Goal: Task Accomplishment & Management: Manage account settings

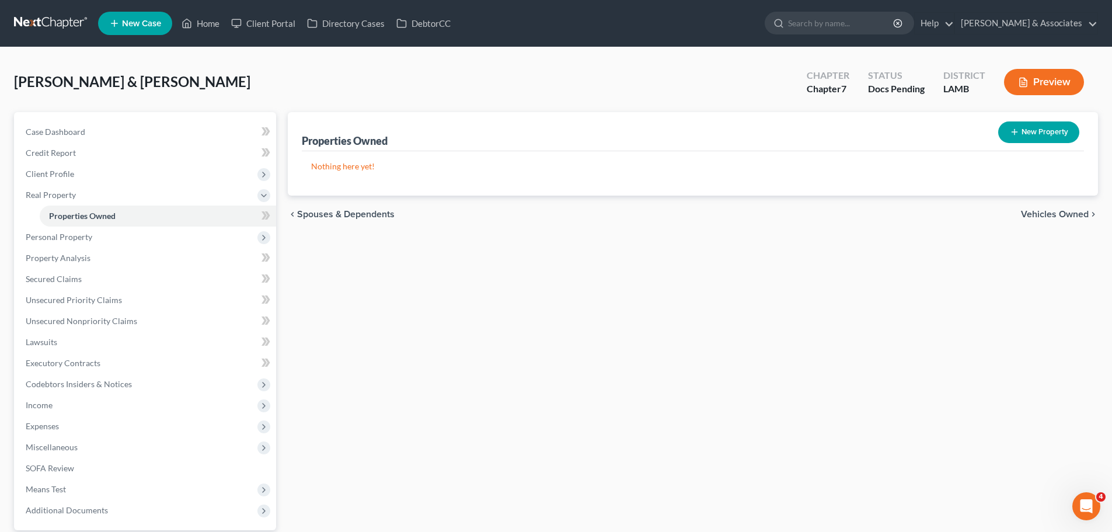
drag, startPoint x: 41, startPoint y: 18, endPoint x: 59, endPoint y: 6, distance: 20.7
click at [41, 18] on link at bounding box center [51, 23] width 75 height 21
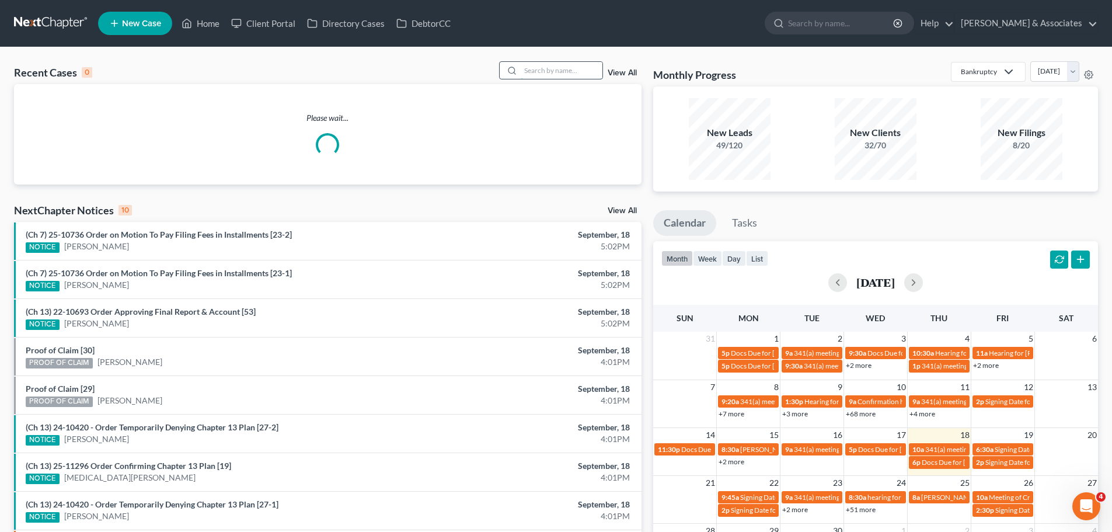
click at [559, 69] on input "search" at bounding box center [562, 70] width 82 height 17
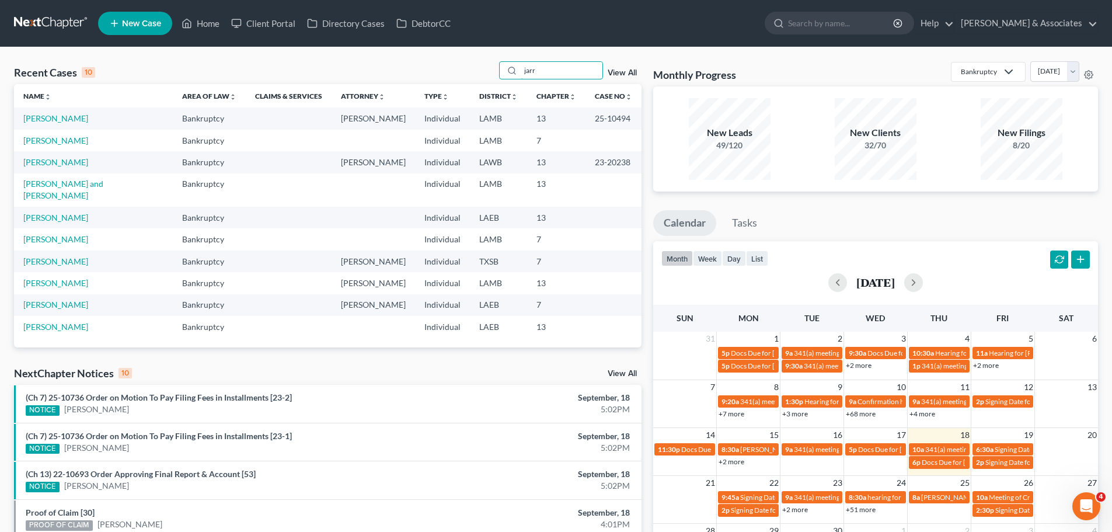
type input "jarr"
click at [66, 115] on link "[PERSON_NAME]" at bounding box center [55, 118] width 65 height 10
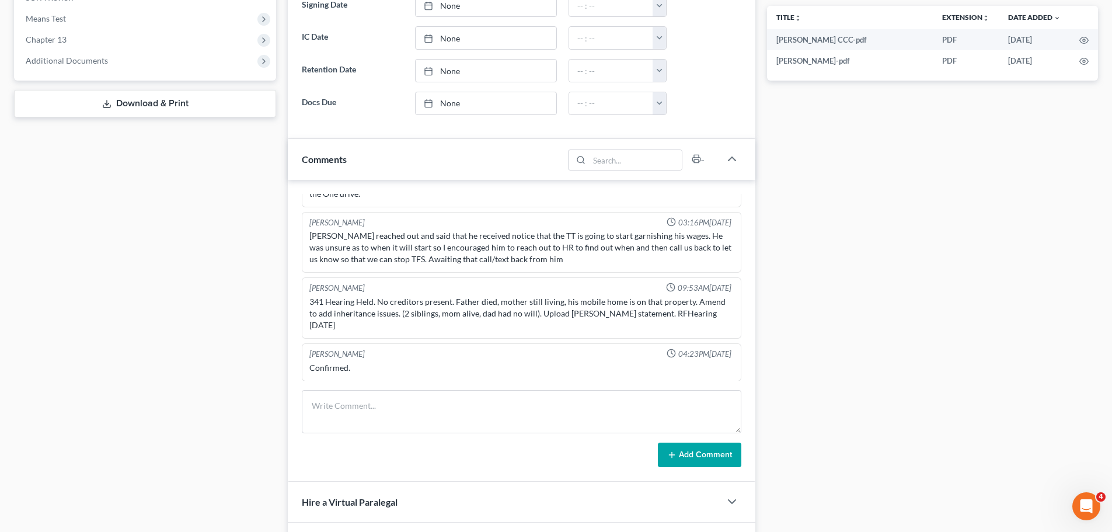
scroll to position [467, 0]
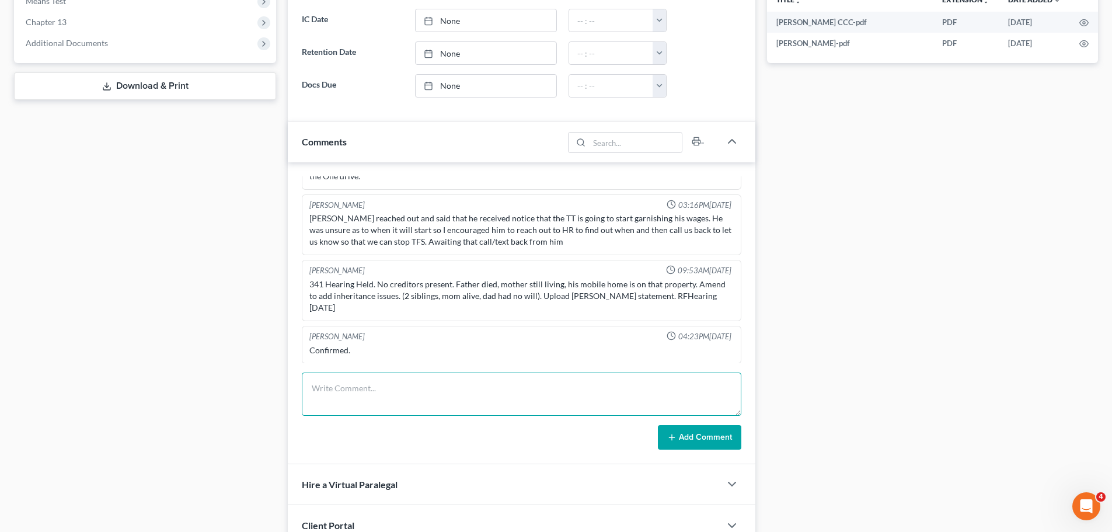
click at [387, 412] on textarea at bounding box center [522, 393] width 440 height 43
type textarea "w"
click at [736, 399] on textarea "TT wage ded to start 10.1.25 @ $1626/mo" at bounding box center [522, 393] width 440 height 43
type textarea "TT wage ded to start 10.1.25 @ $1626/mo .1"
click at [715, 437] on button "Add Comment" at bounding box center [699, 437] width 83 height 25
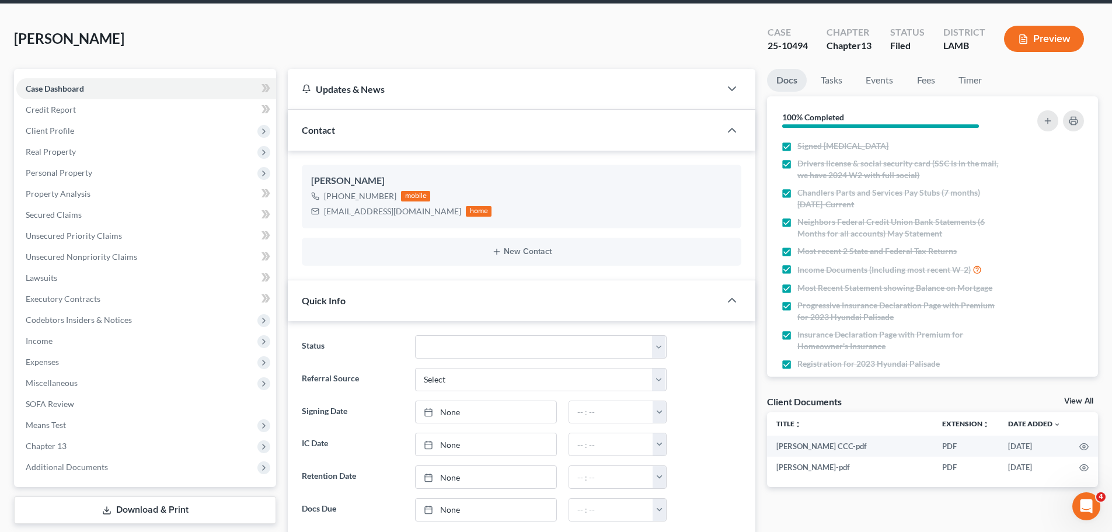
scroll to position [0, 0]
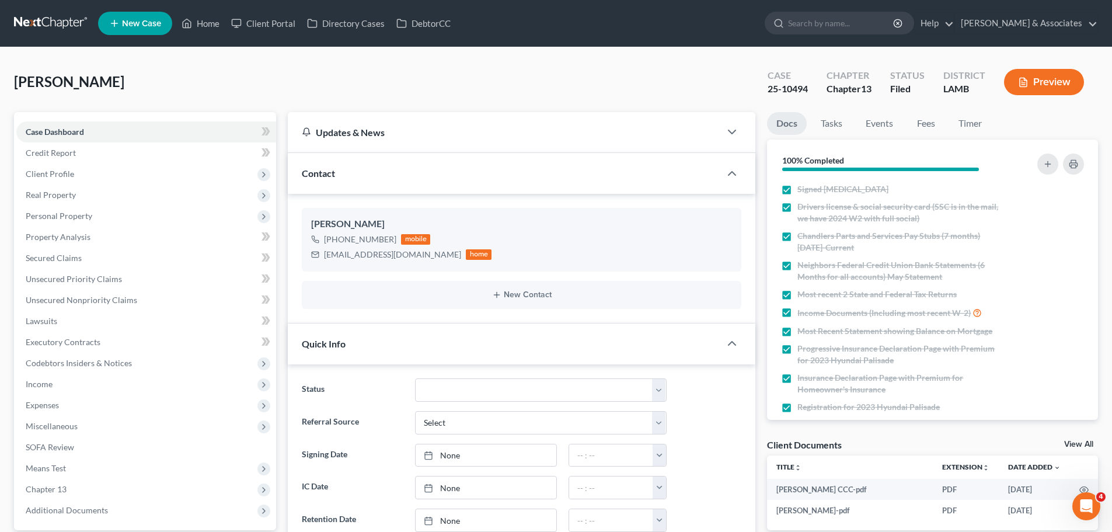
click at [60, 21] on link at bounding box center [51, 23] width 75 height 21
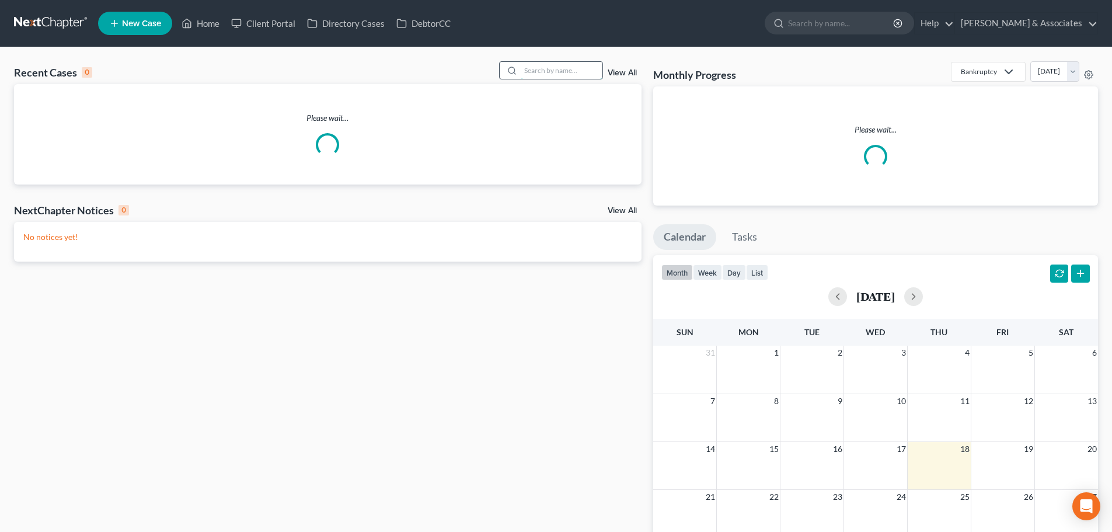
click at [565, 64] on input "search" at bounding box center [562, 70] width 82 height 17
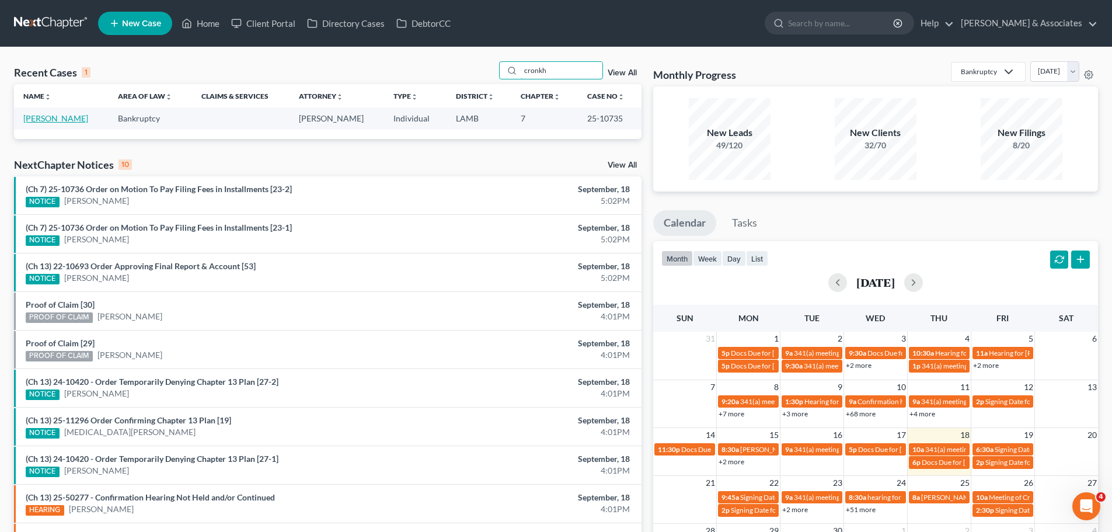
type input "cronkh"
click at [43, 117] on link "Cronkhite, George" at bounding box center [55, 118] width 65 height 10
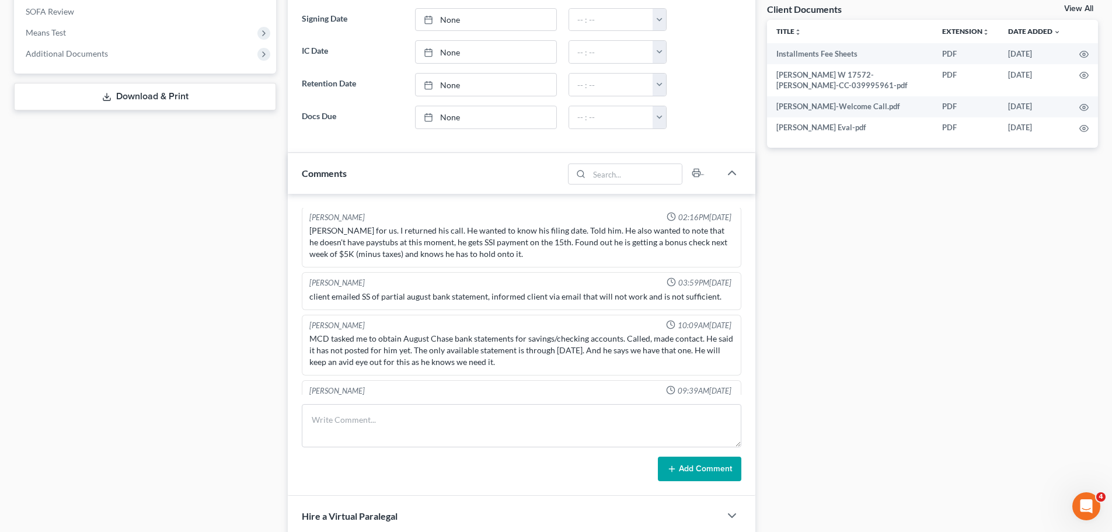
scroll to position [525, 0]
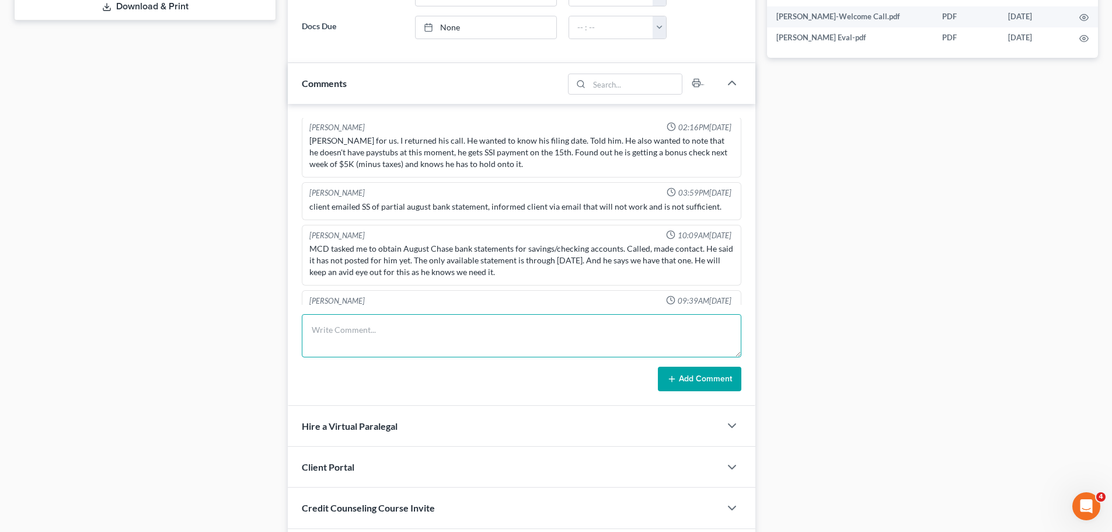
click at [388, 347] on textarea at bounding box center [522, 335] width 440 height 43
paste textarea "Receipt of Chapter 7 Installment Filing Fee - $100.00 by SC. Receipt Number 807…"
click at [308, 322] on textarea "Receipt of Chapter 7 Installment Filing Fee - $100.00 by SC. Receipt Number 807…" at bounding box center [522, 335] width 440 height 43
click at [311, 326] on textarea "Receipt of Chapter 7 Installment Filing Fee - $100.00 by SC. Receipt Number 807…" at bounding box center [522, 335] width 440 height 43
type textarea "Receipt of Chapter 7 Installment Filing Fee - $100.00 by SC. Receipt Number 807…"
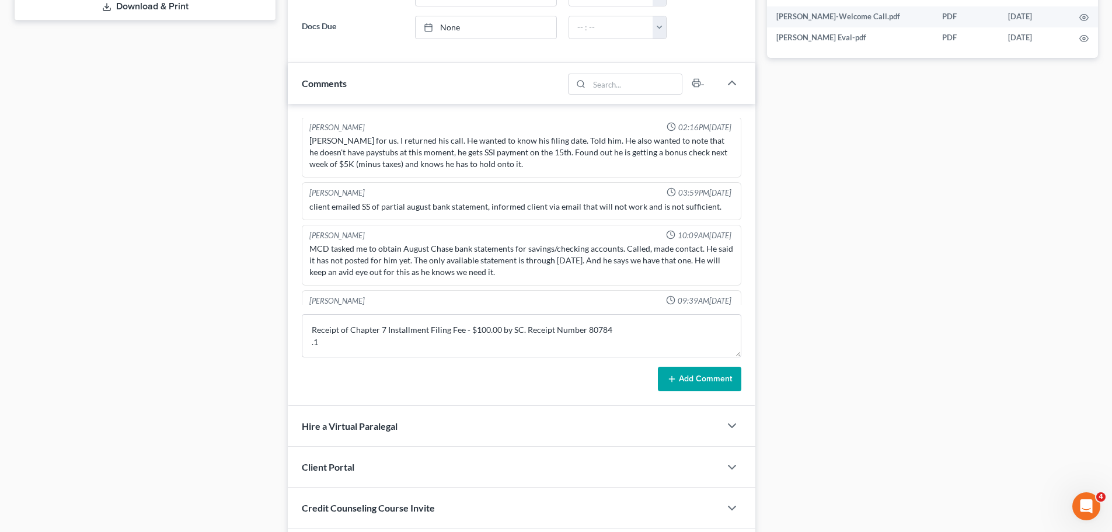
click at [686, 382] on button "Add Comment" at bounding box center [699, 379] width 83 height 25
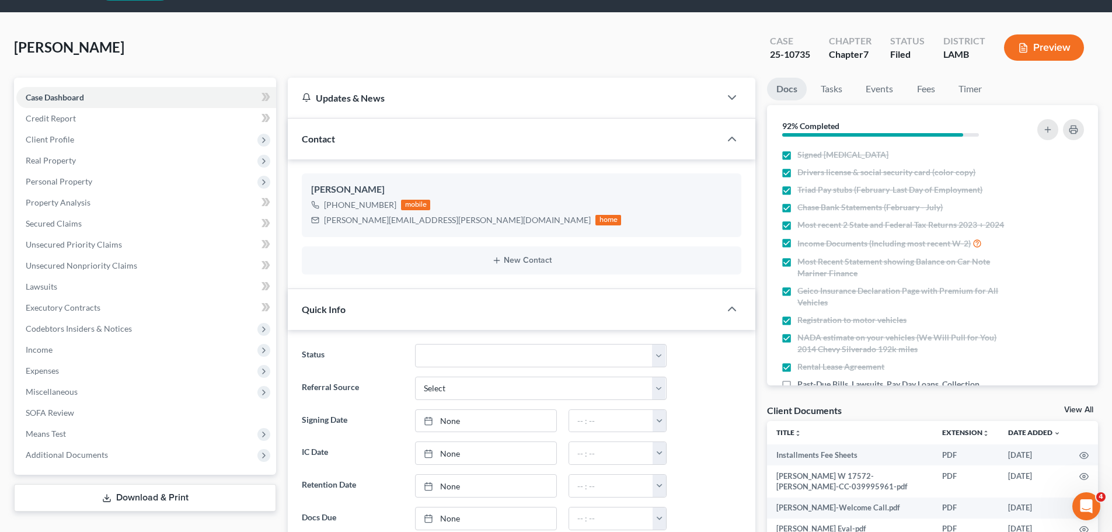
scroll to position [0, 0]
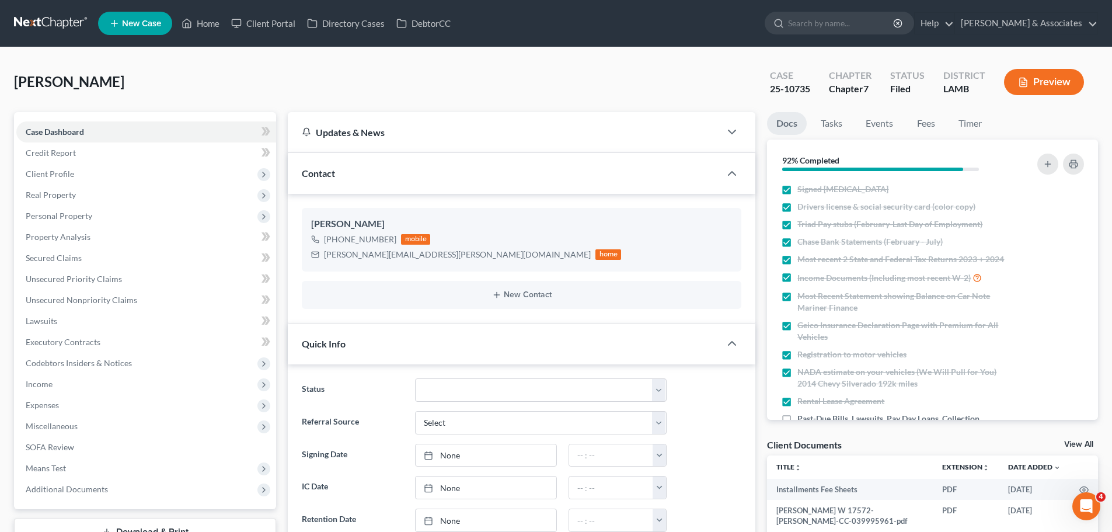
click at [58, 14] on link at bounding box center [51, 23] width 75 height 21
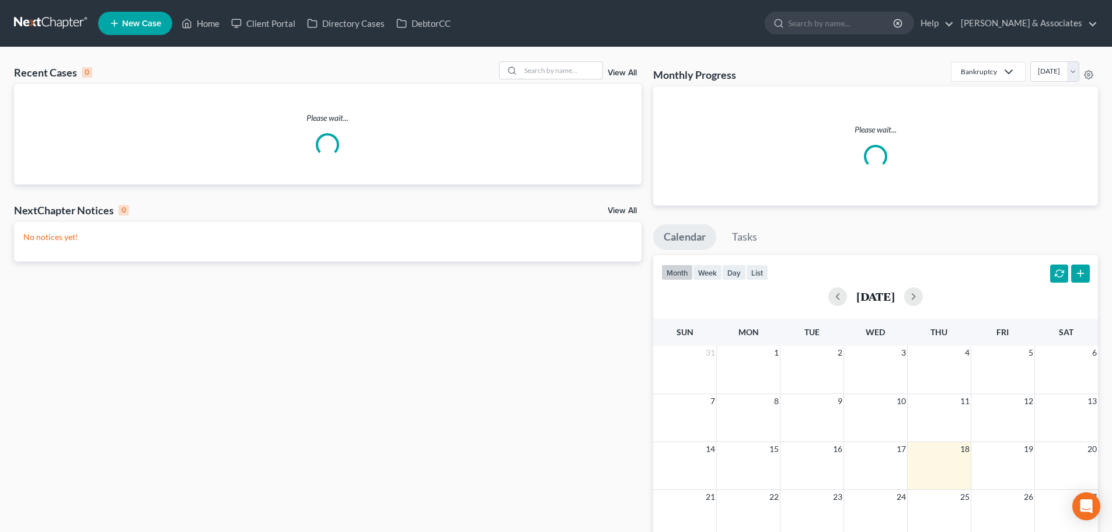
click at [564, 72] on input "search" at bounding box center [562, 70] width 82 height 17
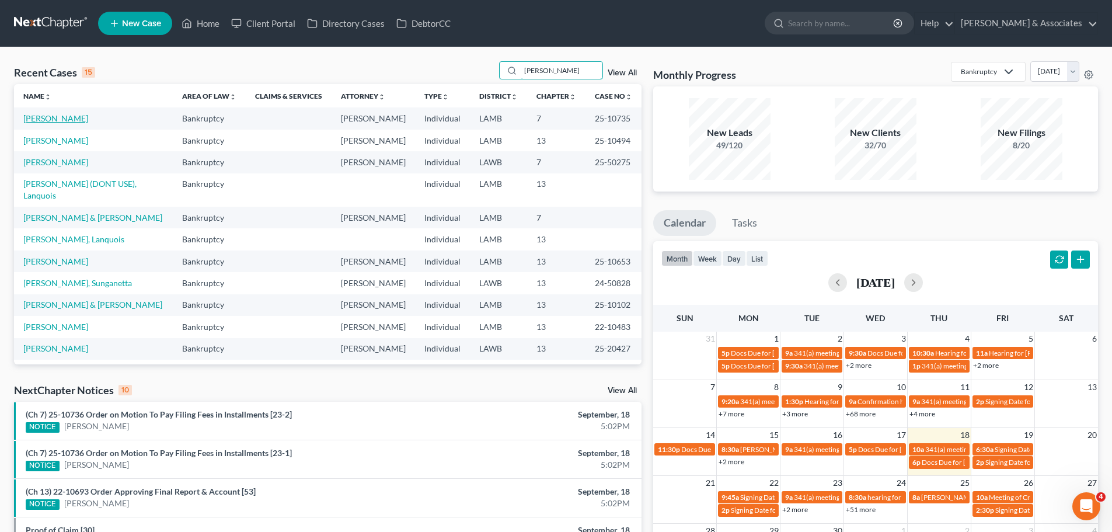
type input "dunn"
click at [56, 118] on link "[PERSON_NAME]" at bounding box center [55, 118] width 65 height 10
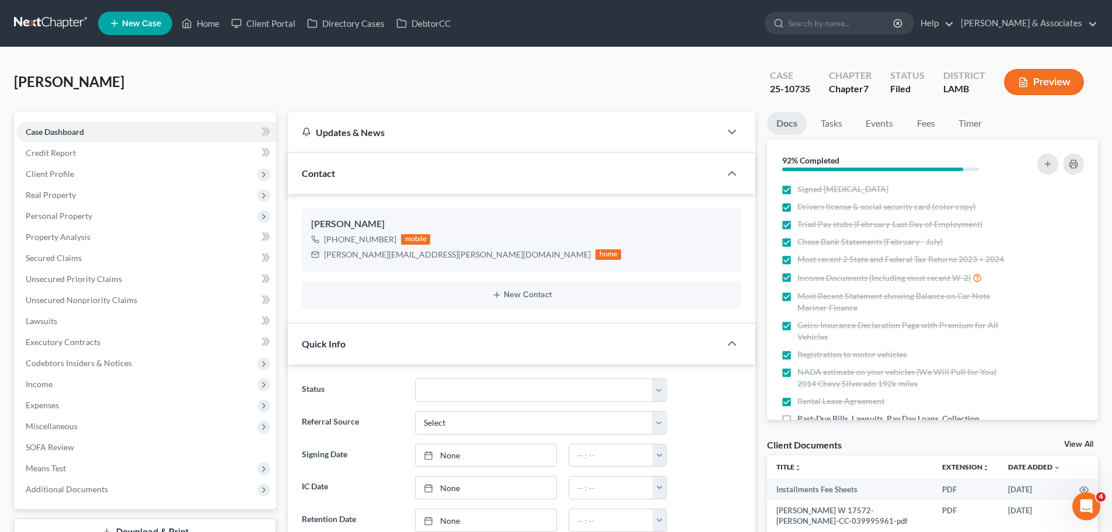
click at [55, 15] on link at bounding box center [51, 23] width 75 height 21
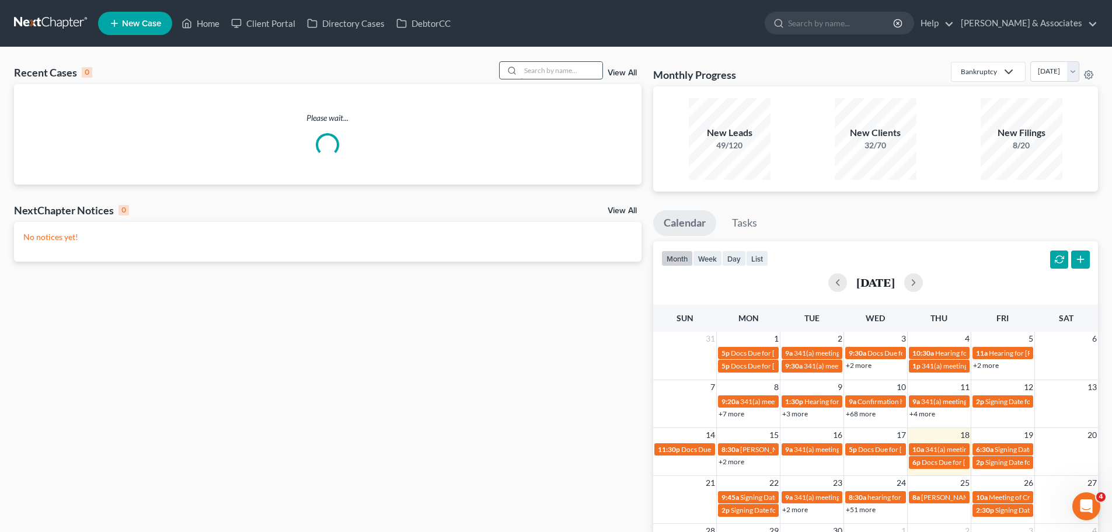
click at [586, 75] on input "search" at bounding box center [562, 70] width 82 height 17
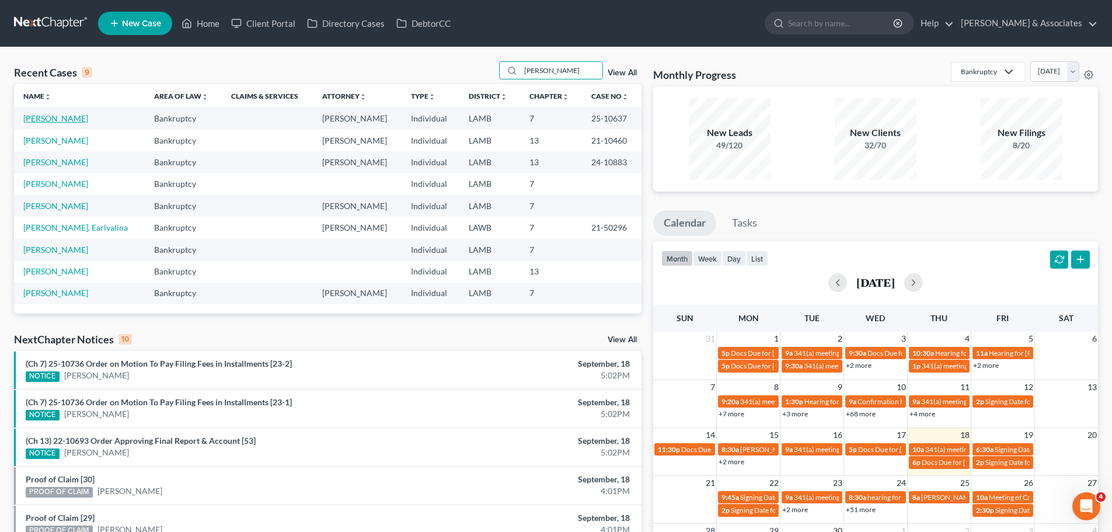
type input "[PERSON_NAME]"
click at [37, 114] on link "[PERSON_NAME]" at bounding box center [55, 118] width 65 height 10
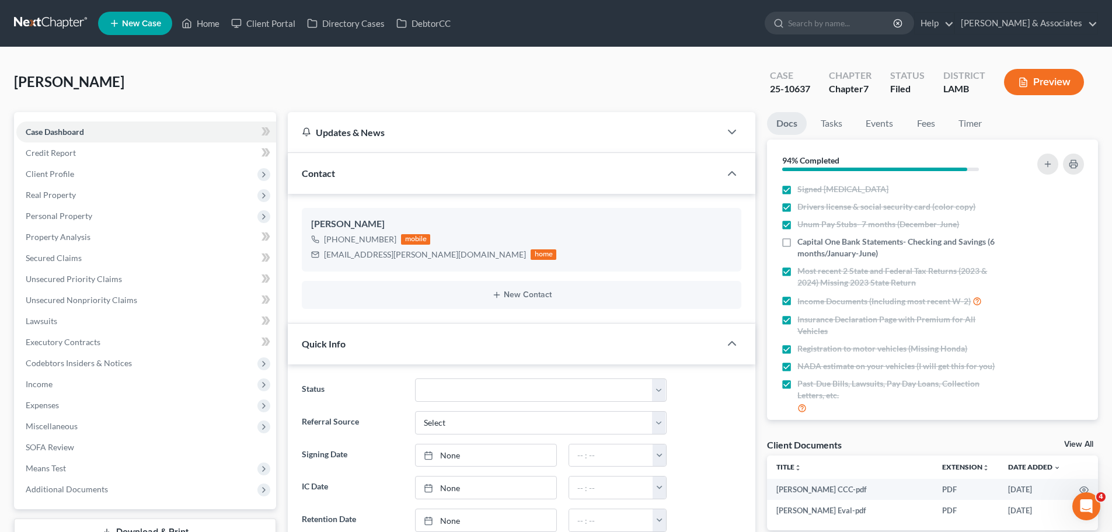
scroll to position [531, 0]
click at [72, 20] on link at bounding box center [51, 23] width 75 height 21
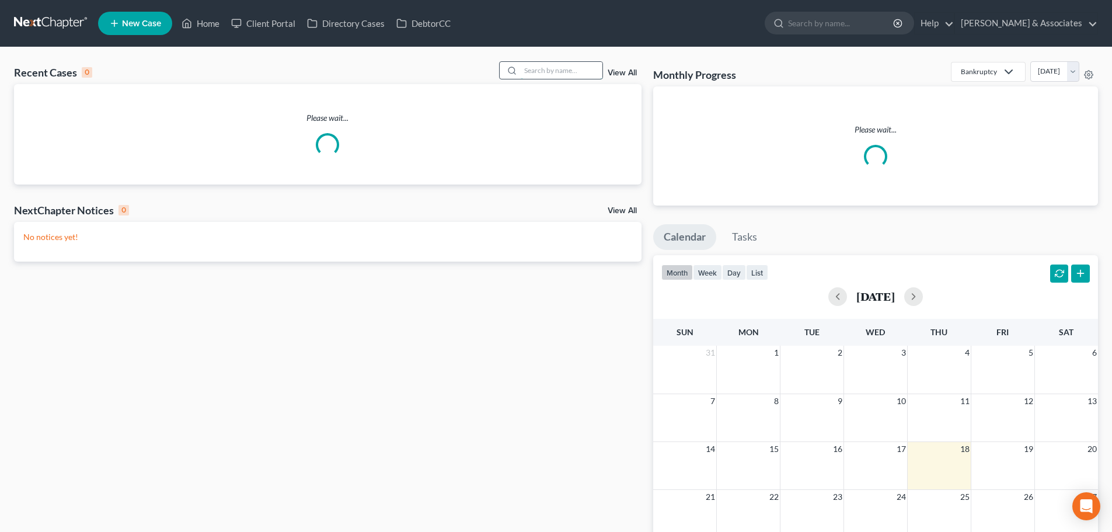
click at [567, 70] on input "search" at bounding box center [562, 70] width 82 height 17
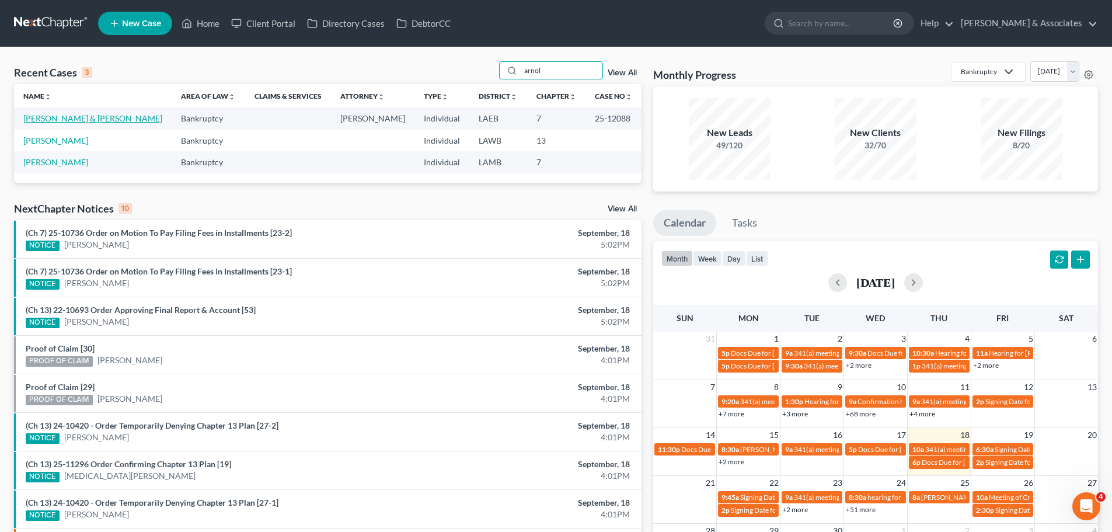
type input "arnol"
click at [50, 117] on link "[PERSON_NAME] & [PERSON_NAME]" at bounding box center [92, 118] width 139 height 10
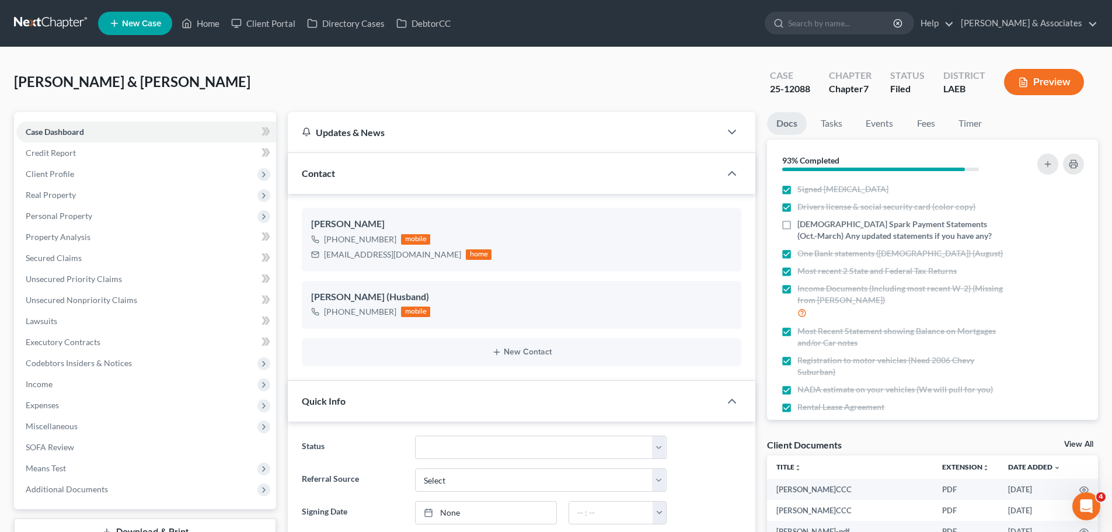
scroll to position [1897, 0]
click at [51, 175] on span "Client Profile" at bounding box center [50, 174] width 48 height 10
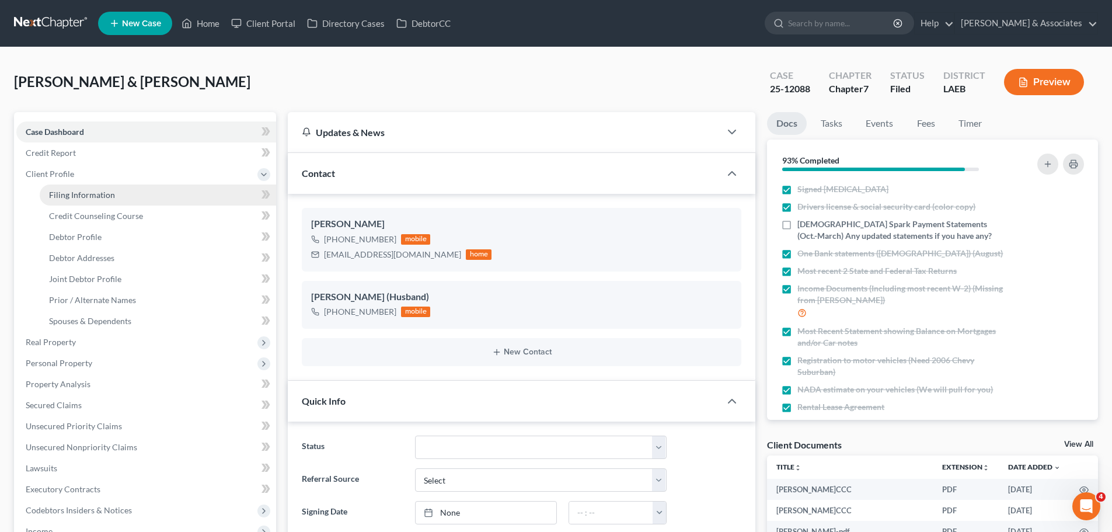
click at [56, 188] on link "Filing Information" at bounding box center [158, 194] width 236 height 21
select select "1"
select select "0"
select select "19"
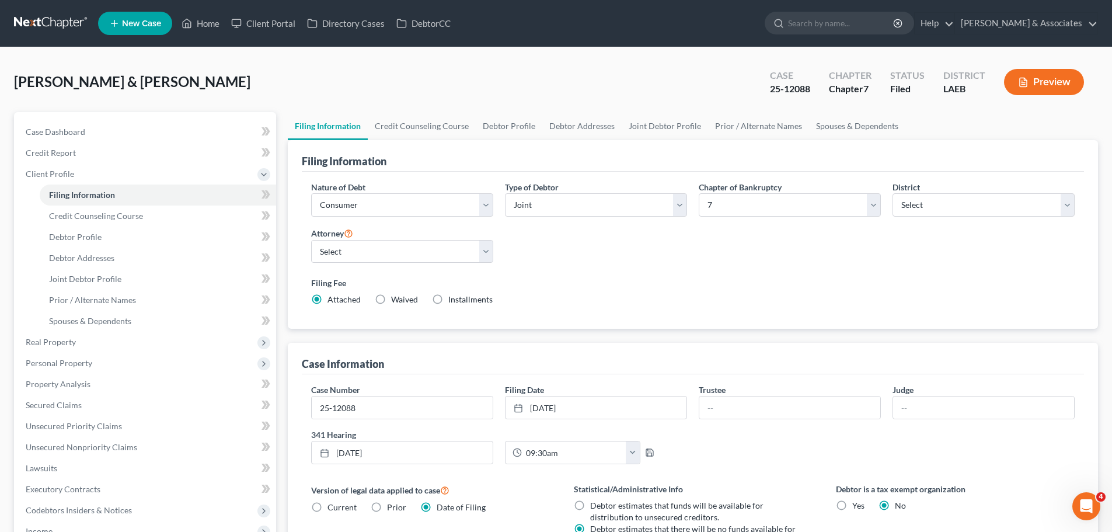
drag, startPoint x: 41, startPoint y: 32, endPoint x: 47, endPoint y: 26, distance: 8.3
click at [41, 32] on link at bounding box center [51, 23] width 75 height 21
click at [47, 26] on link at bounding box center [51, 23] width 75 height 21
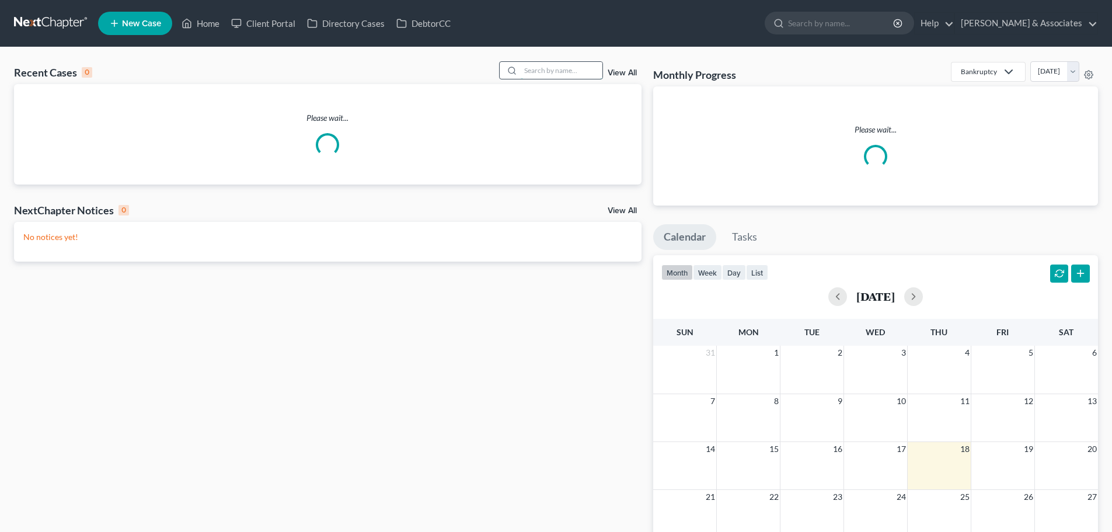
click at [567, 72] on input "search" at bounding box center [562, 70] width 82 height 17
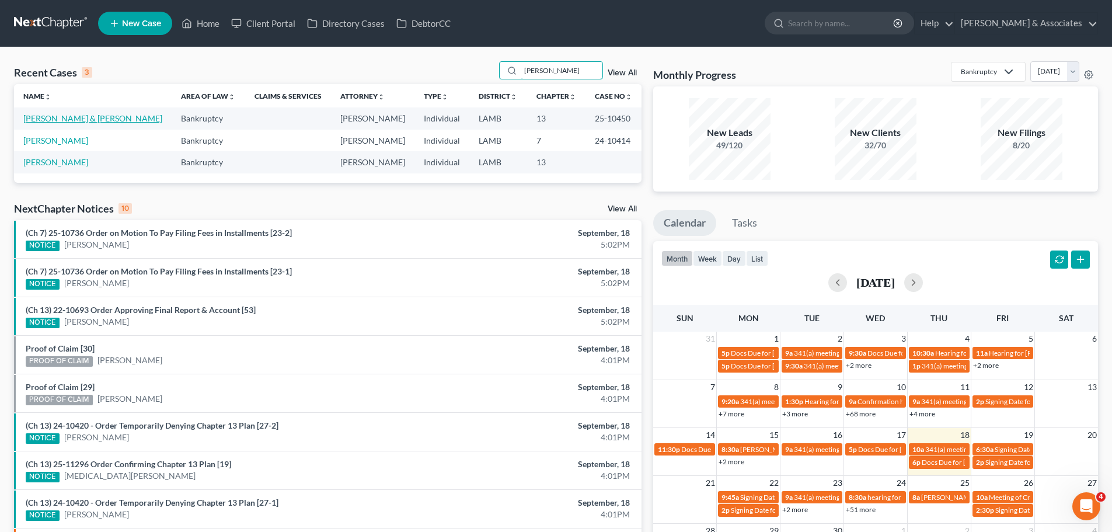
type input "[PERSON_NAME]"
click at [61, 119] on link "[PERSON_NAME] & [PERSON_NAME]" at bounding box center [92, 118] width 139 height 10
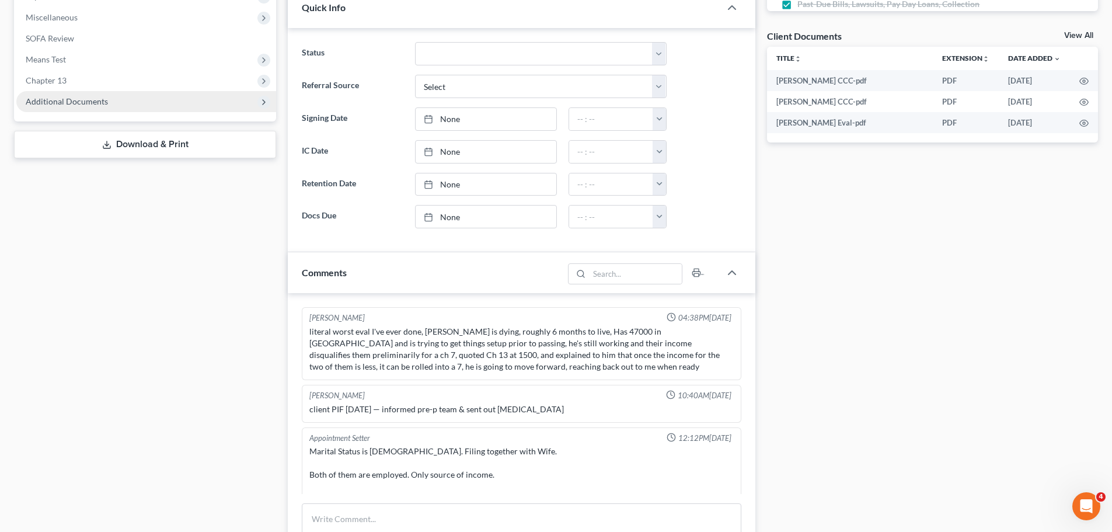
scroll to position [2479, 0]
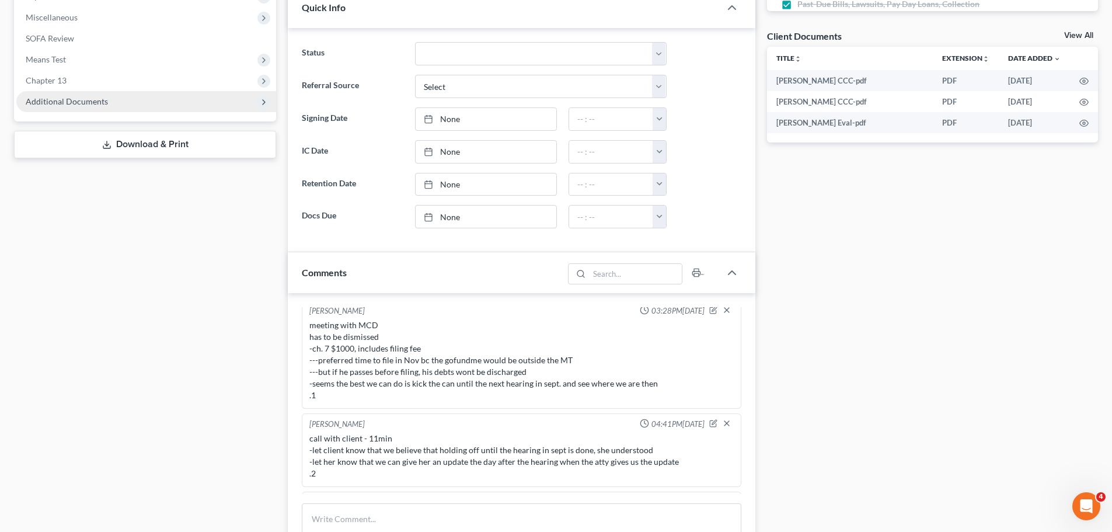
click at [95, 102] on span "Additional Documents" at bounding box center [67, 101] width 82 height 10
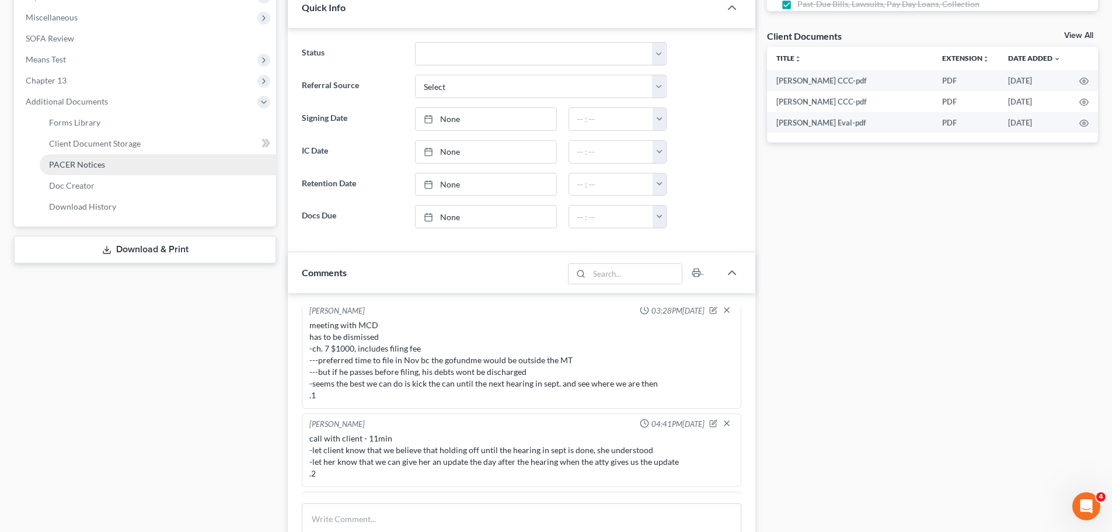
scroll to position [305, 0]
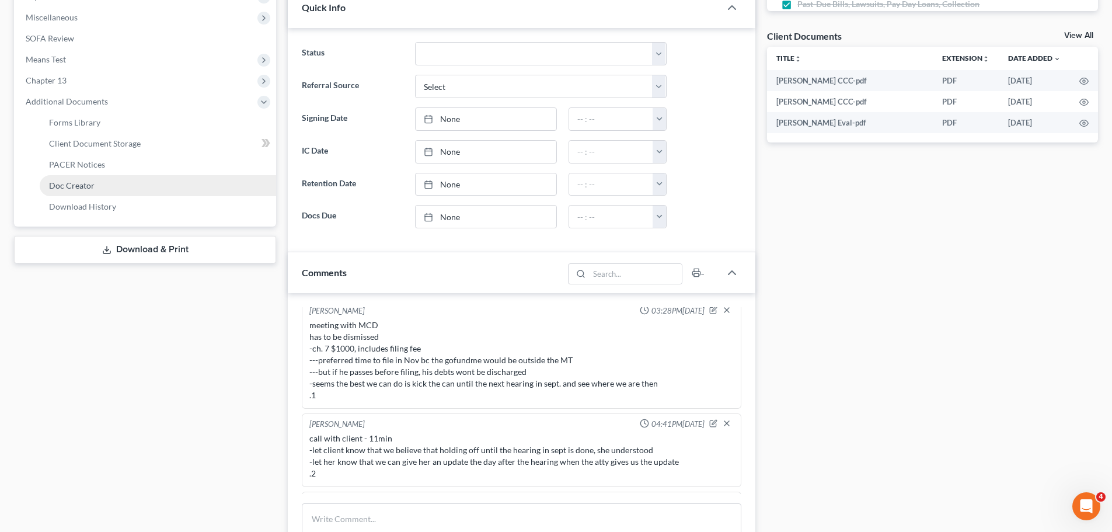
click at [110, 185] on link "Doc Creator" at bounding box center [158, 185] width 236 height 21
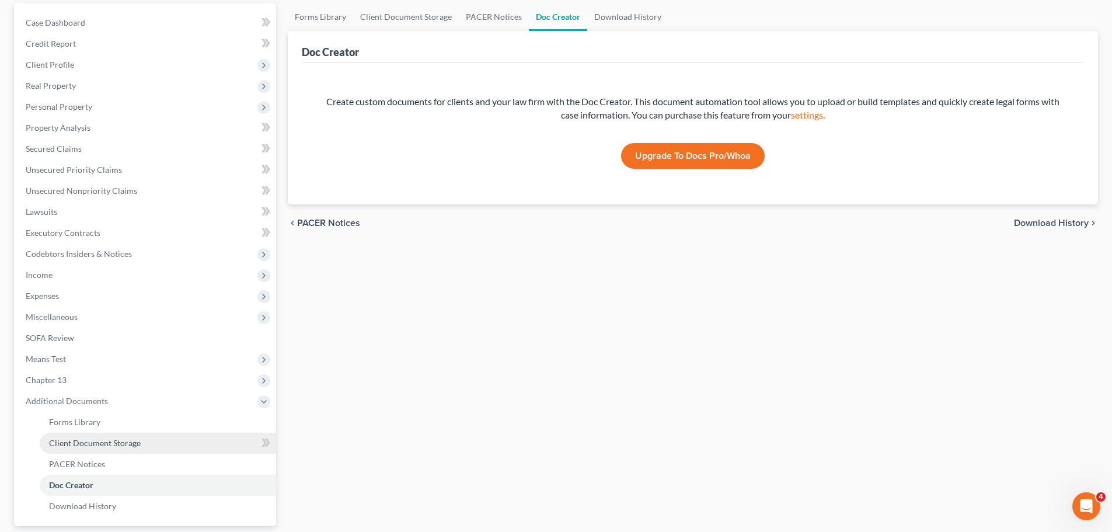
scroll to position [184, 0]
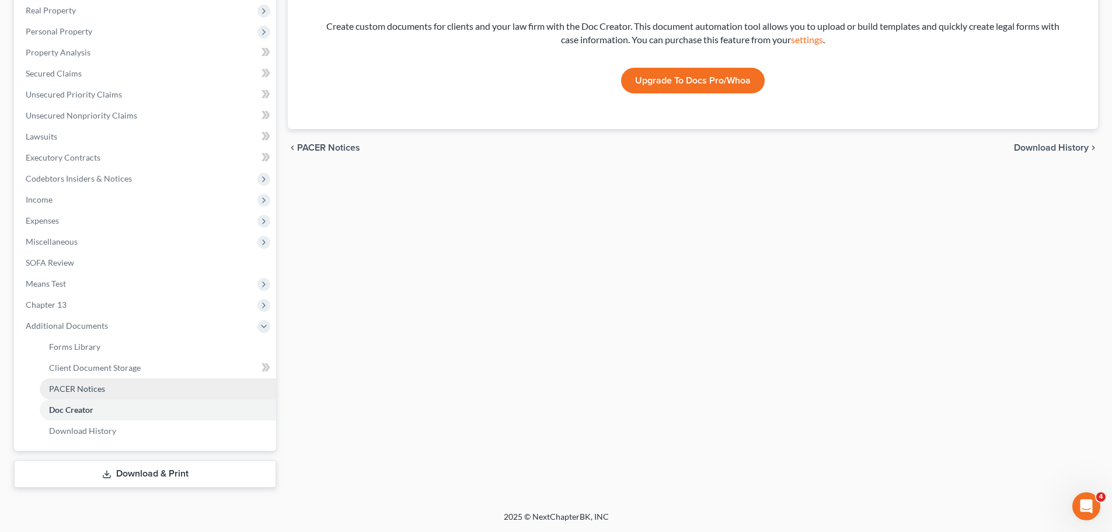
click at [71, 392] on span "PACER Notices" at bounding box center [77, 389] width 56 height 10
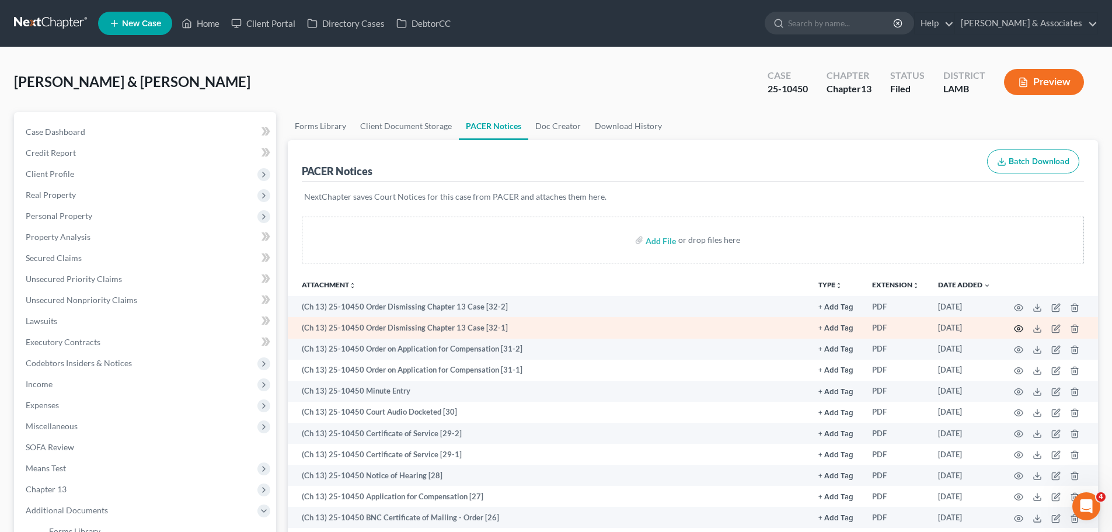
click at [1022, 327] on icon "button" at bounding box center [1018, 328] width 9 height 9
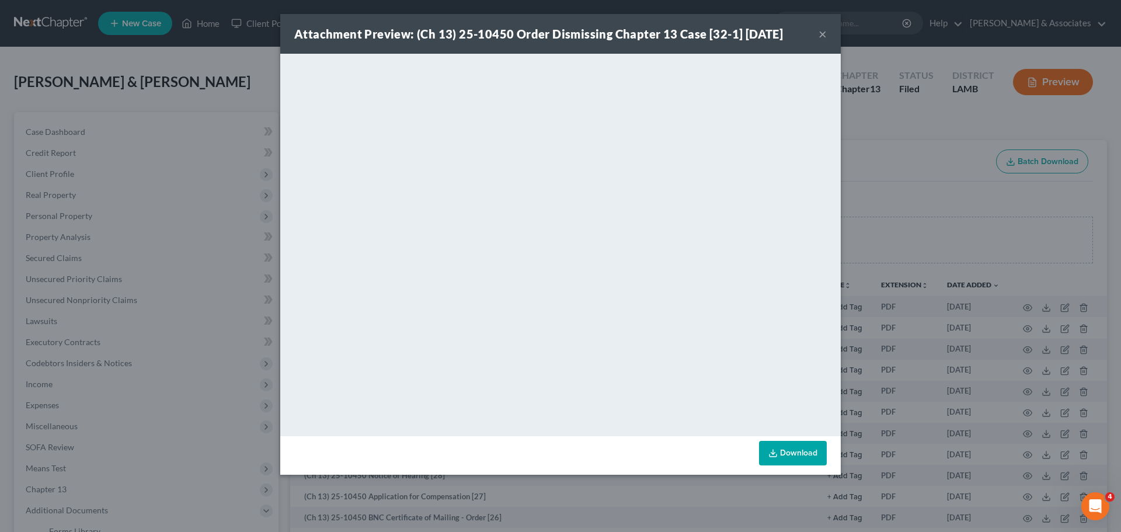
click at [820, 35] on button "×" at bounding box center [822, 34] width 8 height 14
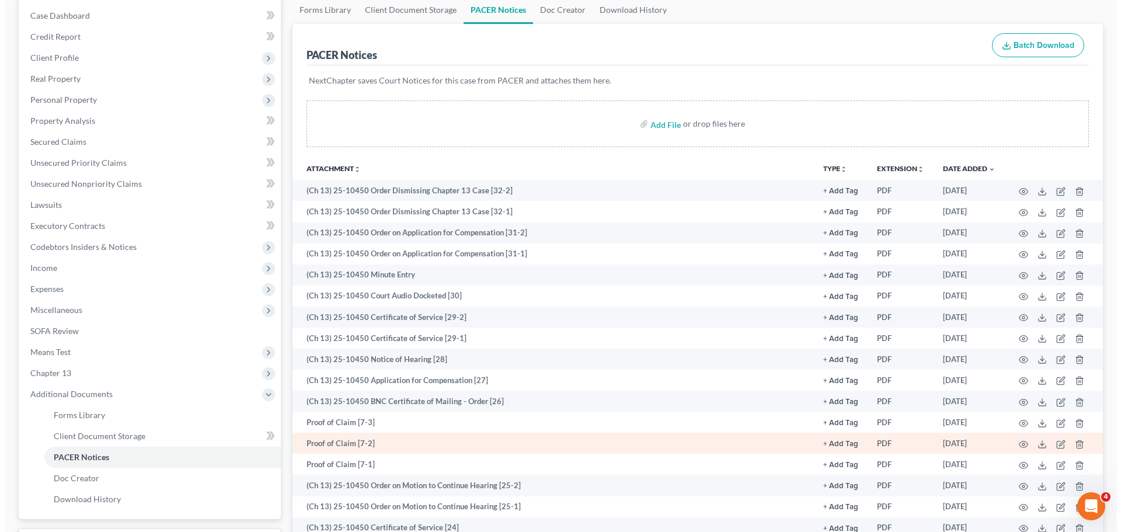
scroll to position [117, 0]
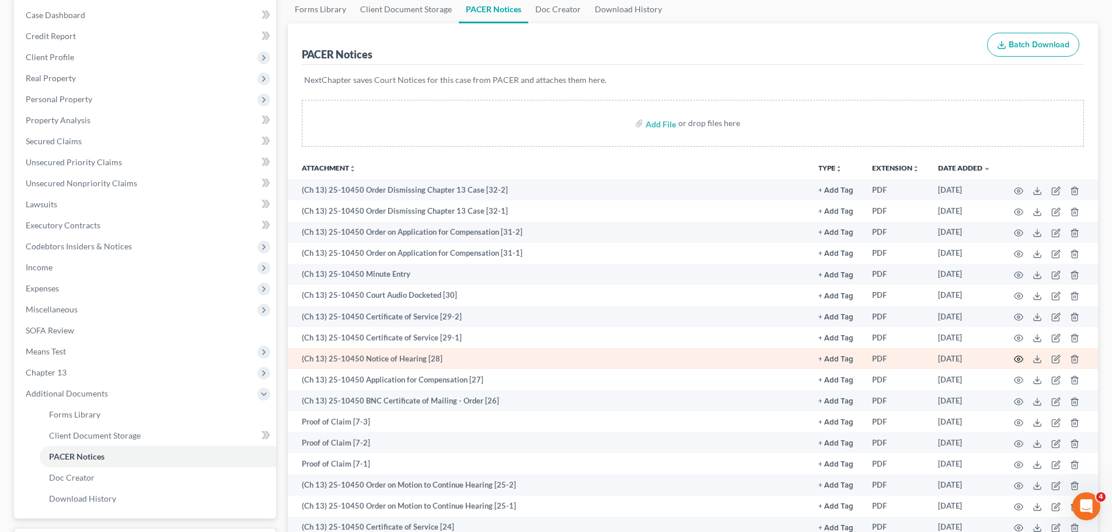
click at [1019, 360] on icon "button" at bounding box center [1018, 358] width 9 height 9
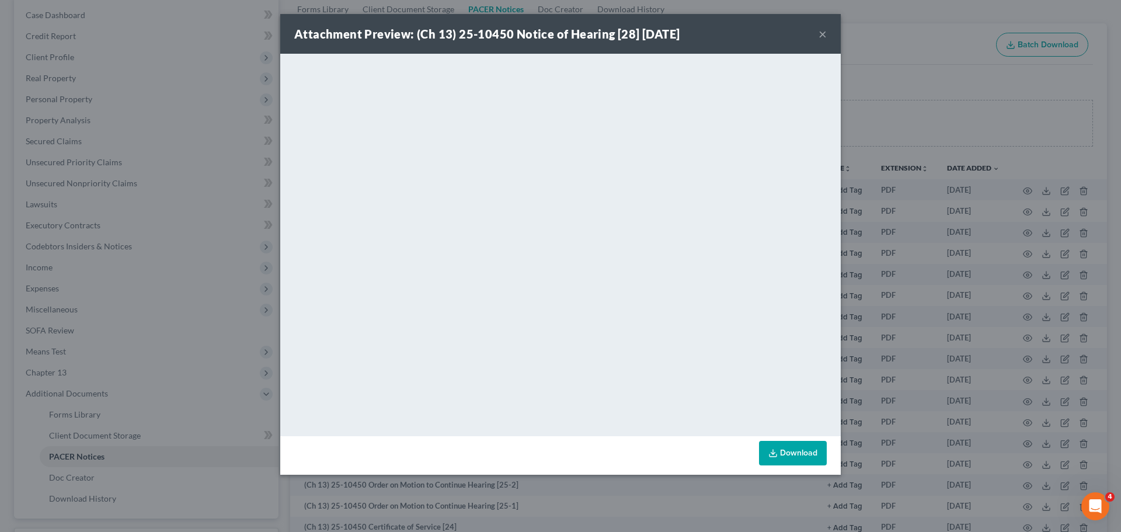
drag, startPoint x: 826, startPoint y: 34, endPoint x: 478, endPoint y: 48, distance: 348.8
click at [825, 34] on button "×" at bounding box center [822, 34] width 8 height 14
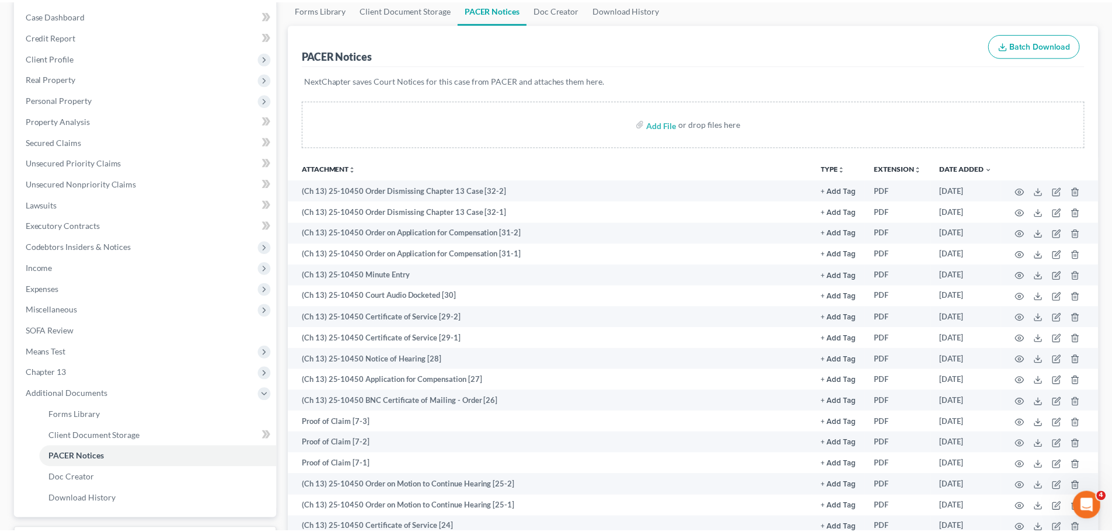
scroll to position [0, 0]
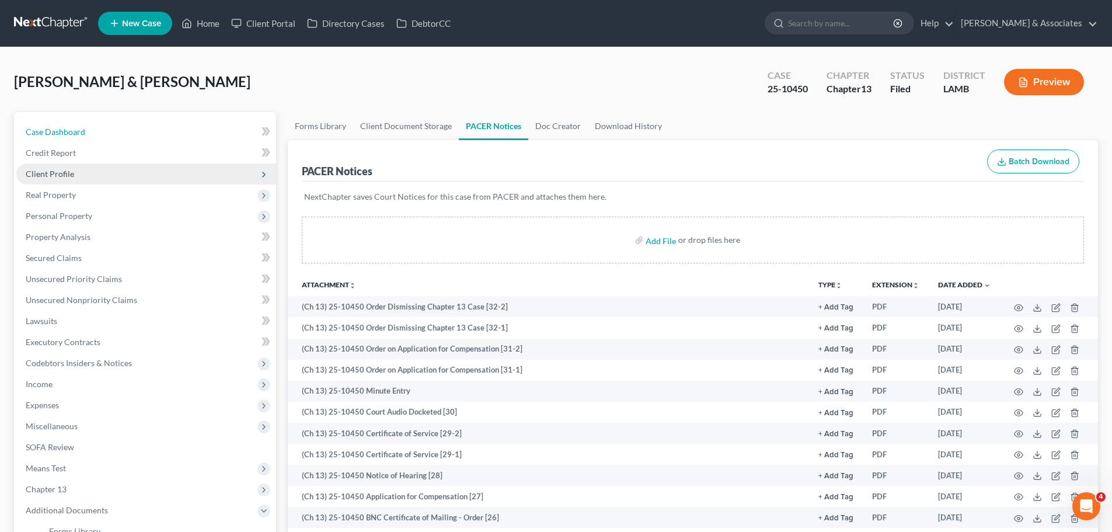
drag, startPoint x: 90, startPoint y: 138, endPoint x: 192, endPoint y: 177, distance: 108.8
click at [90, 138] on link "Case Dashboard" at bounding box center [146, 131] width 260 height 21
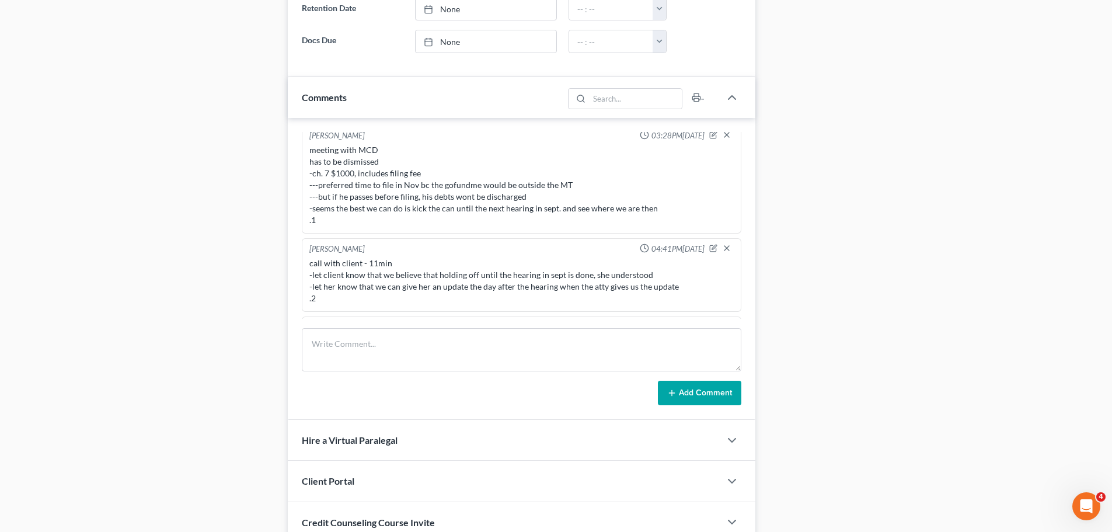
scroll to position [305, 0]
click at [440, 362] on textarea at bounding box center [522, 349] width 440 height 43
type textarea "C"
type textarea "updating status"
click at [711, 393] on button "Add Comment" at bounding box center [699, 393] width 83 height 25
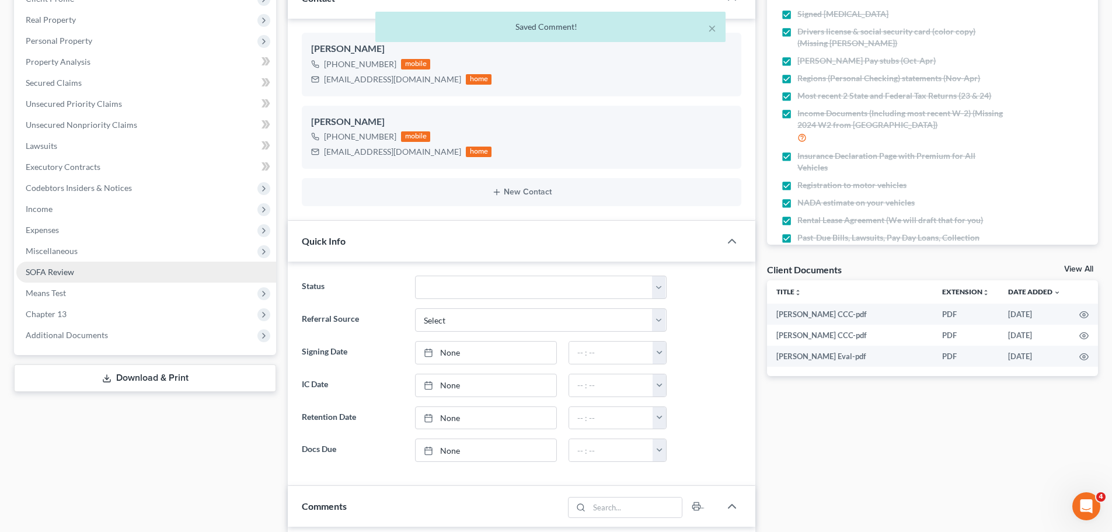
scroll to position [2522, 0]
click at [454, 281] on select "Amended Plan Needed Awaiting Income Closed Confirmed Discharged Dismissed Docs …" at bounding box center [541, 287] width 252 height 23
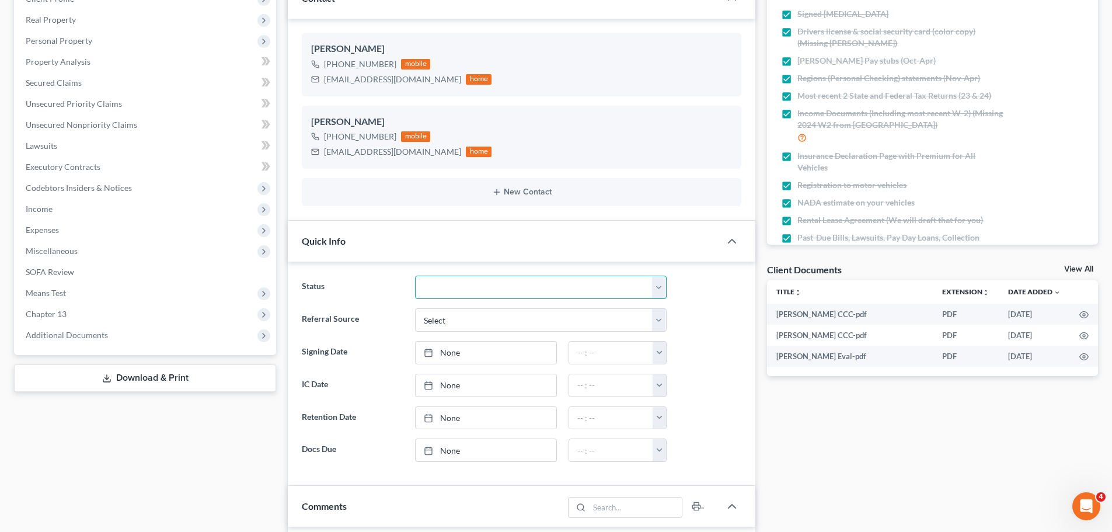
select select "2"
click at [415, 276] on select "Amended Plan Needed Awaiting Income Closed Confirmed Discharged Dismissed Docs …" at bounding box center [541, 287] width 252 height 23
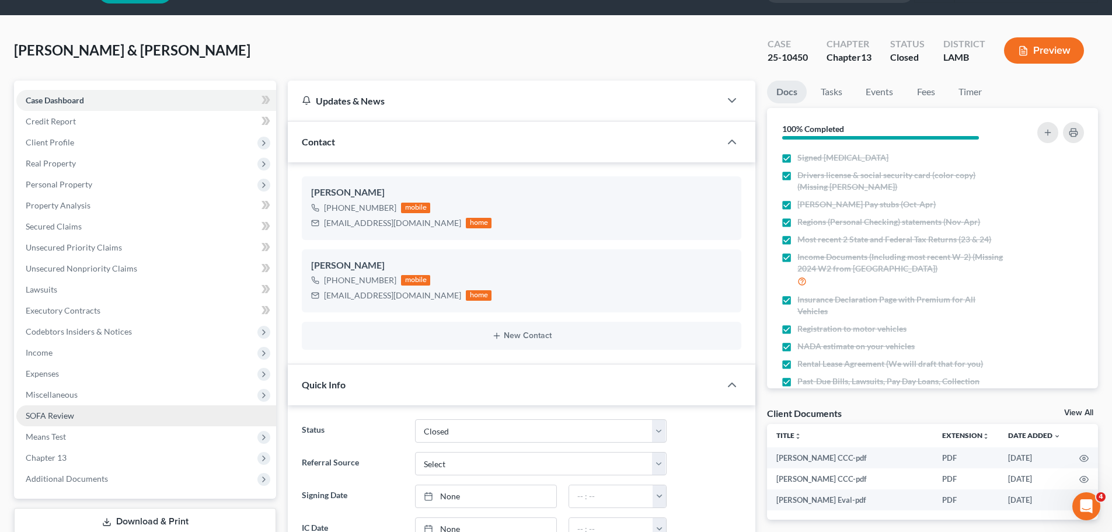
scroll to position [0, 0]
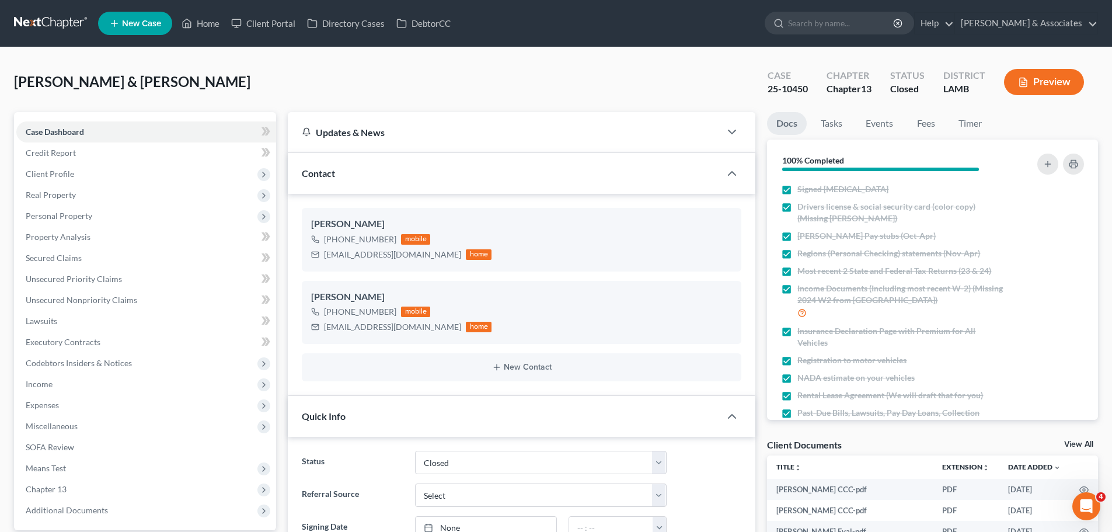
click at [57, 19] on link at bounding box center [51, 23] width 75 height 21
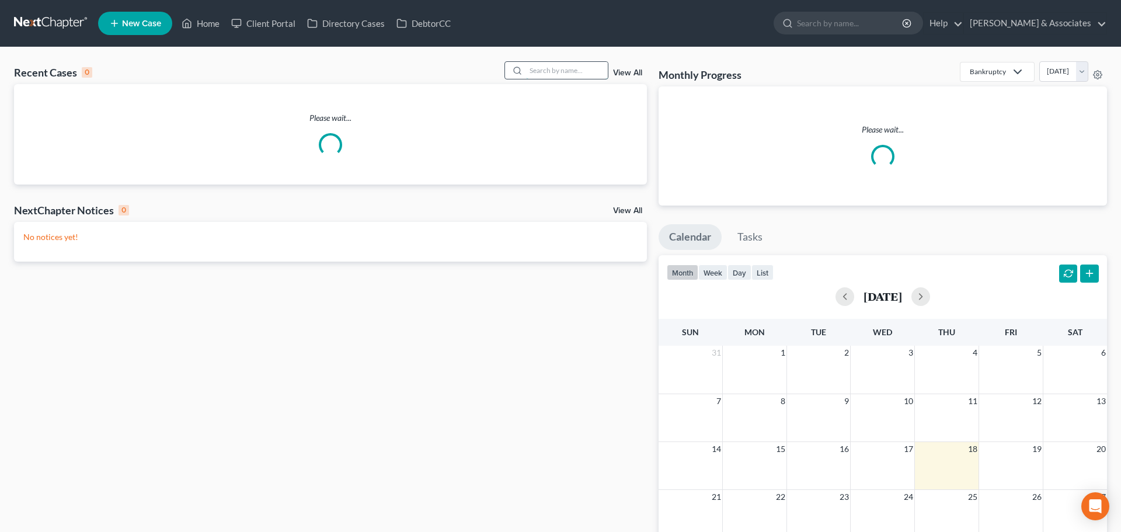
click at [582, 72] on input "search" at bounding box center [567, 70] width 82 height 17
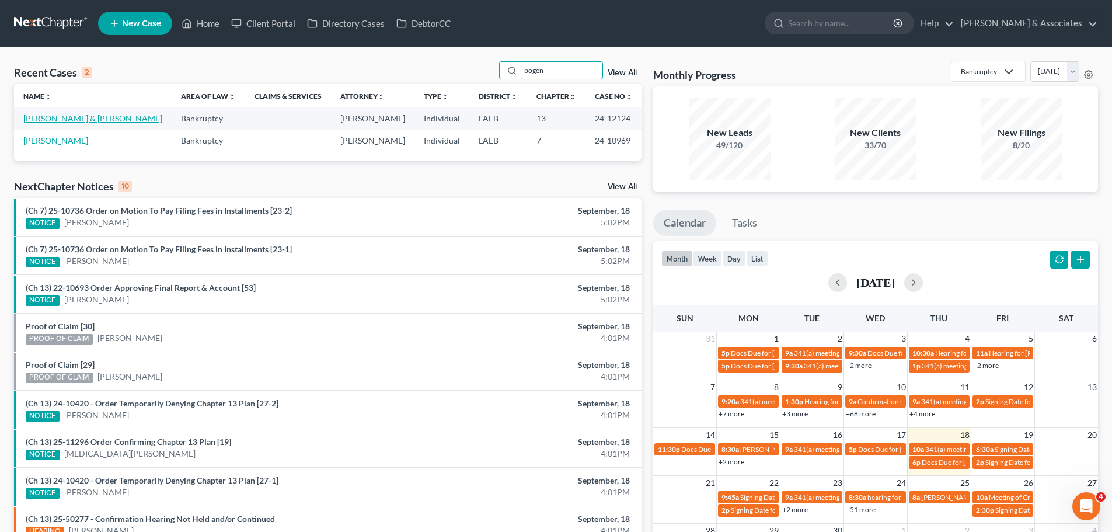
type input "bogen"
click at [73, 121] on link "[PERSON_NAME] & [PERSON_NAME]" at bounding box center [92, 118] width 139 height 10
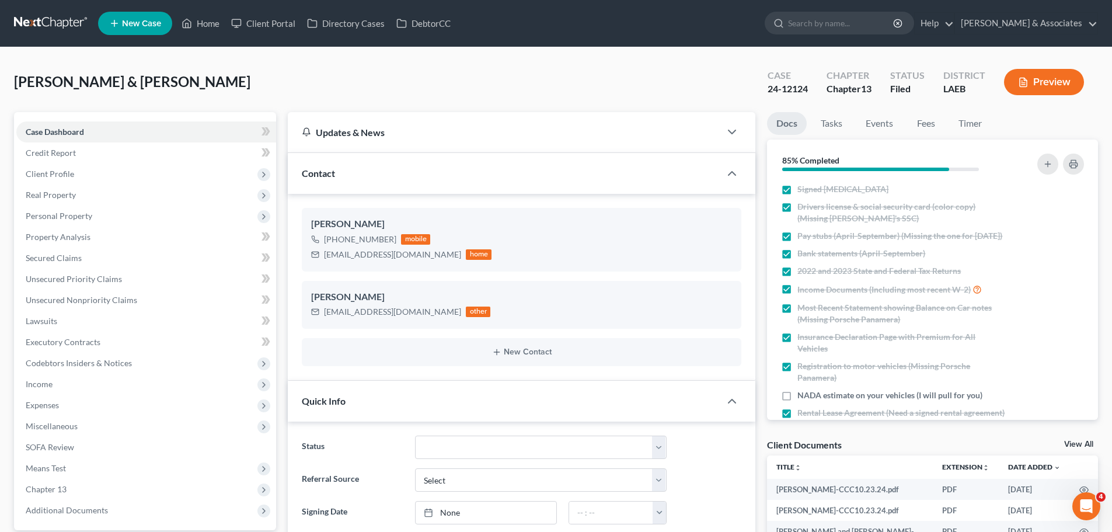
click at [49, 18] on link at bounding box center [51, 23] width 75 height 21
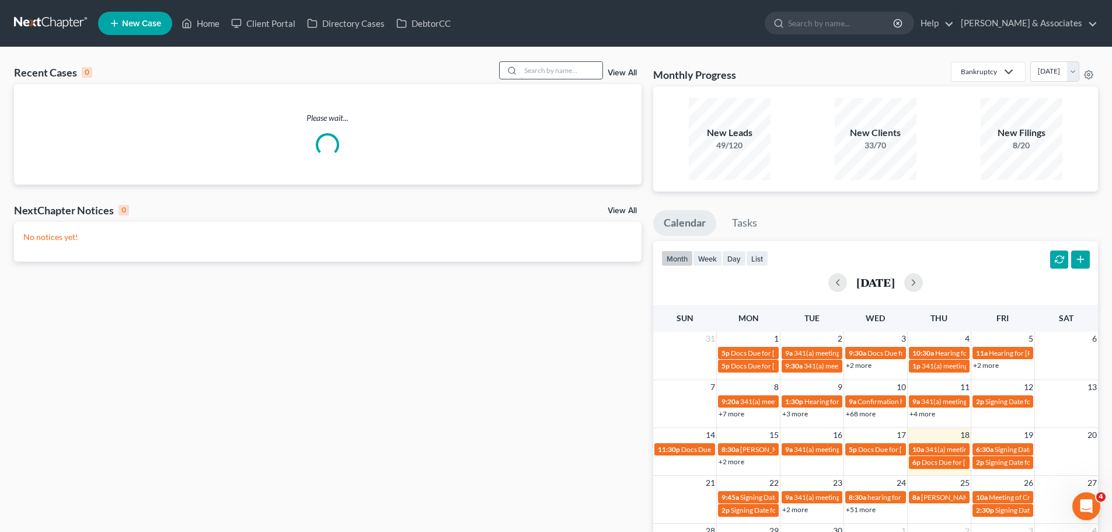
click at [577, 69] on input "search" at bounding box center [562, 70] width 82 height 17
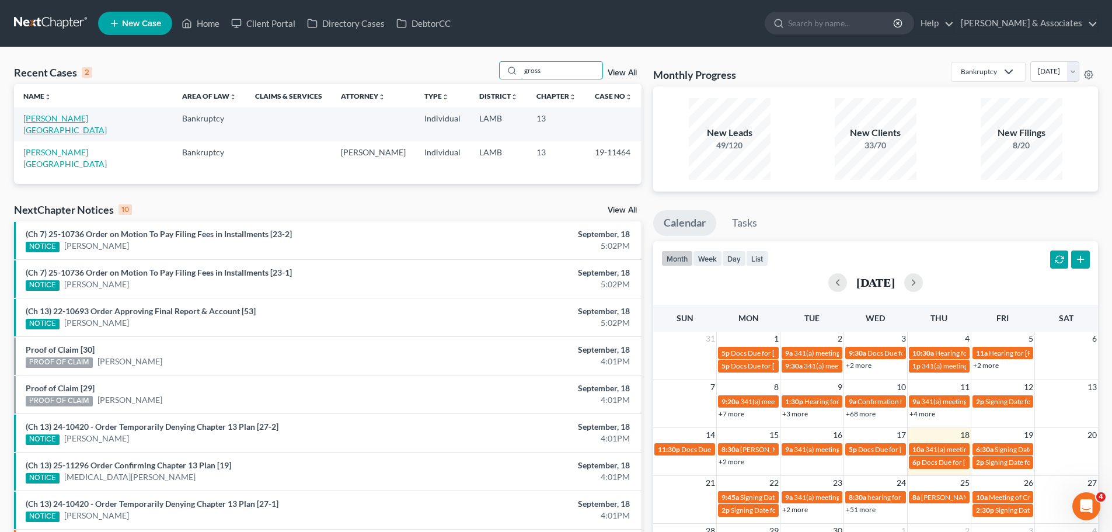
type input "gross"
click at [54, 117] on link "[PERSON_NAME][GEOGRAPHIC_DATA]" at bounding box center [64, 124] width 83 height 22
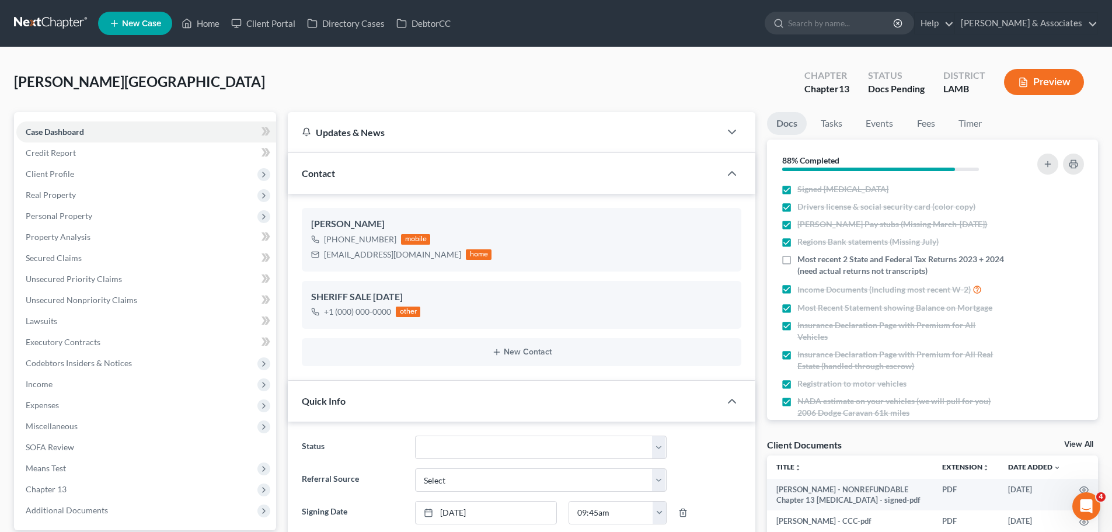
scroll to position [90, 0]
click at [95, 177] on span "Client Profile" at bounding box center [146, 173] width 260 height 21
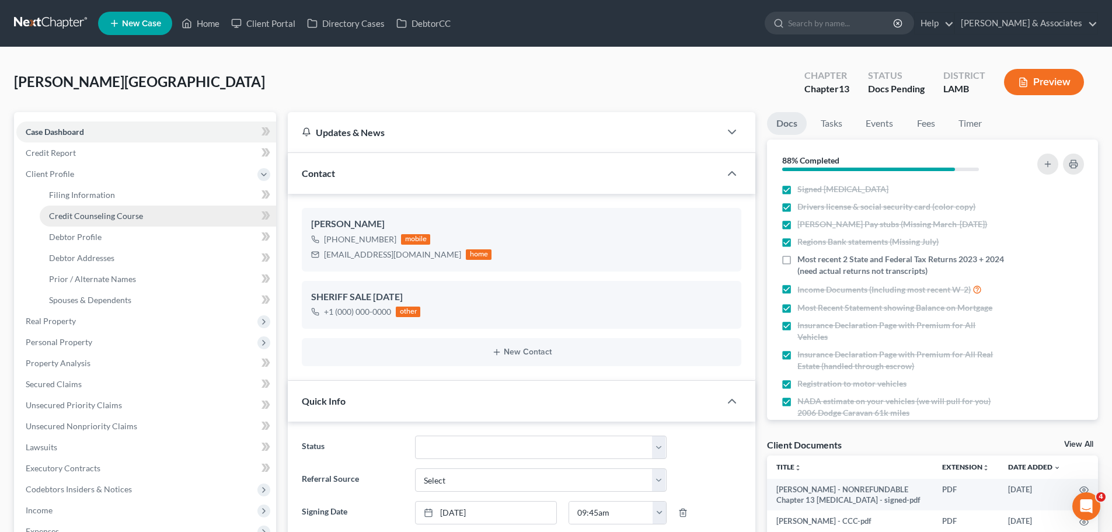
click at [103, 212] on span "Credit Counseling Course" at bounding box center [96, 216] width 94 height 10
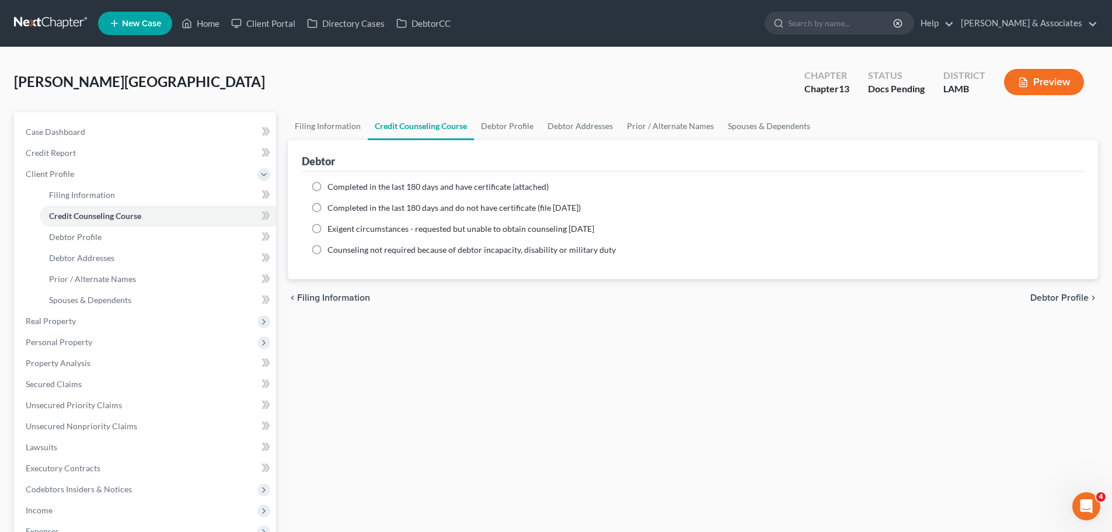
click at [370, 182] on span "Completed in the last 180 days and have certificate (attached)" at bounding box center [437, 187] width 221 height 10
click at [340, 181] on input "Completed in the last 180 days and have certificate (attached)" at bounding box center [336, 185] width 8 height 8
radio input "true"
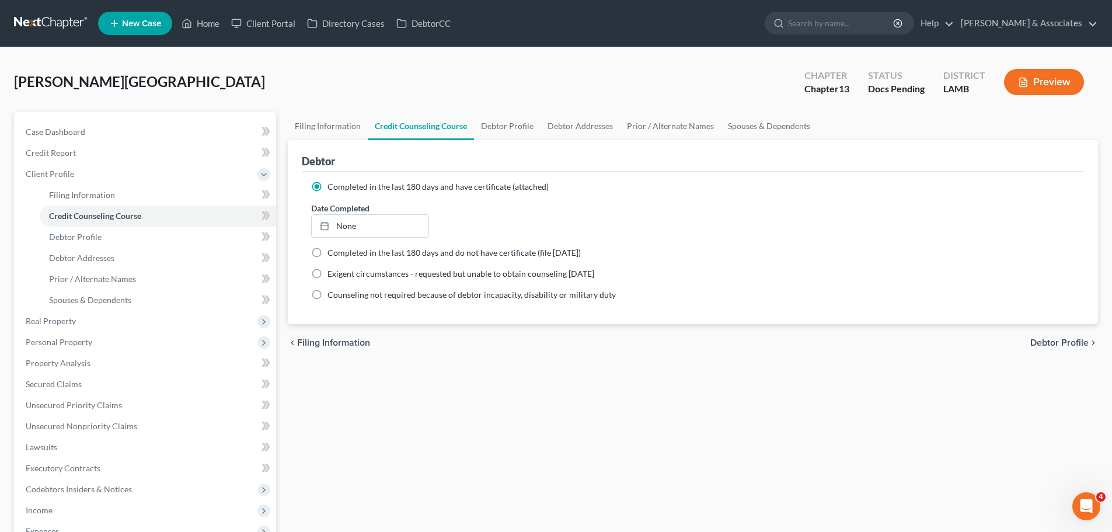
click at [366, 228] on link "None" at bounding box center [370, 226] width 116 height 22
type input "9/18/2025"
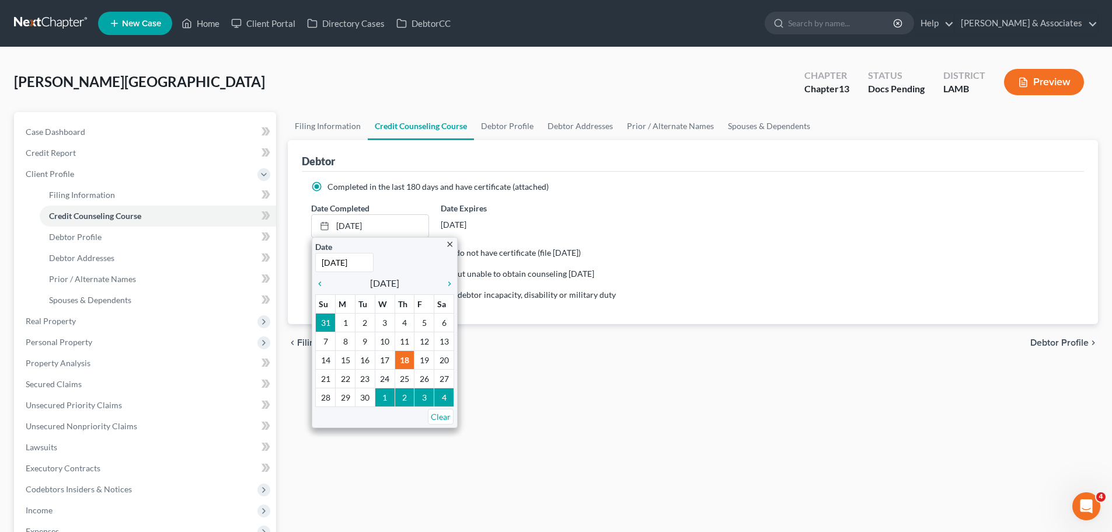
drag, startPoint x: 406, startPoint y: 360, endPoint x: 303, endPoint y: 273, distance: 134.2
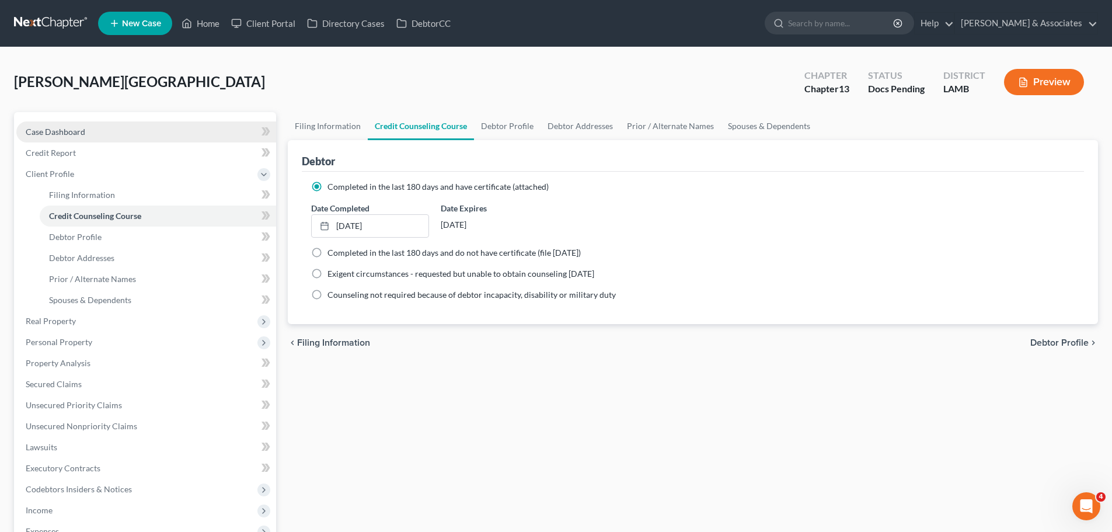
click at [142, 135] on link "Case Dashboard" at bounding box center [146, 131] width 260 height 21
select select "6"
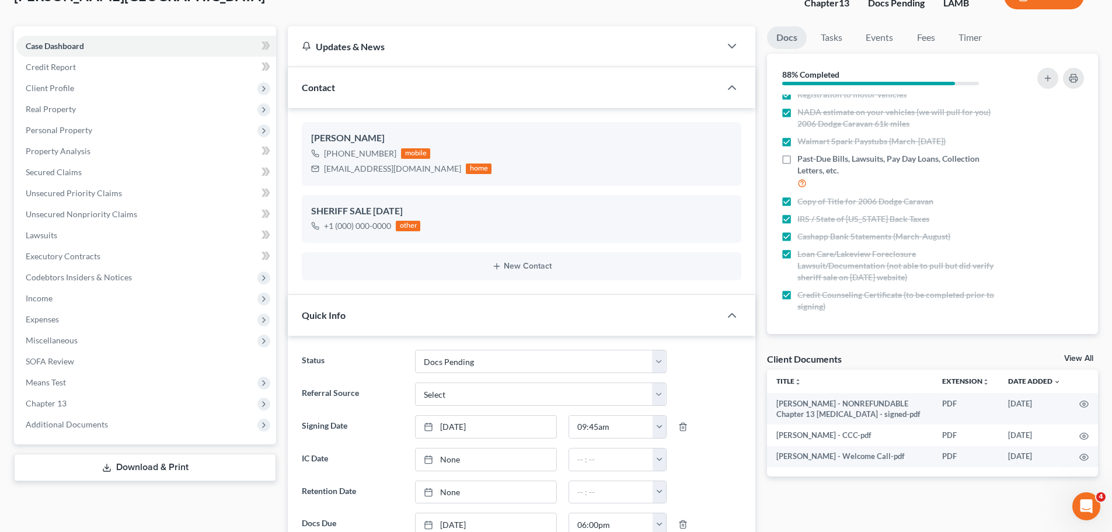
scroll to position [175, 0]
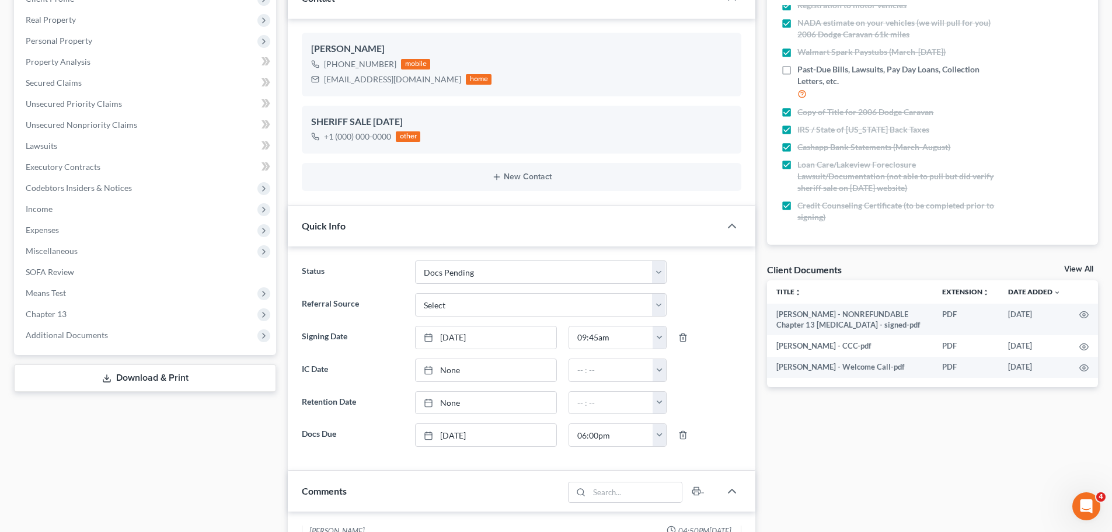
click at [1082, 268] on link "View All" at bounding box center [1078, 269] width 29 height 8
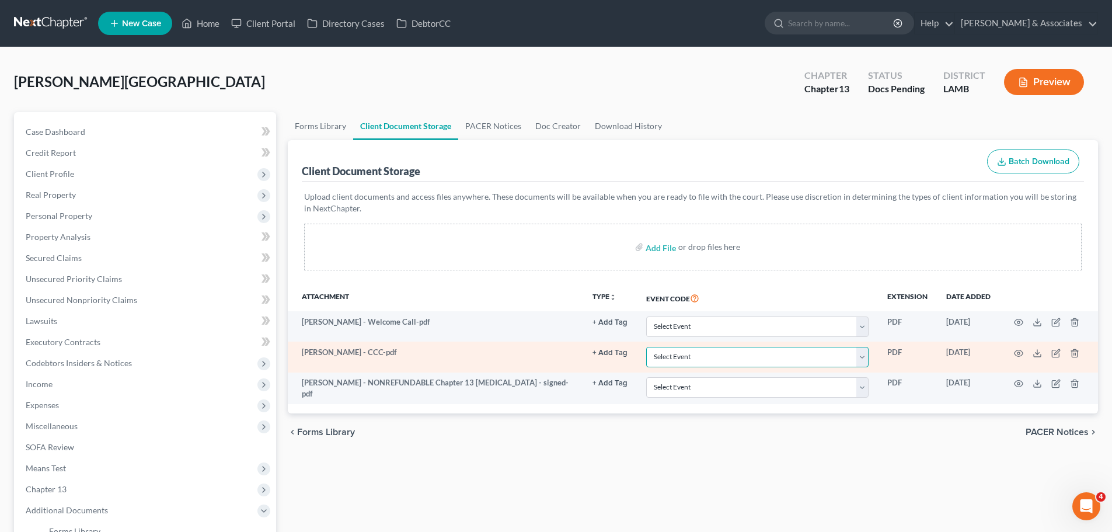
drag, startPoint x: 661, startPoint y: 355, endPoint x: 673, endPoint y: 348, distance: 13.6
click at [661, 355] on select "Select Event 20 Largest Unsecured Creditors Amended List of Creditors Amended L…" at bounding box center [757, 357] width 222 height 20
click at [646, 347] on select "Select Event 20 Largest Unsecured Creditors Amended List of Creditors Amended L…" at bounding box center [757, 357] width 222 height 20
click at [786, 353] on select "Select Event 20 Largest Unsecured Creditors Amended List of Creditors Amended L…" at bounding box center [757, 357] width 222 height 20
select select "13"
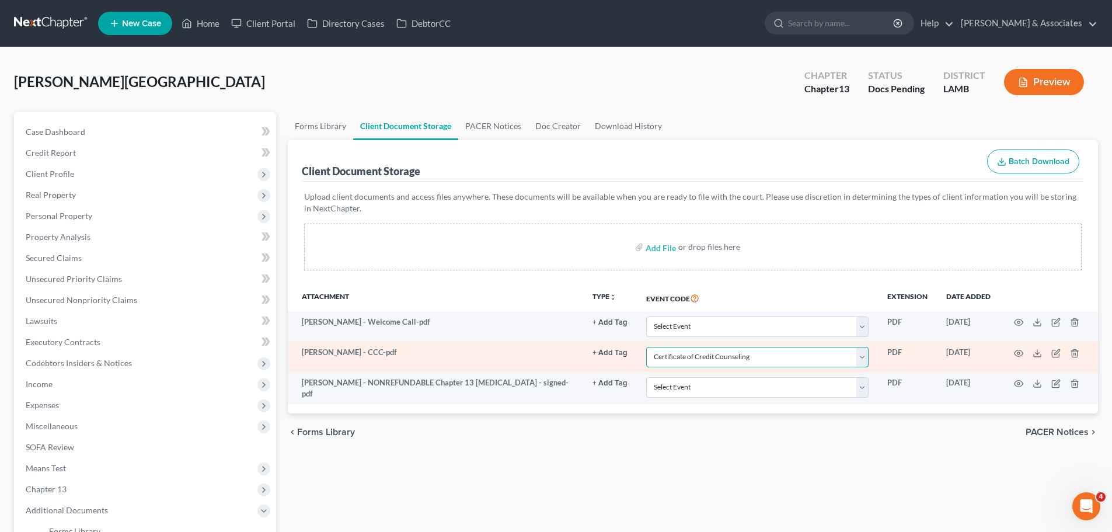
click at [646, 347] on select "Select Event 20 Largest Unsecured Creditors Amended List of Creditors Amended L…" at bounding box center [757, 357] width 222 height 20
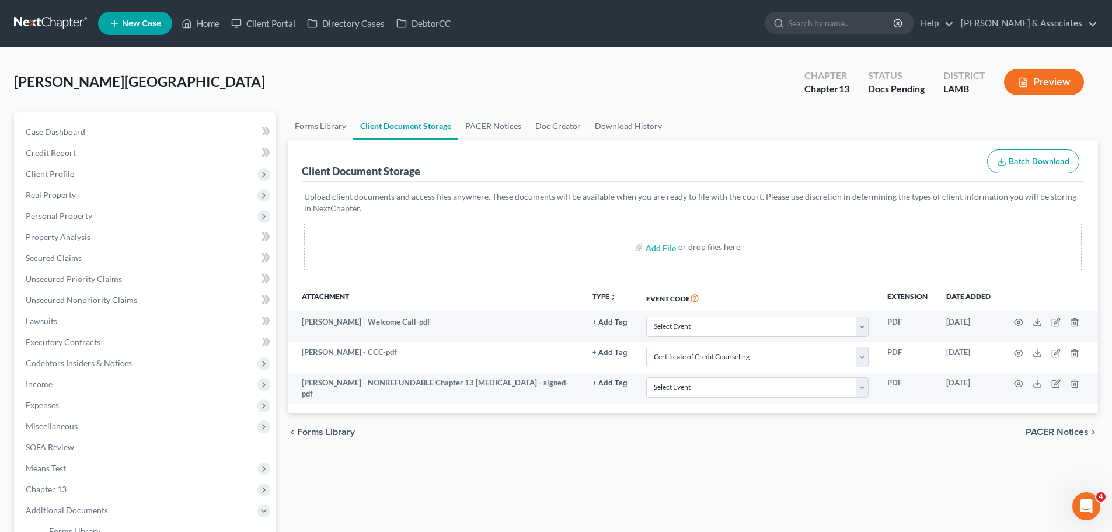
click at [820, 440] on div "chevron_left Forms Library PACER Notices chevron_right" at bounding box center [693, 431] width 810 height 37
click at [55, 16] on link at bounding box center [51, 23] width 75 height 21
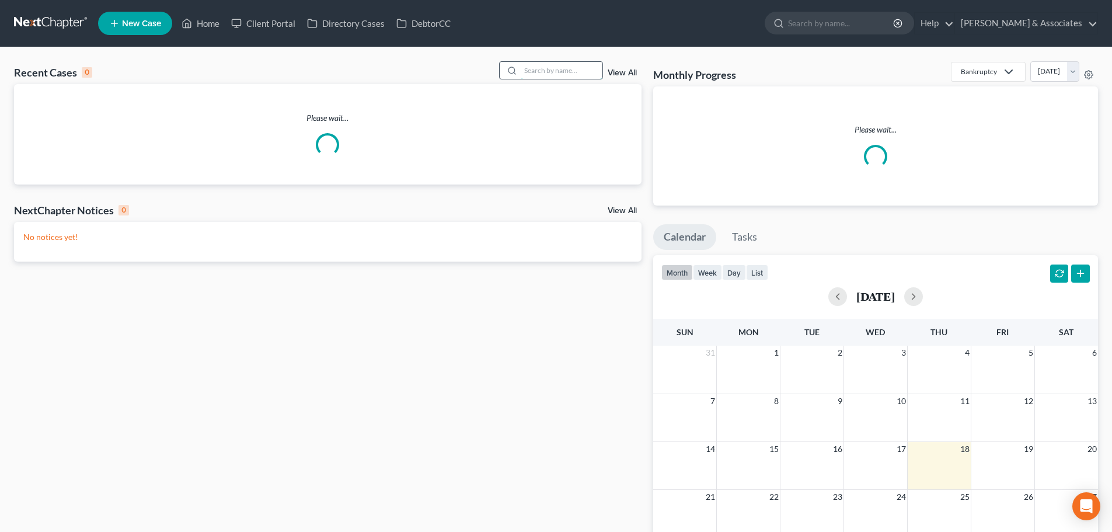
click at [585, 74] on input "search" at bounding box center [562, 70] width 82 height 17
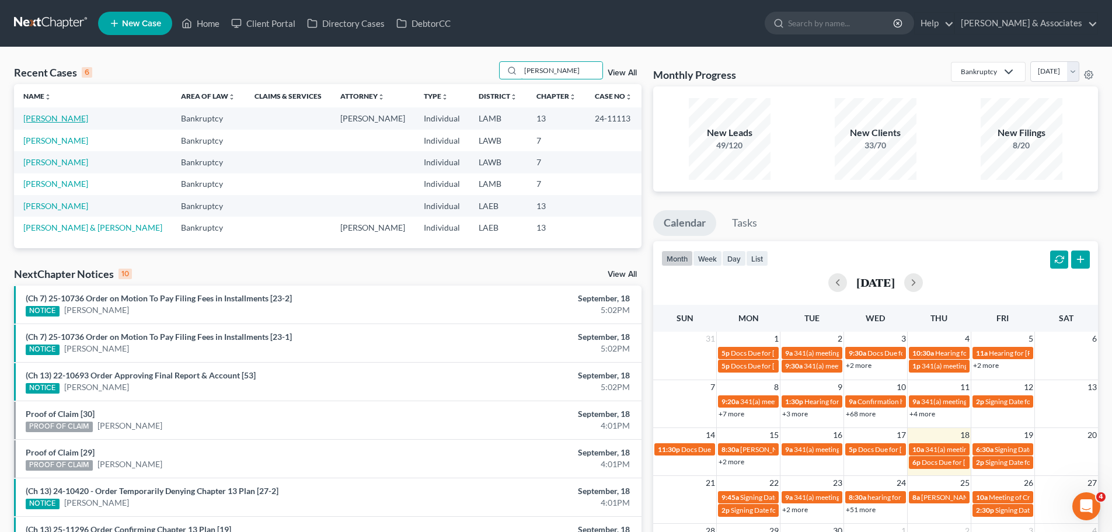
type input "[PERSON_NAME]"
click at [45, 120] on link "[PERSON_NAME]" at bounding box center [55, 118] width 65 height 10
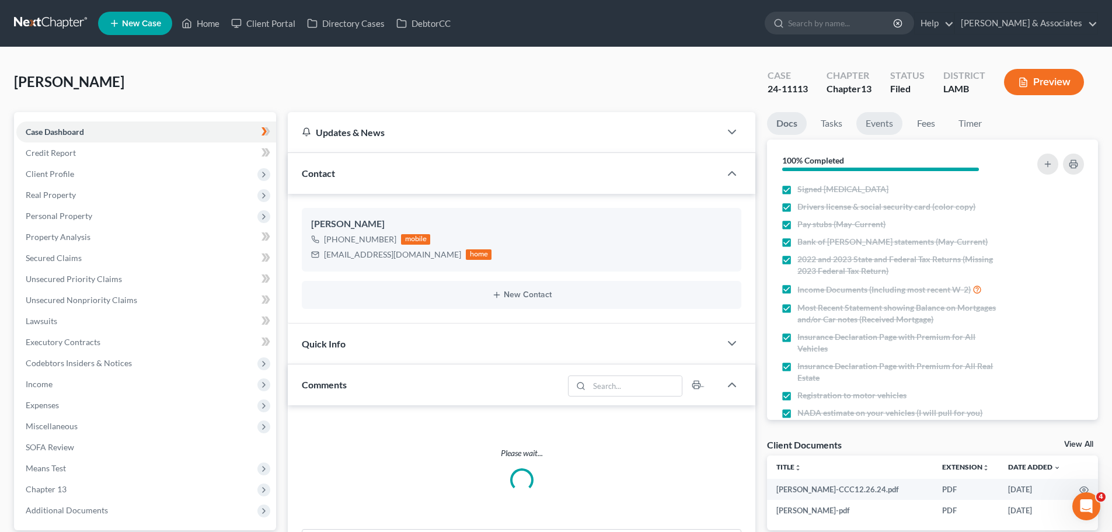
click at [870, 128] on link "Events" at bounding box center [879, 123] width 46 height 23
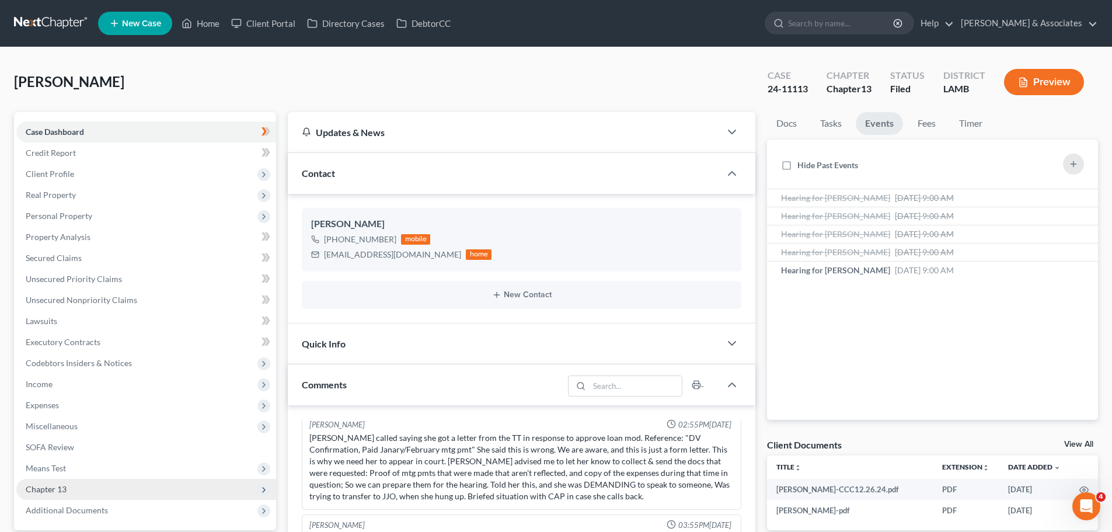
scroll to position [175, 0]
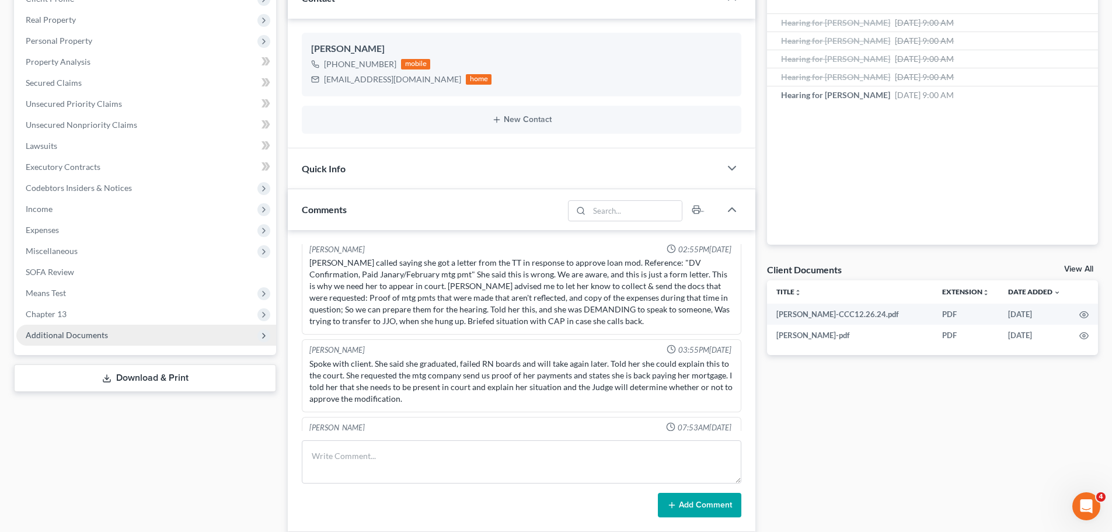
click at [62, 340] on span "Additional Documents" at bounding box center [146, 335] width 260 height 21
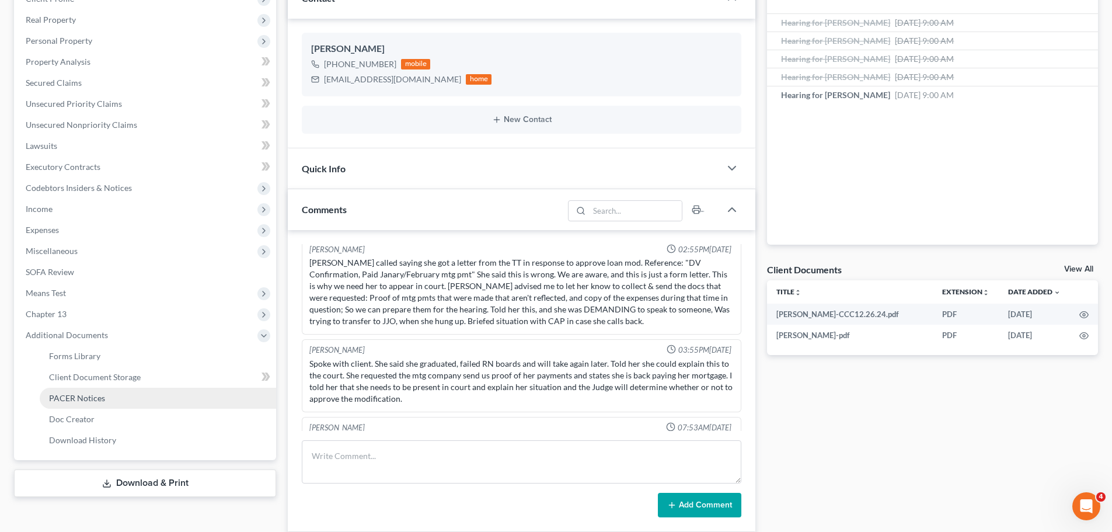
click at [68, 393] on span "PACER Notices" at bounding box center [77, 398] width 56 height 10
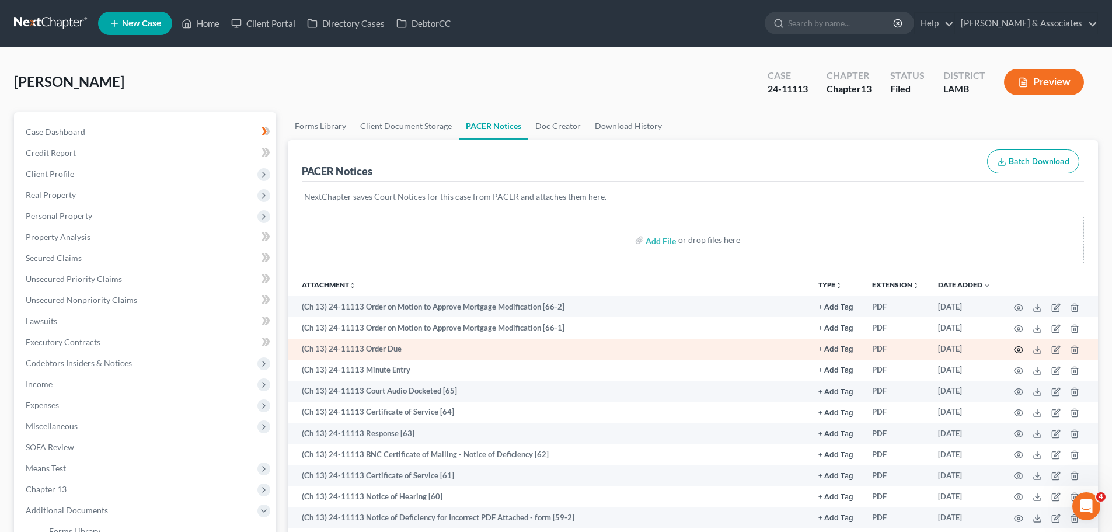
click at [1022, 349] on icon "button" at bounding box center [1018, 349] width 9 height 9
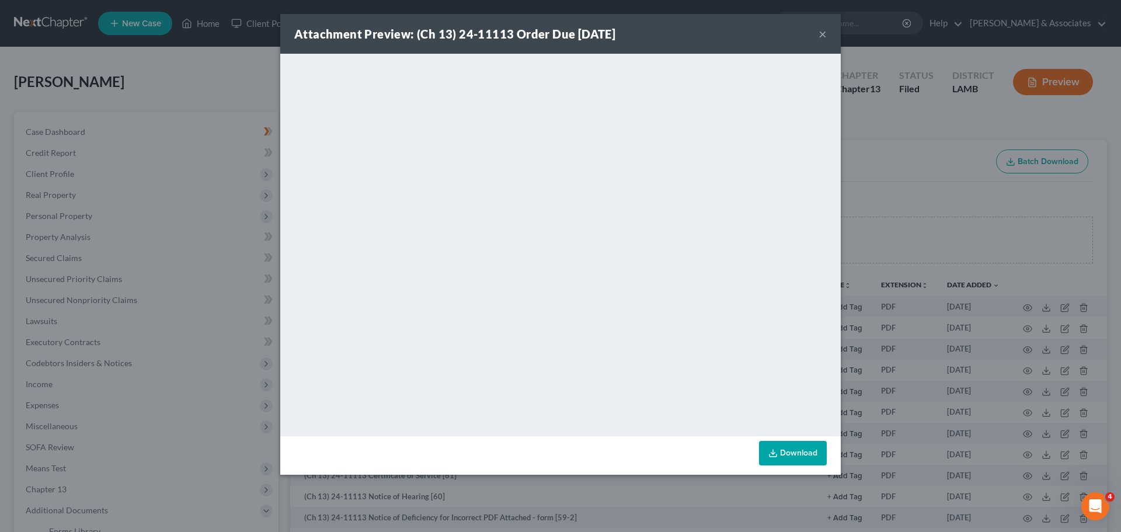
click at [823, 33] on button "×" at bounding box center [822, 34] width 8 height 14
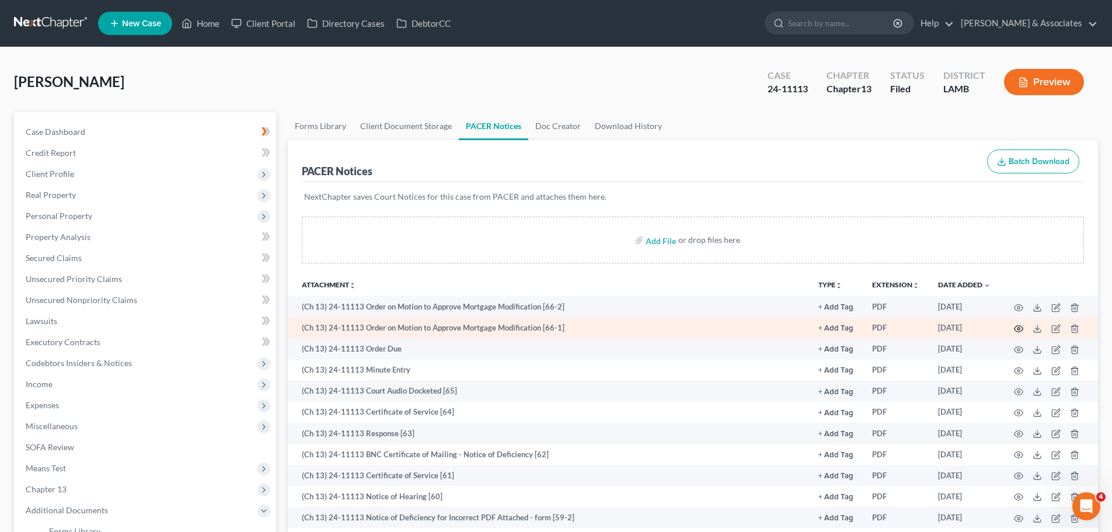
click at [1020, 330] on icon "button" at bounding box center [1018, 328] width 9 height 9
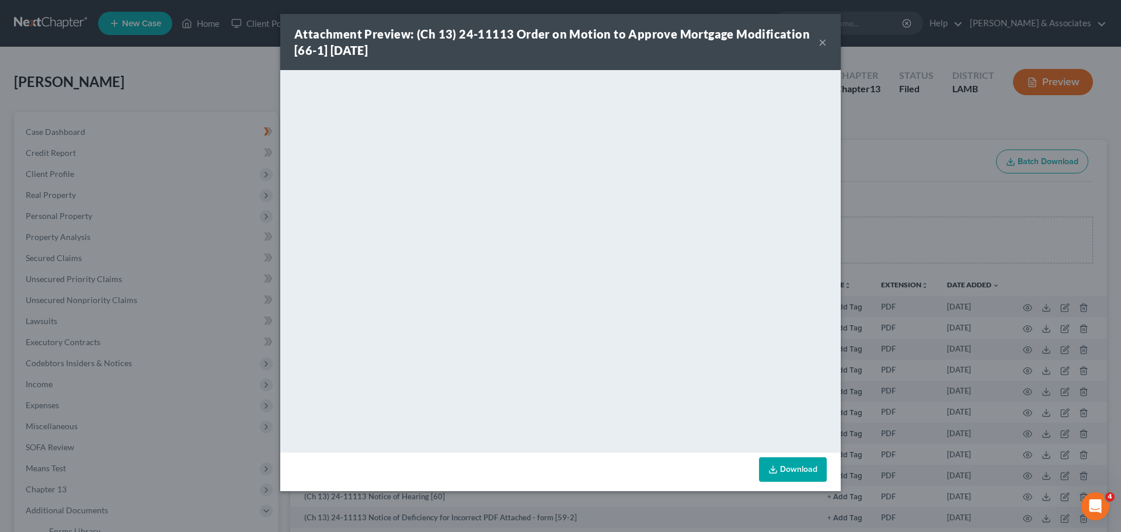
click at [823, 43] on button "×" at bounding box center [822, 42] width 8 height 14
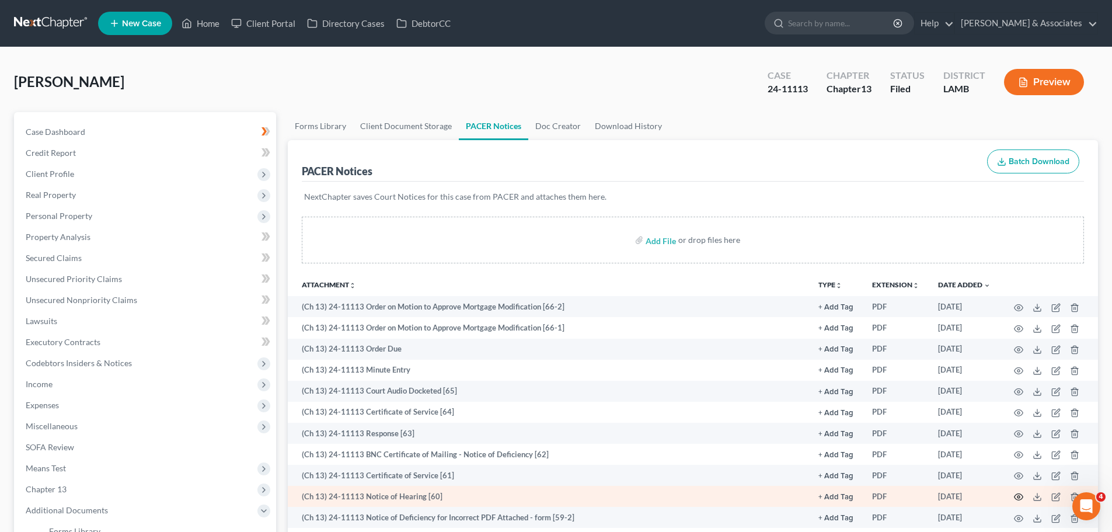
click at [1020, 499] on icon "button" at bounding box center [1018, 496] width 9 height 9
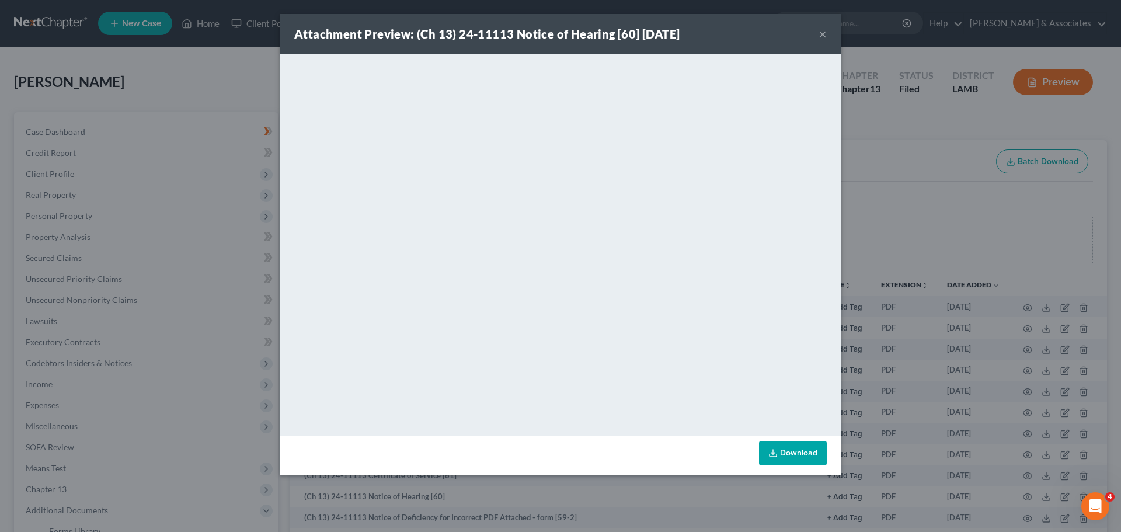
click at [814, 36] on div "Attachment Preview: (Ch 13) 24-11113 Notice of Hearing [60] 08/20/2025 ×" at bounding box center [560, 34] width 560 height 40
click at [820, 32] on button "×" at bounding box center [822, 34] width 8 height 14
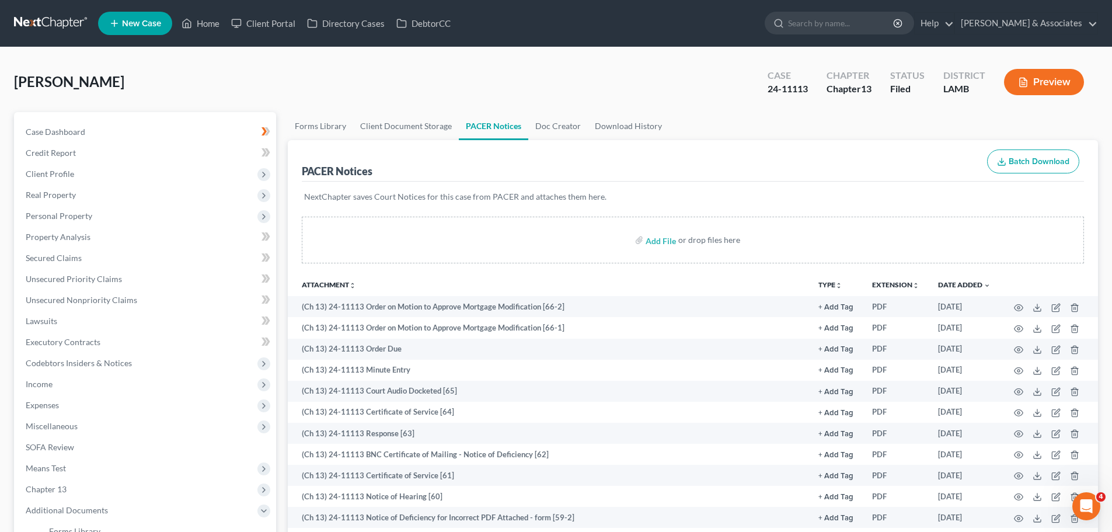
drag, startPoint x: 65, startPoint y: 21, endPoint x: 61, endPoint y: 25, distance: 6.2
click at [65, 21] on link at bounding box center [51, 23] width 75 height 21
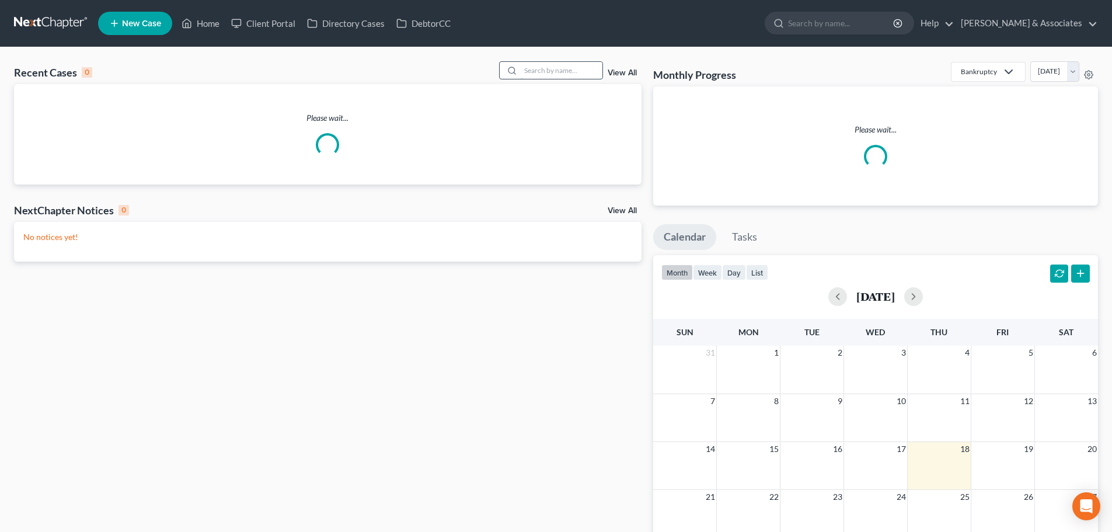
click at [567, 76] on input "search" at bounding box center [562, 70] width 82 height 17
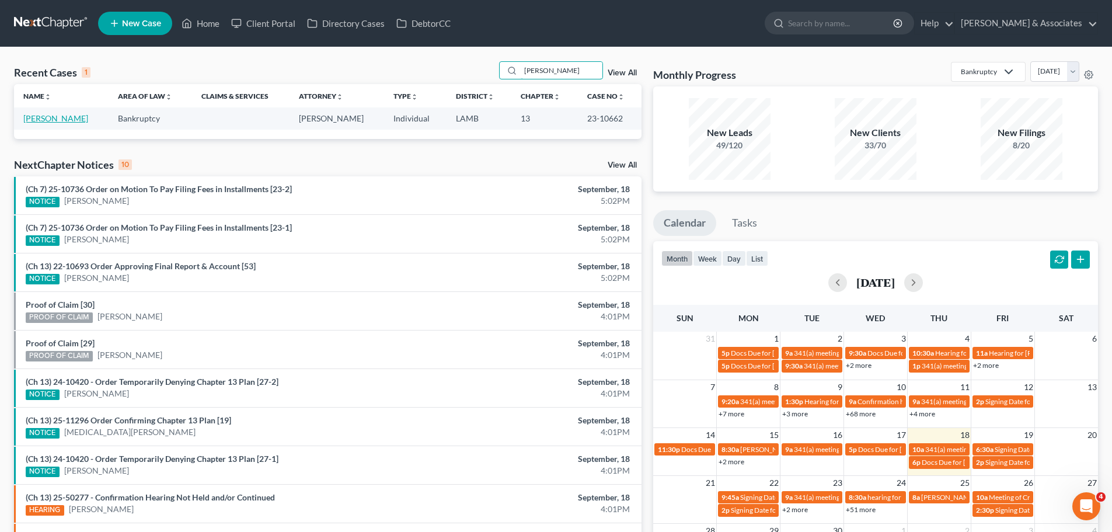
type input "[PERSON_NAME]"
click at [47, 114] on link "[PERSON_NAME]" at bounding box center [55, 118] width 65 height 10
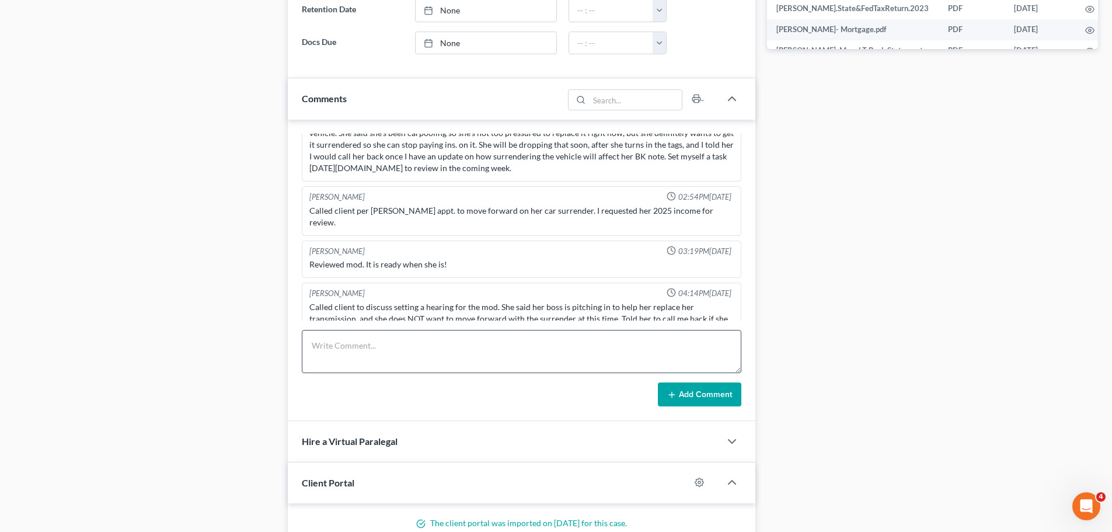
scroll to position [642, 0]
click at [367, 358] on textarea at bounding box center [522, 348] width 440 height 43
type textarea "TT to start wage ded eff [DATE] @ $432/mo .1"
click at [686, 399] on button "Add Comment" at bounding box center [699, 392] width 83 height 25
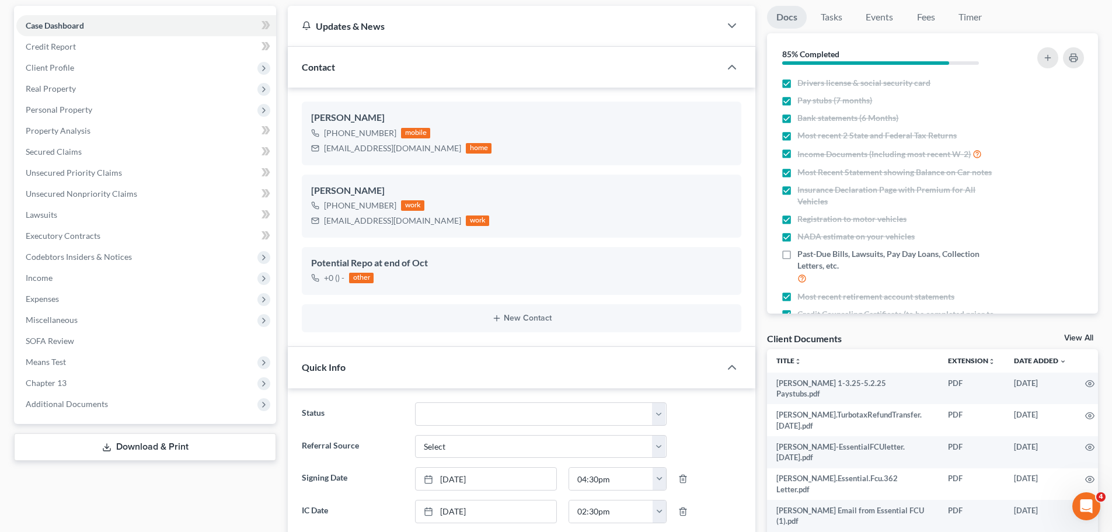
scroll to position [0, 0]
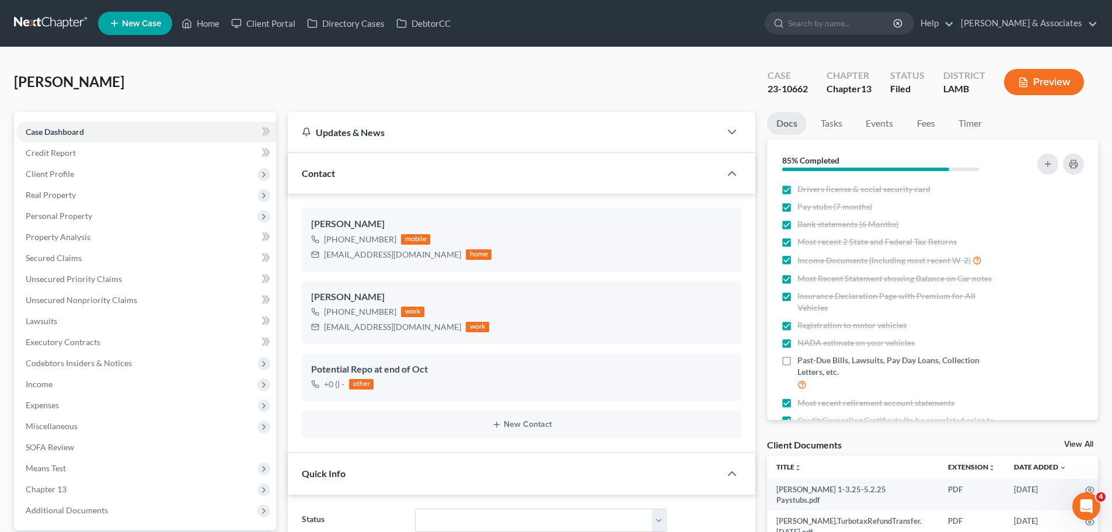
click at [54, 15] on link at bounding box center [51, 23] width 75 height 21
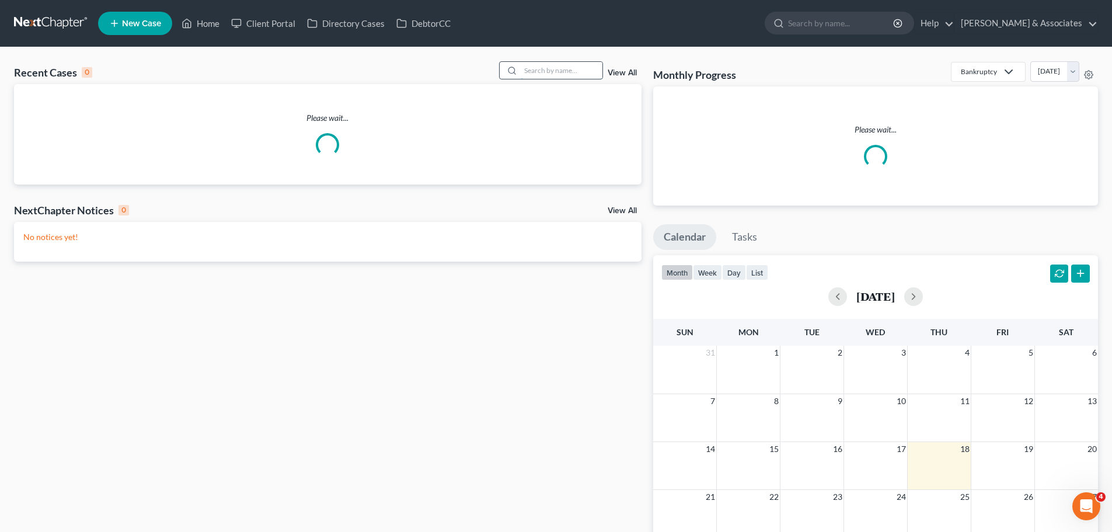
click at [538, 71] on input "search" at bounding box center [562, 70] width 82 height 17
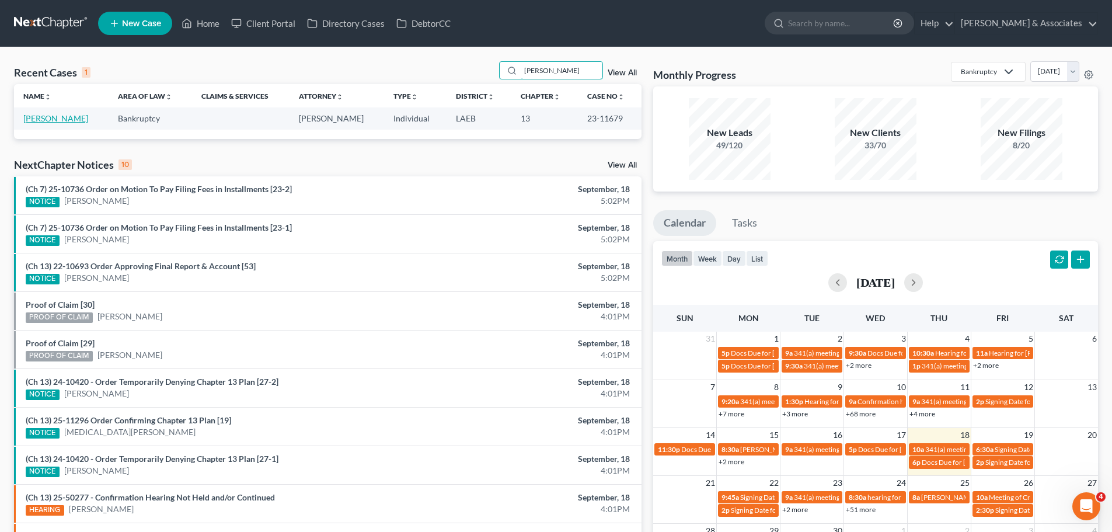
type input "[PERSON_NAME]"
click at [35, 115] on link "[PERSON_NAME]" at bounding box center [55, 118] width 65 height 10
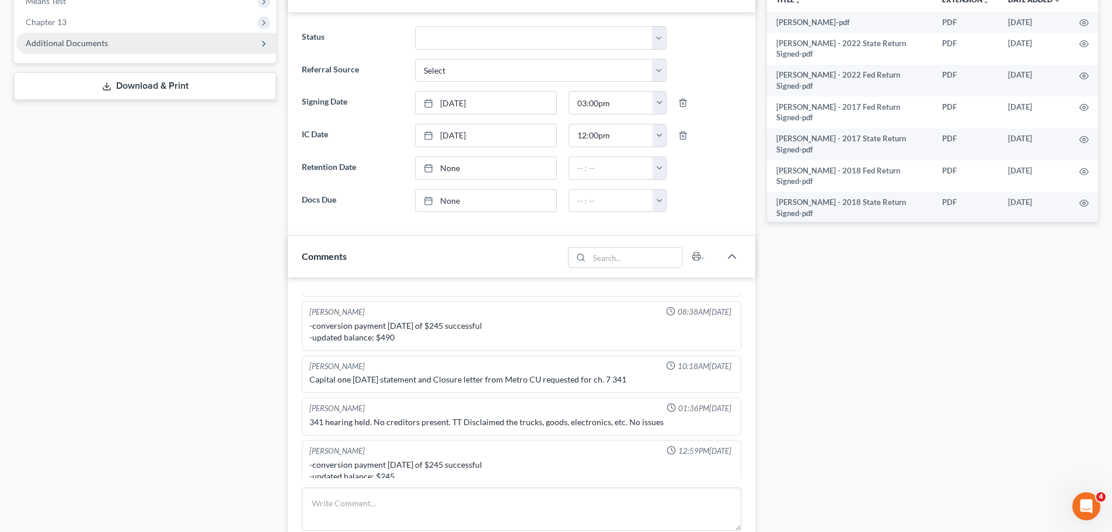
scroll to position [434, 0]
click at [58, 38] on span "Additional Documents" at bounding box center [67, 43] width 82 height 10
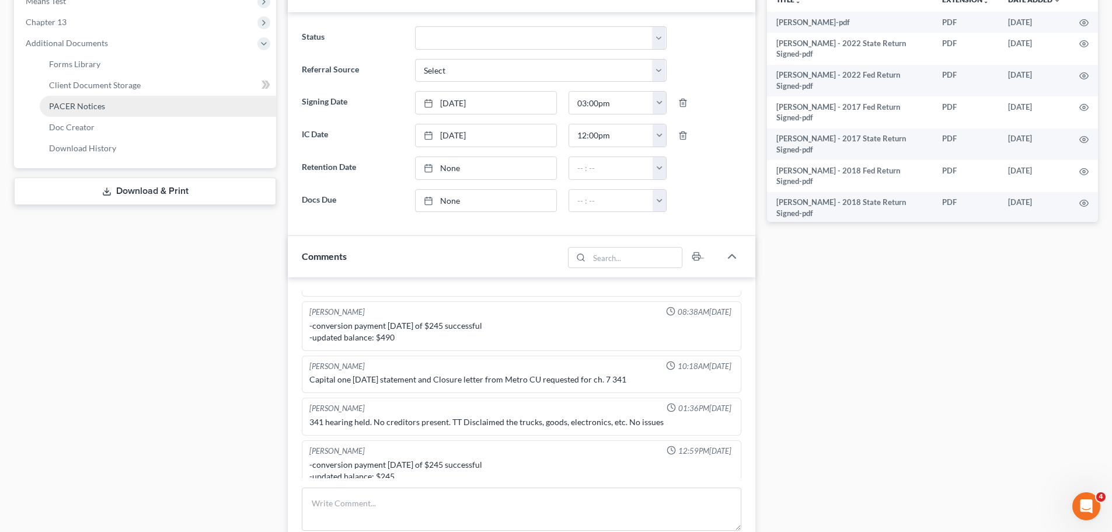
click at [88, 108] on span "PACER Notices" at bounding box center [77, 106] width 56 height 10
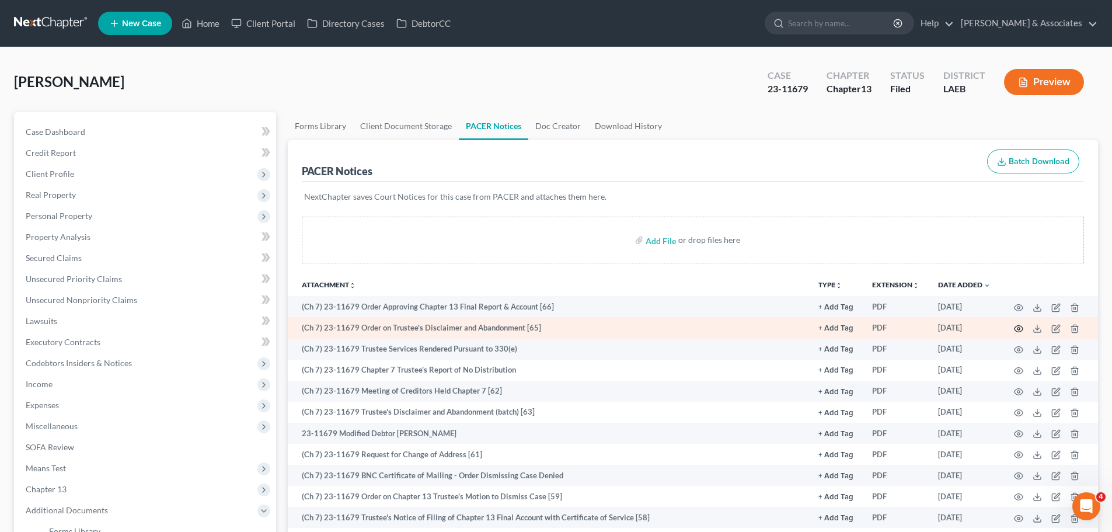
click at [1022, 330] on icon "button" at bounding box center [1018, 328] width 9 height 9
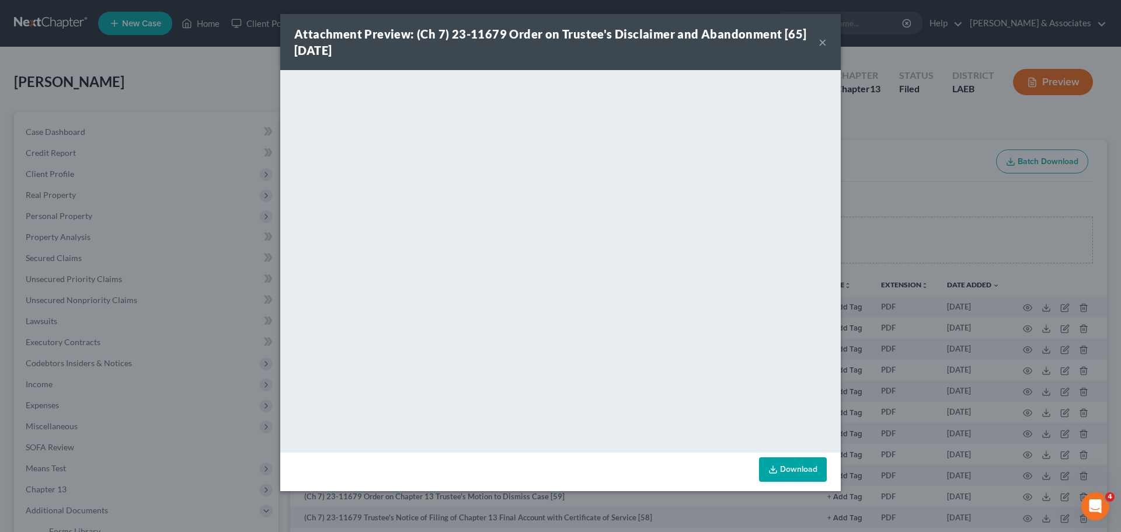
click at [826, 43] on button "×" at bounding box center [822, 42] width 8 height 14
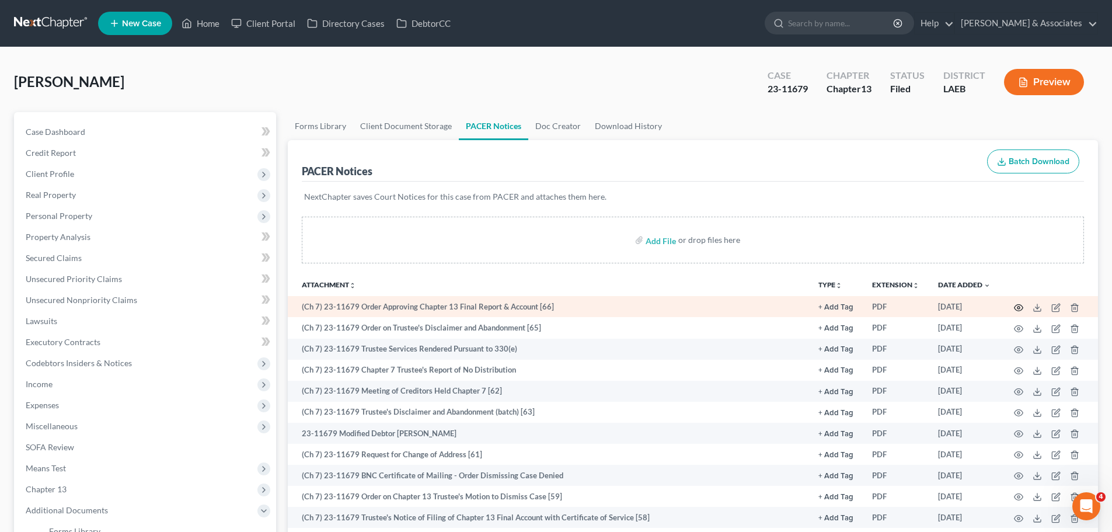
click at [1017, 305] on icon "button" at bounding box center [1018, 307] width 9 height 9
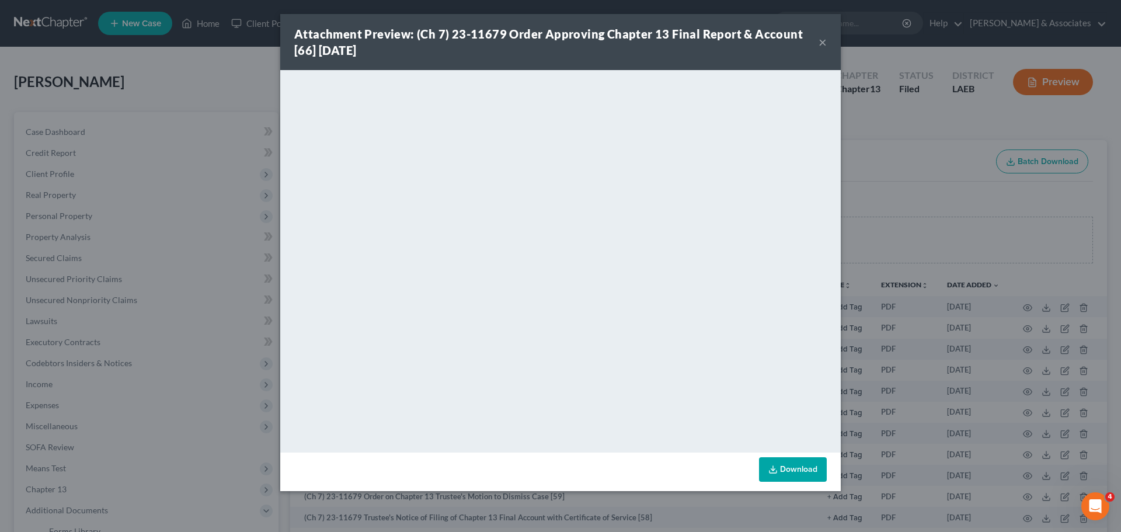
click at [818, 39] on button "×" at bounding box center [822, 42] width 8 height 14
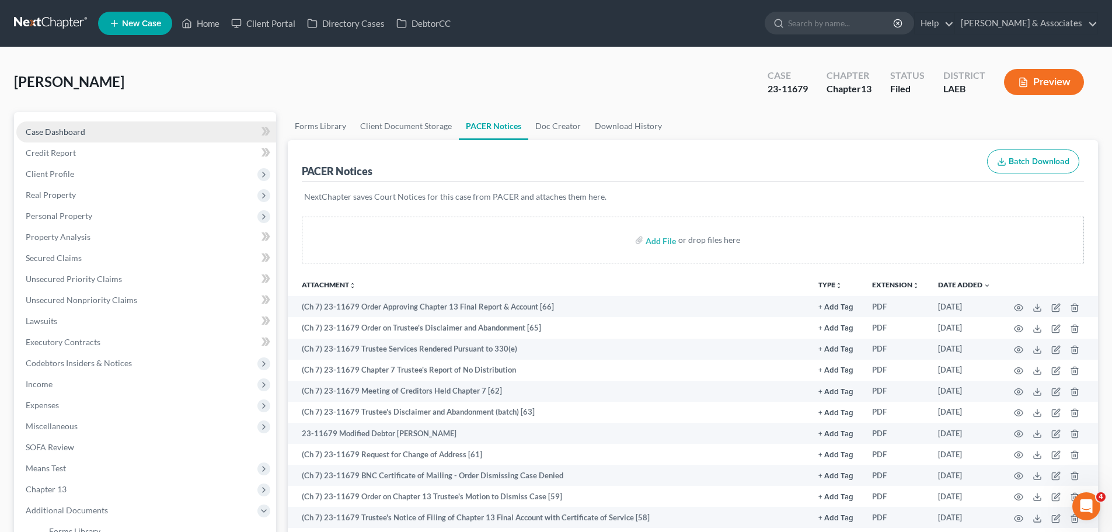
click at [89, 125] on link "Case Dashboard" at bounding box center [146, 131] width 260 height 21
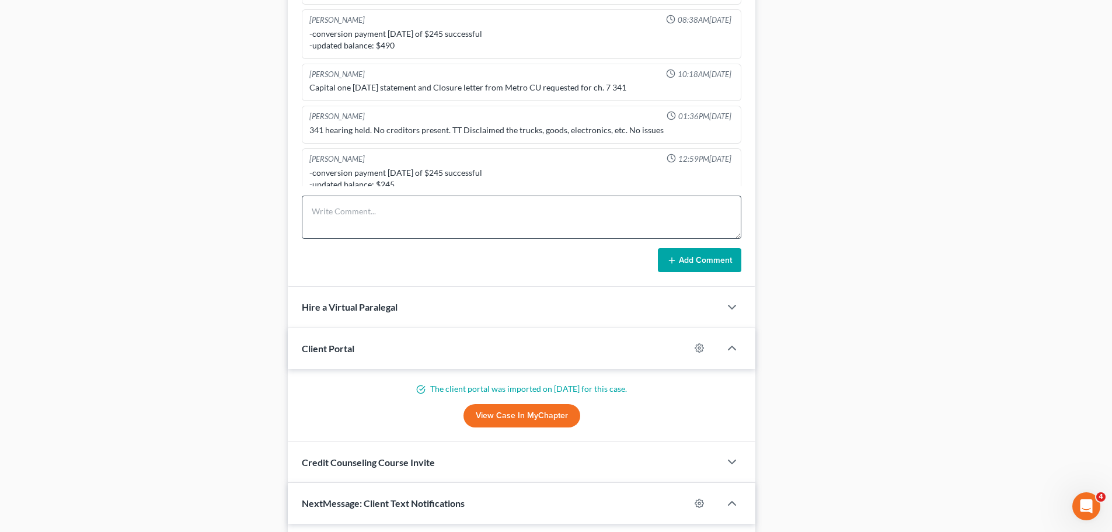
scroll to position [434, 0]
click at [450, 222] on textarea at bounding box center [522, 217] width 440 height 43
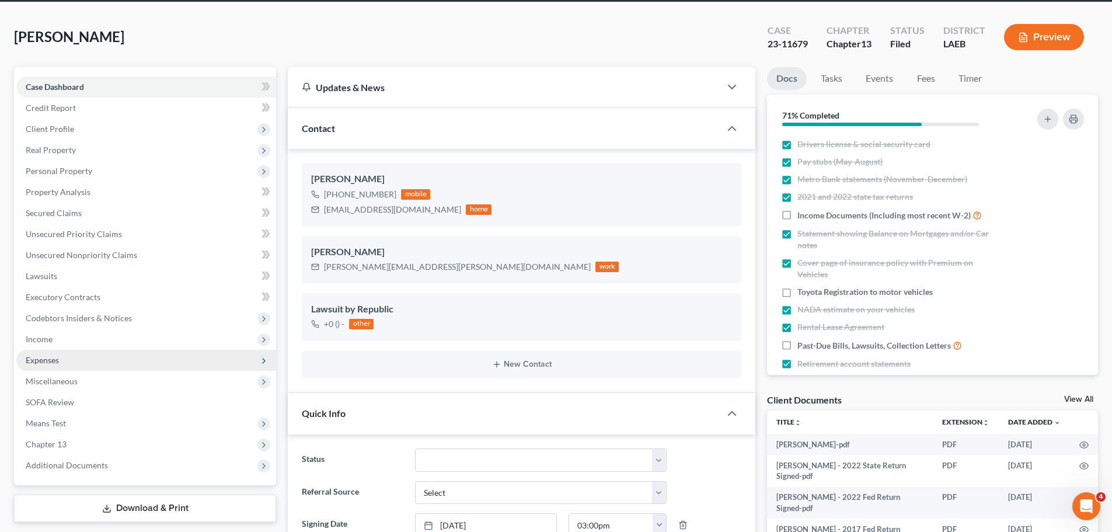
scroll to position [58, 0]
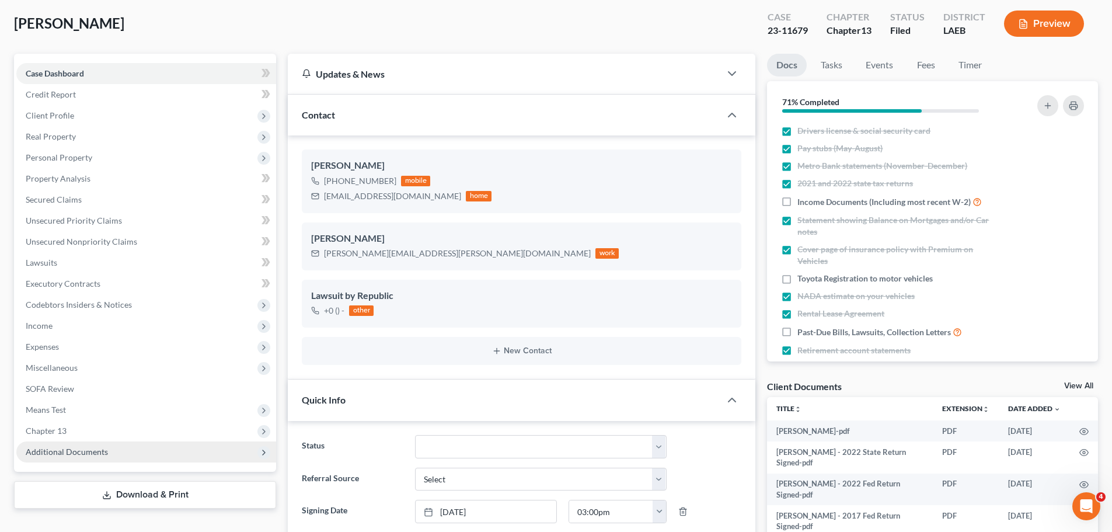
drag, startPoint x: 78, startPoint y: 431, endPoint x: 85, endPoint y: 451, distance: 21.0
click at [78, 431] on span "Chapter 13" at bounding box center [146, 430] width 260 height 21
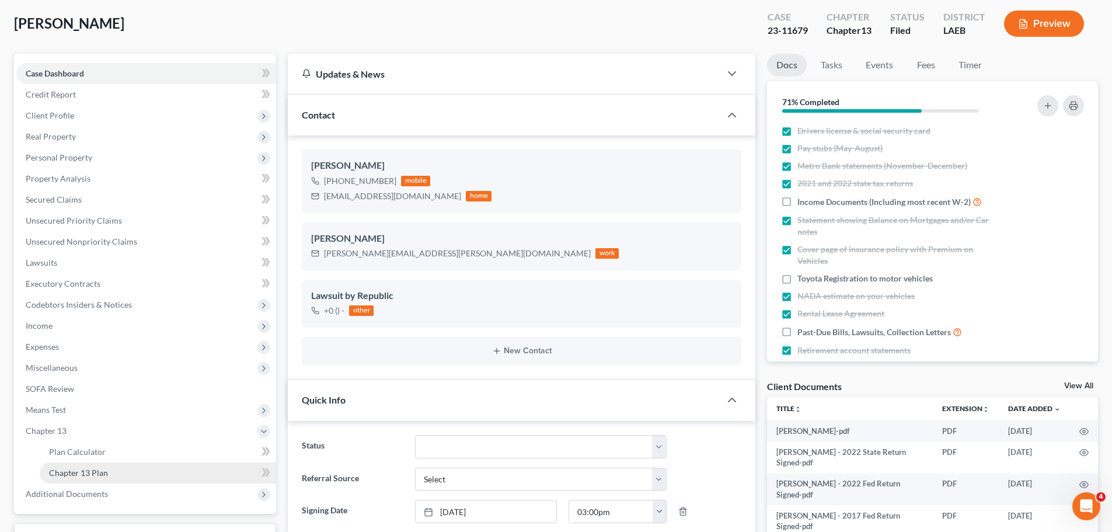
click at [85, 471] on span "Chapter 13 Plan" at bounding box center [78, 473] width 59 height 10
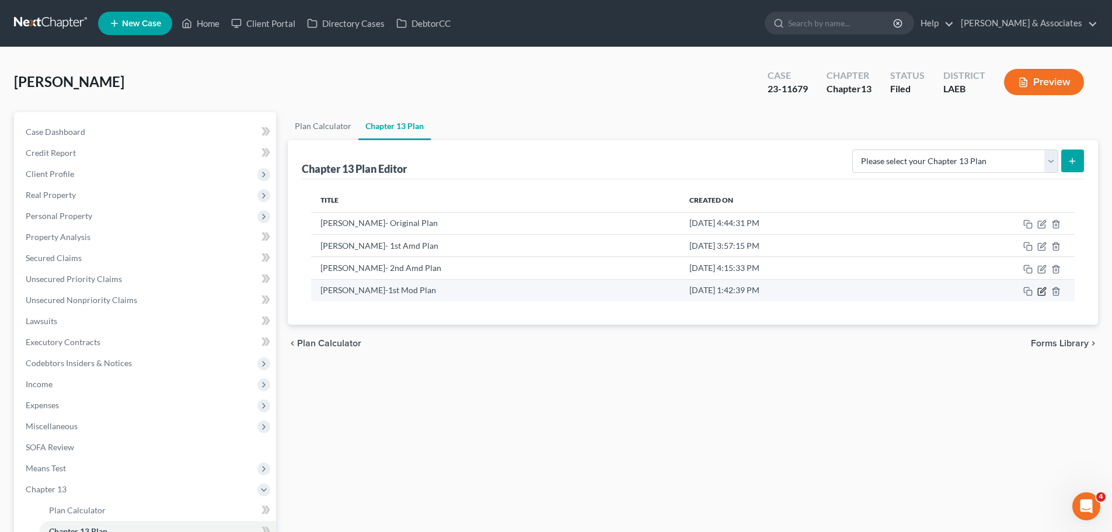
click at [1040, 290] on icon "button" at bounding box center [1041, 291] width 9 height 9
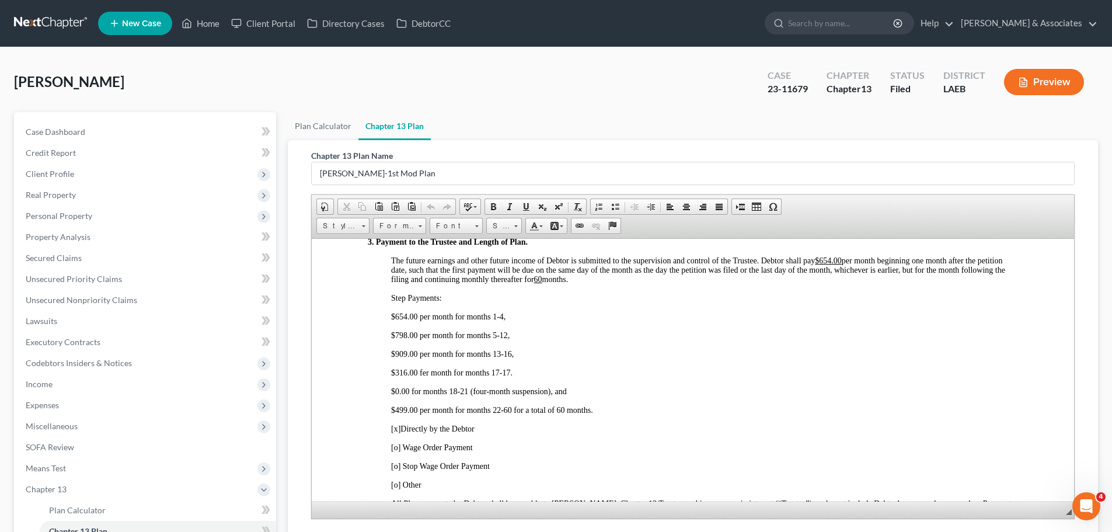
scroll to position [701, 0]
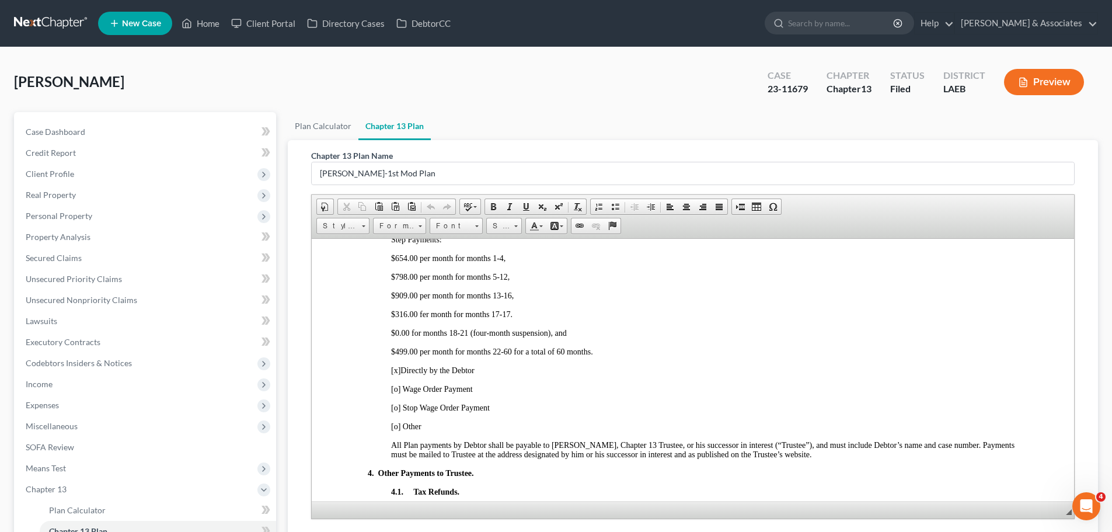
click at [61, 19] on link at bounding box center [51, 23] width 75 height 21
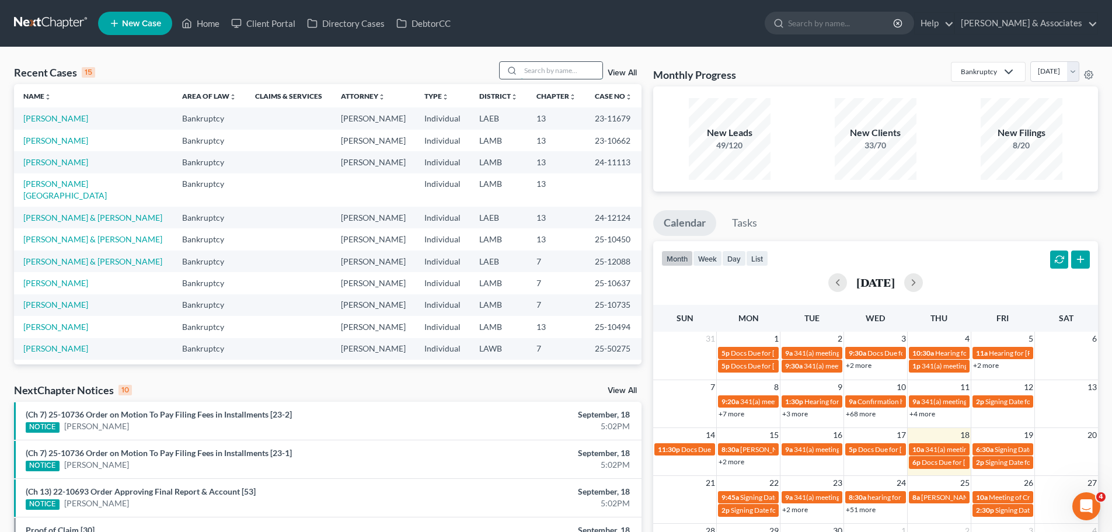
click at [546, 72] on input "search" at bounding box center [562, 70] width 82 height 17
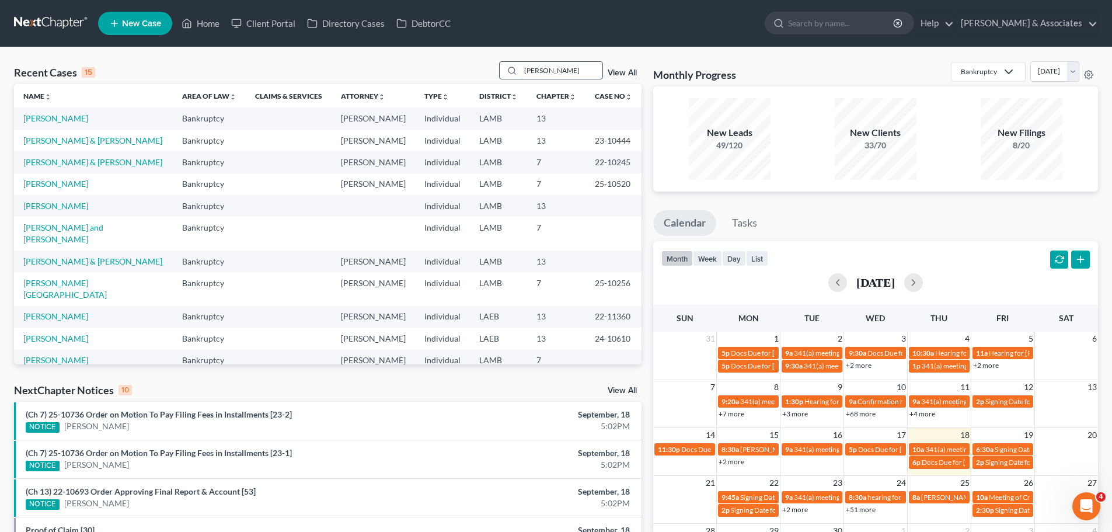
click at [583, 75] on input "[PERSON_NAME]" at bounding box center [562, 70] width 82 height 17
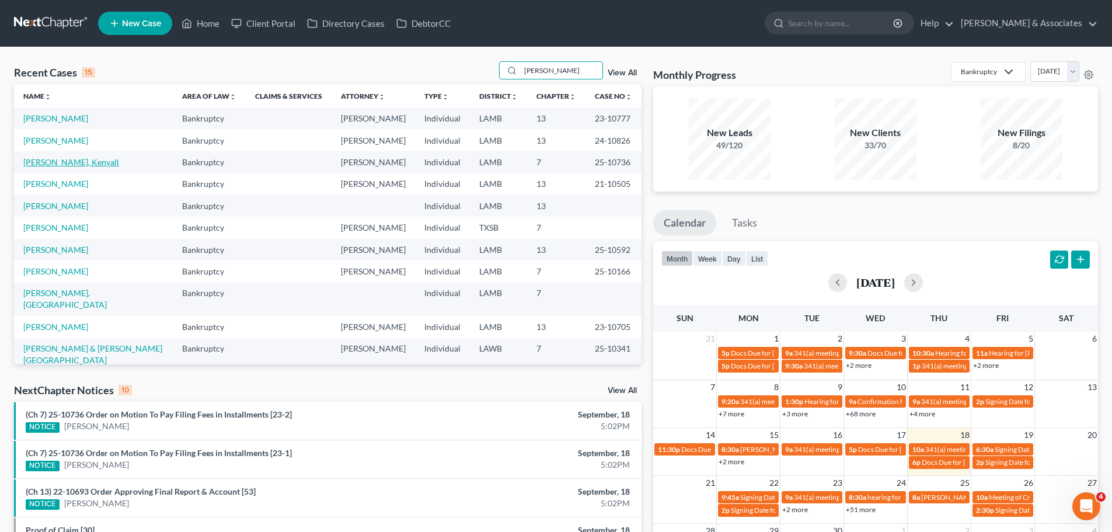
type input "[PERSON_NAME]"
click at [68, 162] on link "[PERSON_NAME], Kenyall" at bounding box center [71, 162] width 96 height 10
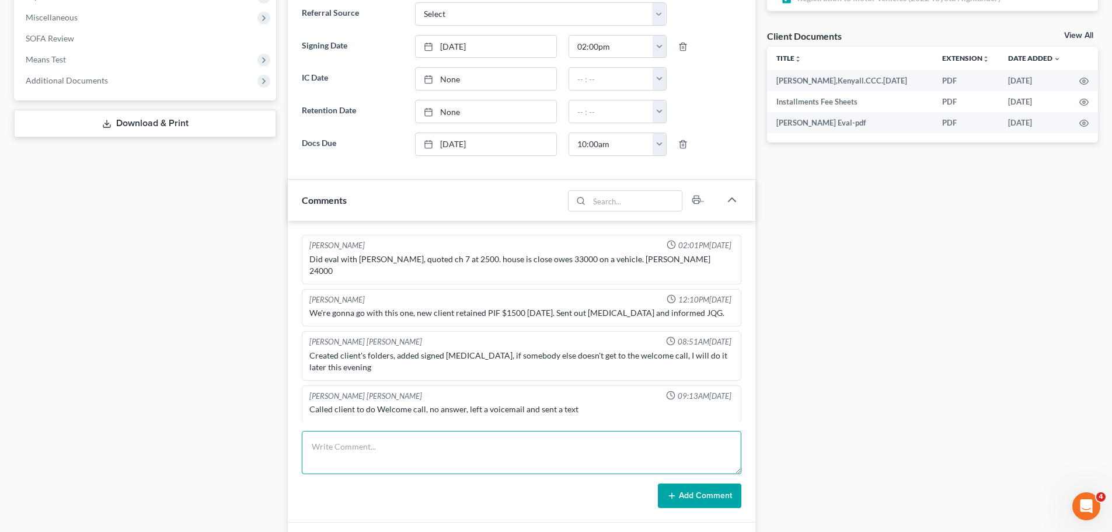
scroll to position [1641, 0]
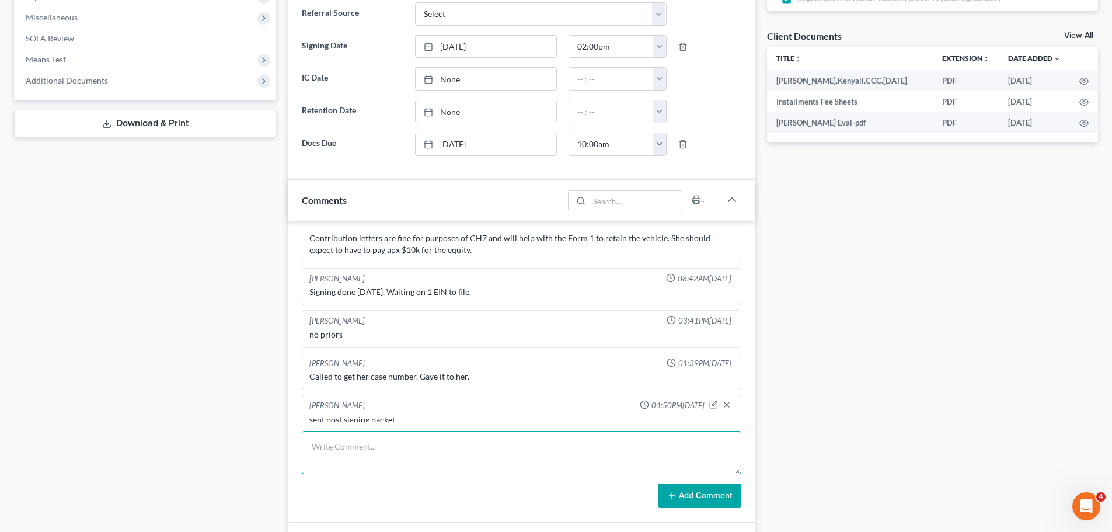
click at [489, 445] on textarea at bounding box center [522, 452] width 440 height 43
paste textarea "First Installment Payment due by [DATE]. Second Installment Payment due by [DAT…"
type textarea "First Installment Payment due by [DATE]. Second Installment Payment due by [DAT…"
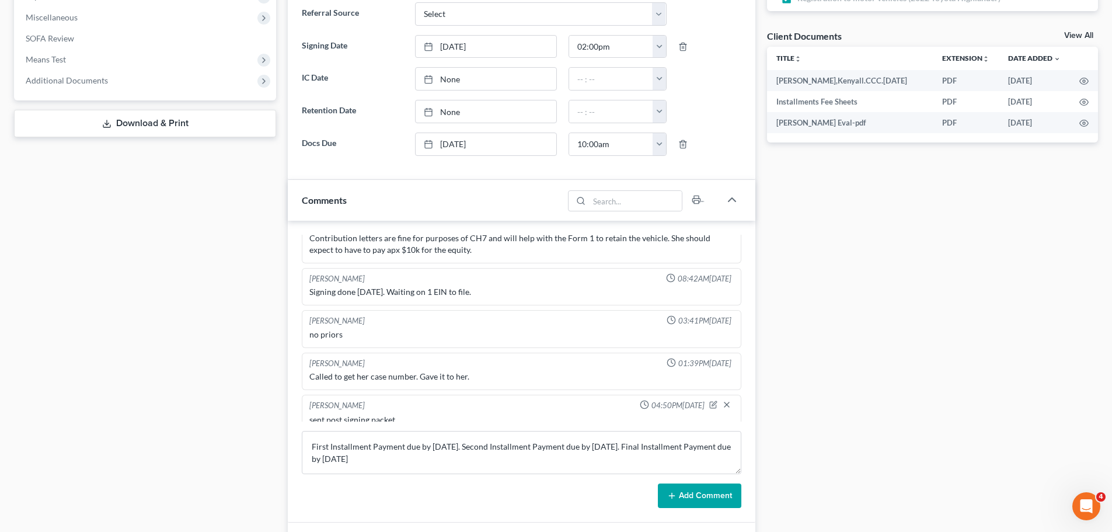
click at [691, 493] on button "Add Comment" at bounding box center [699, 495] width 83 height 25
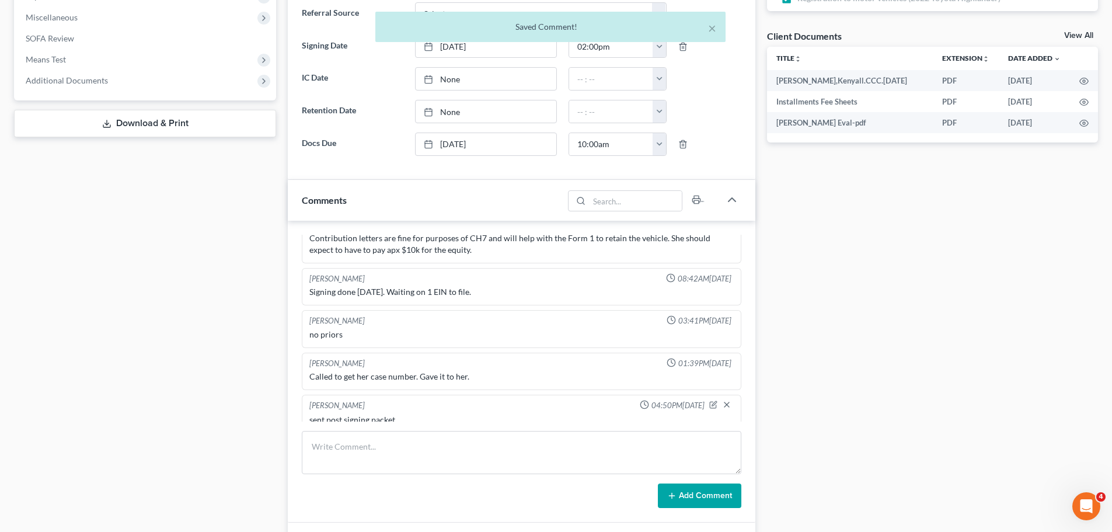
scroll to position [1696, 0]
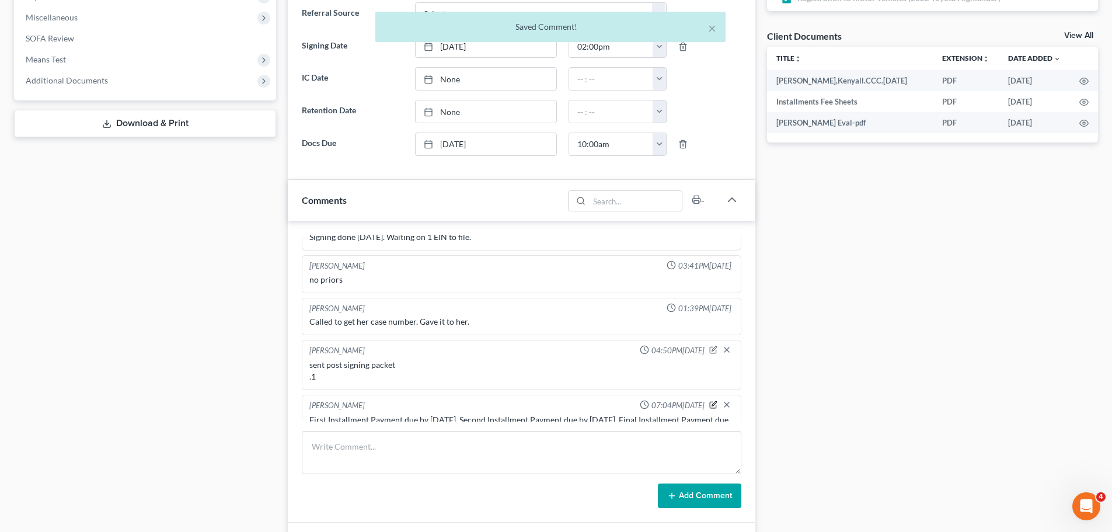
click at [709, 400] on icon "button" at bounding box center [713, 404] width 8 height 8
click at [319, 414] on textarea "First Installment Payment due by [DATE]. Second Installment Payment due by [DAT…" at bounding box center [521, 435] width 424 height 43
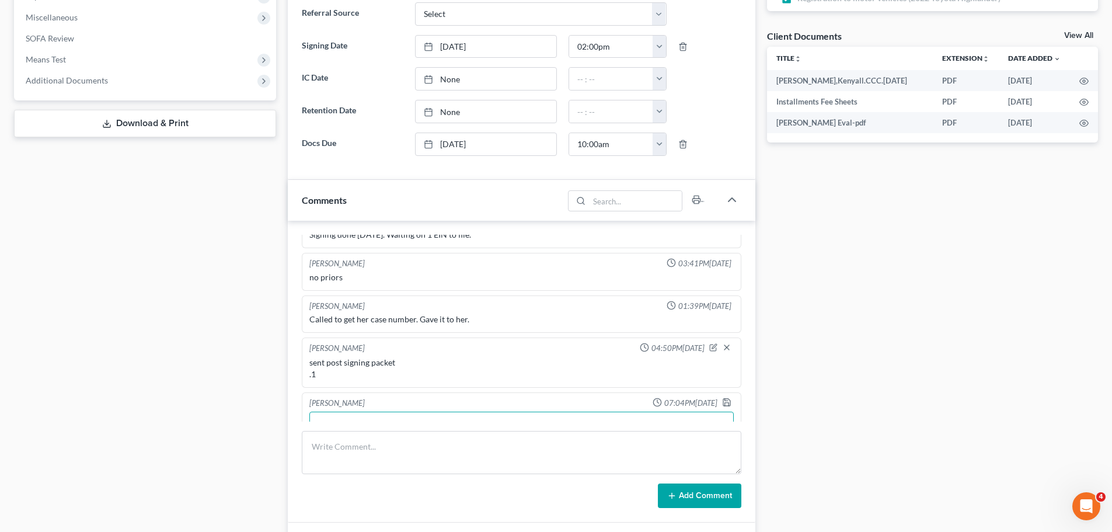
click at [319, 419] on textarea "Court approve FI First Installment Payment due by [DATE]. Second Installment Pa…" at bounding box center [521, 433] width 424 height 43
type textarea "Court approve FI -First Installment Payment due by [DATE]. Second Installment P…"
click at [722, 398] on icon "button" at bounding box center [726, 402] width 9 height 9
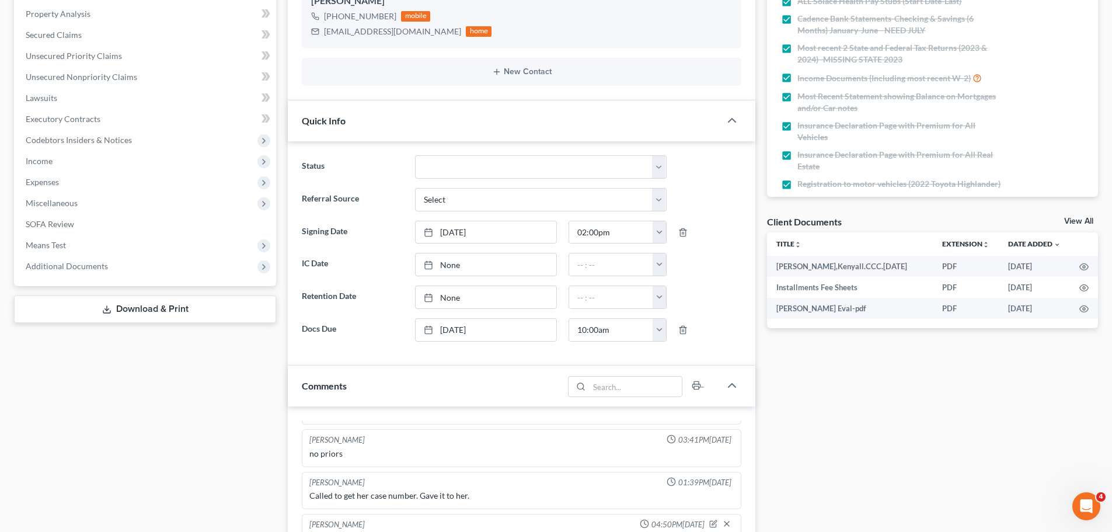
scroll to position [0, 0]
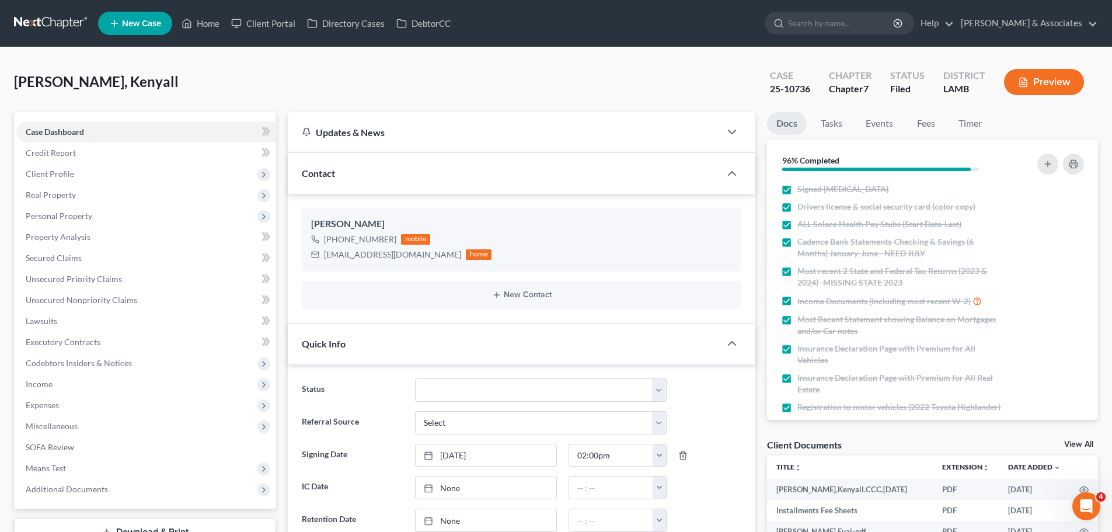
click at [32, 18] on link at bounding box center [51, 23] width 75 height 21
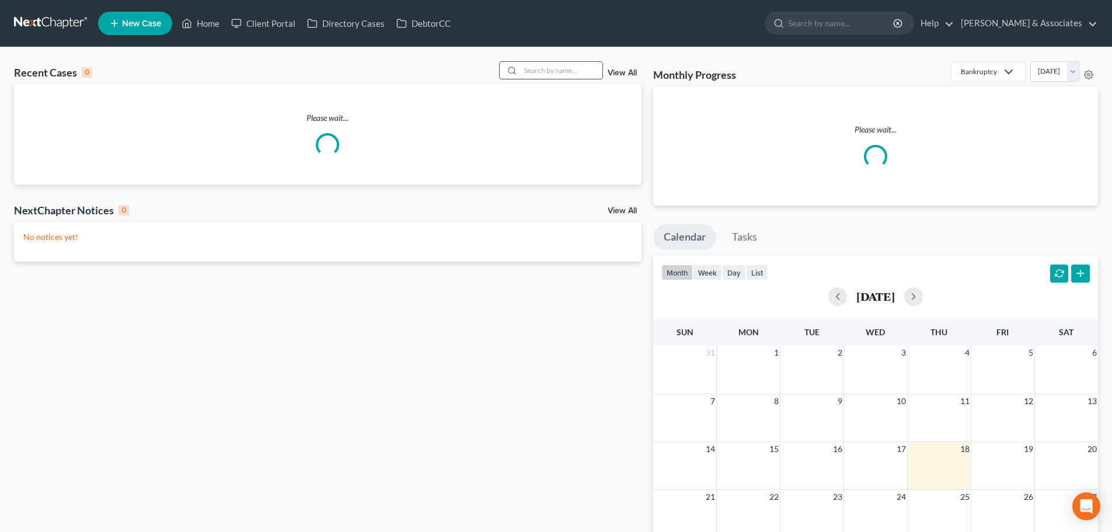
click at [556, 74] on input "search" at bounding box center [562, 70] width 82 height 17
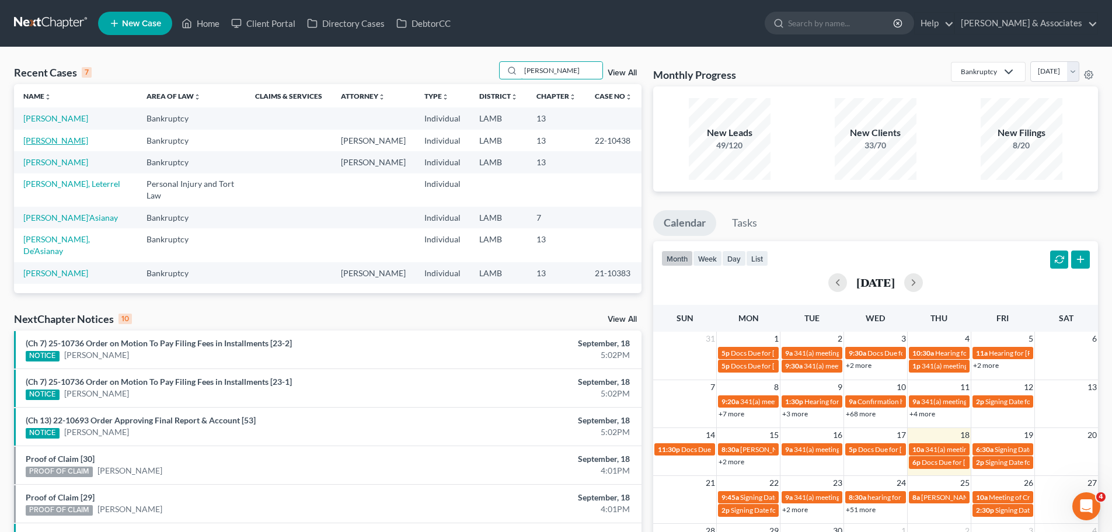
type input "gordon"
click at [58, 142] on link "[PERSON_NAME]" at bounding box center [55, 140] width 65 height 10
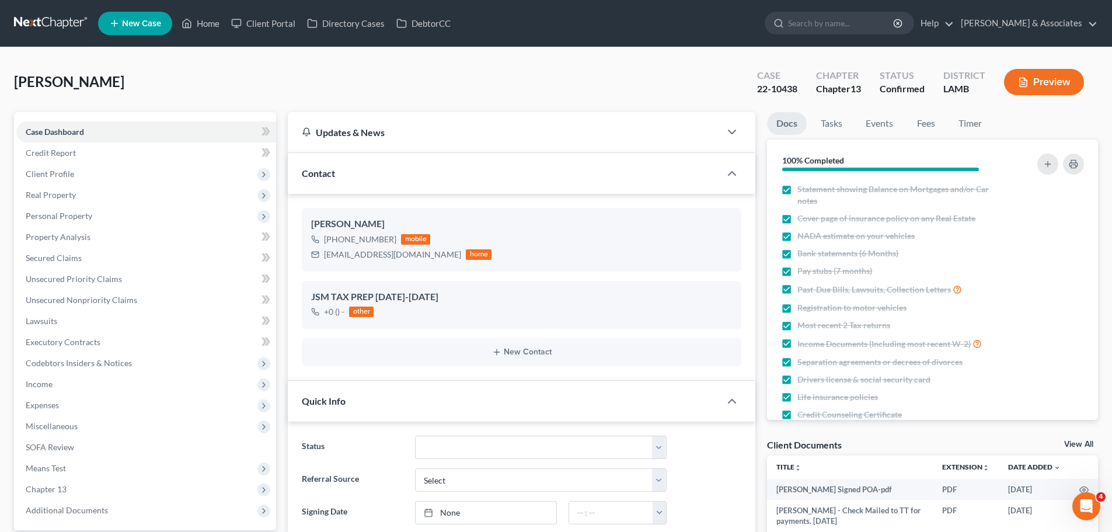
click at [63, 500] on span "Additional Documents" at bounding box center [146, 510] width 260 height 21
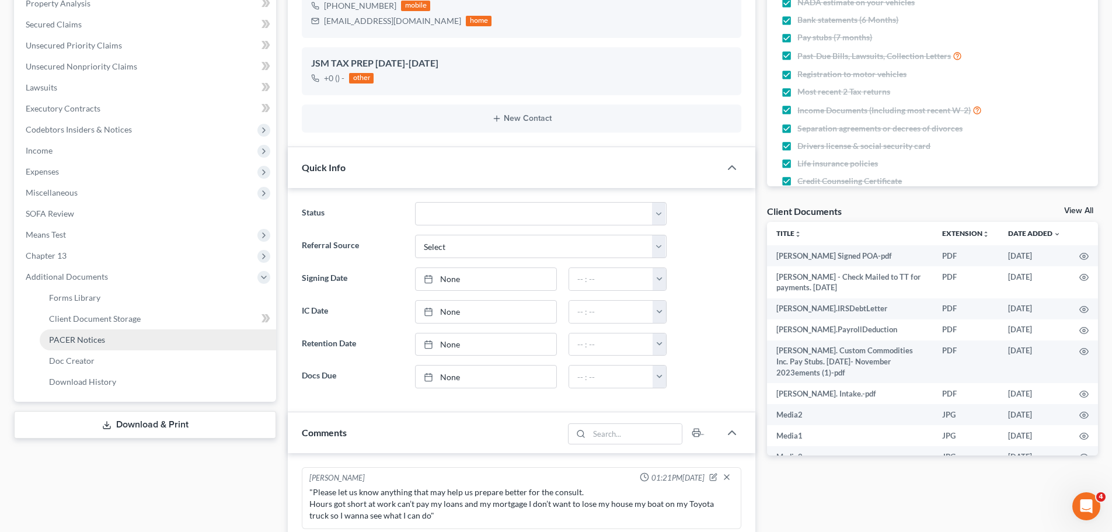
scroll to position [6447, 0]
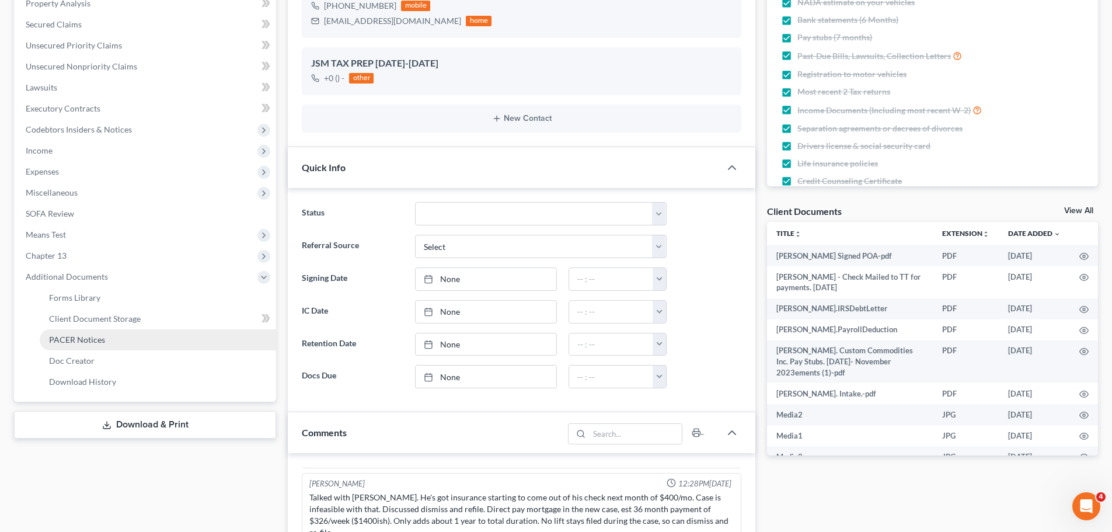
click at [80, 337] on span "PACER Notices" at bounding box center [77, 339] width 56 height 10
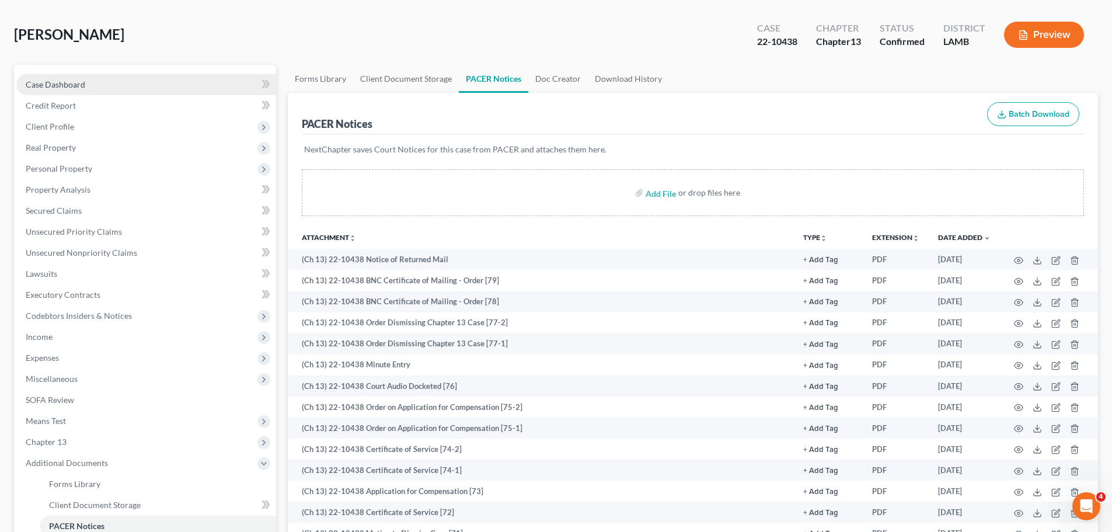
scroll to position [58, 0]
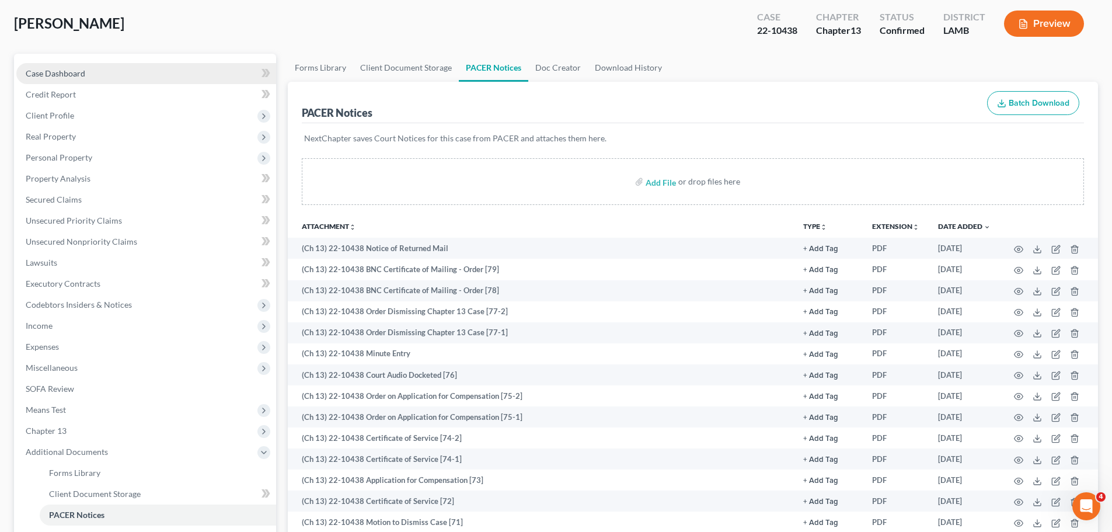
click at [66, 81] on link "Case Dashboard" at bounding box center [146, 73] width 260 height 21
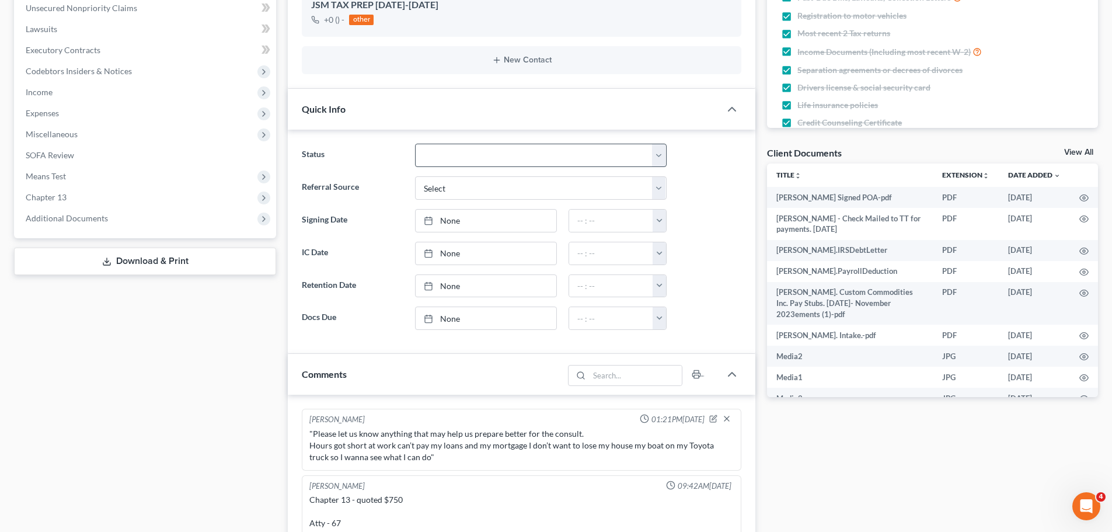
scroll to position [6447, 0]
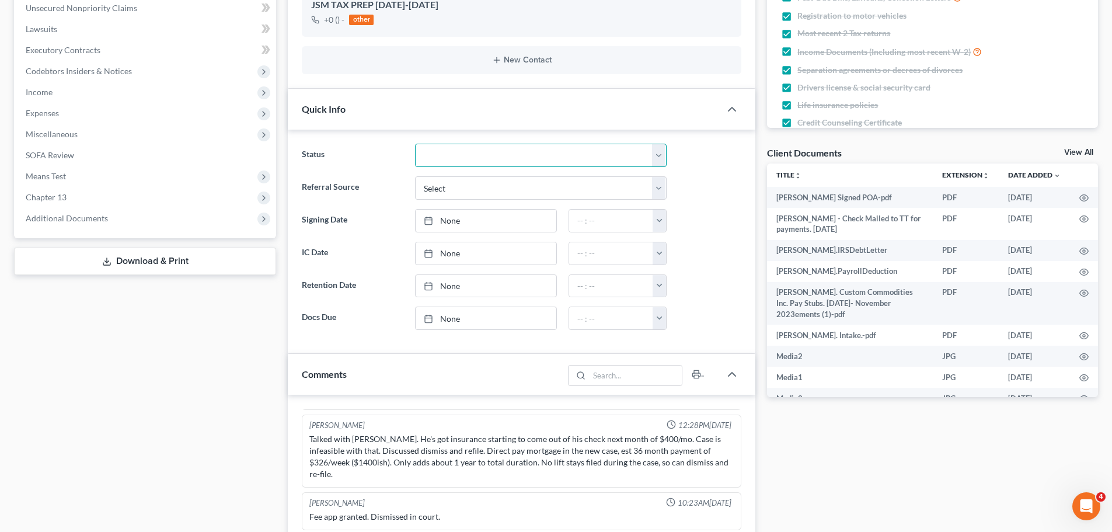
click at [511, 158] on select "Amended Plan Needed Awaiting Income Closed Confirmed Discharged Dismissed Docs …" at bounding box center [541, 155] width 252 height 23
select select "2"
click at [415, 144] on select "Amended Plan Needed Awaiting Income Closed Confirmed Discharged Dismissed Docs …" at bounding box center [541, 155] width 252 height 23
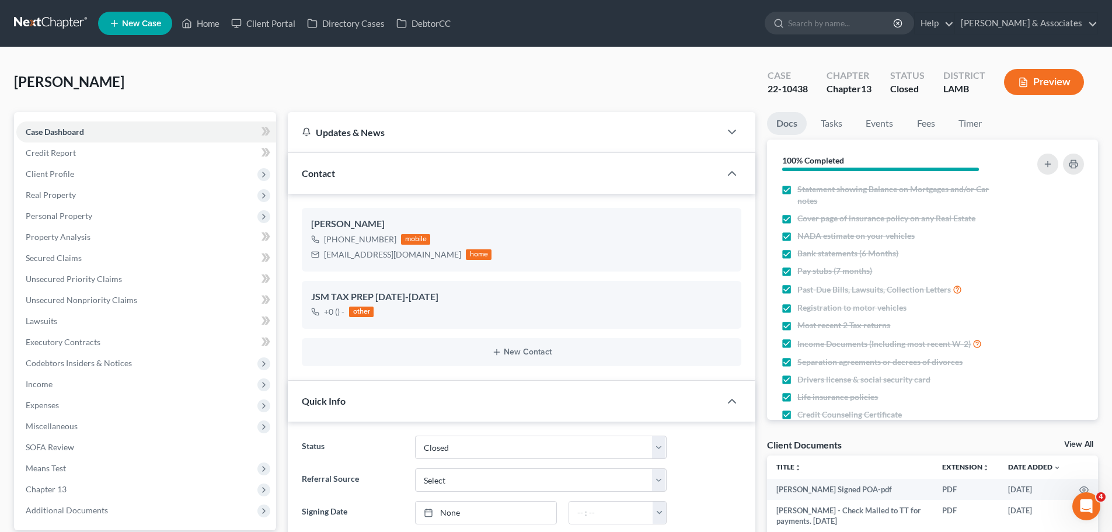
click at [36, 14] on link at bounding box center [51, 23] width 75 height 21
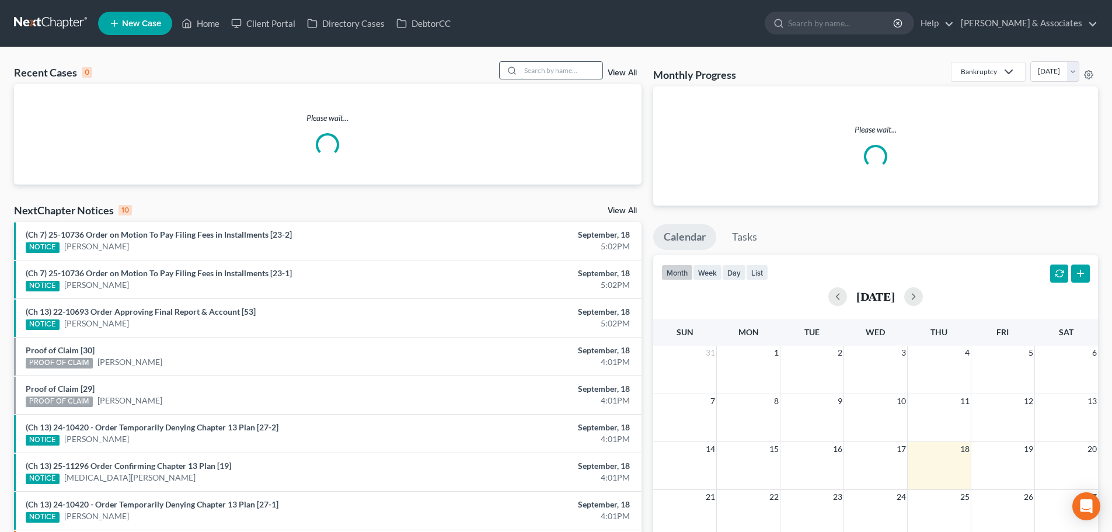
drag, startPoint x: 553, startPoint y: 74, endPoint x: 543, endPoint y: 74, distance: 9.9
click at [551, 74] on input "search" at bounding box center [562, 70] width 82 height 17
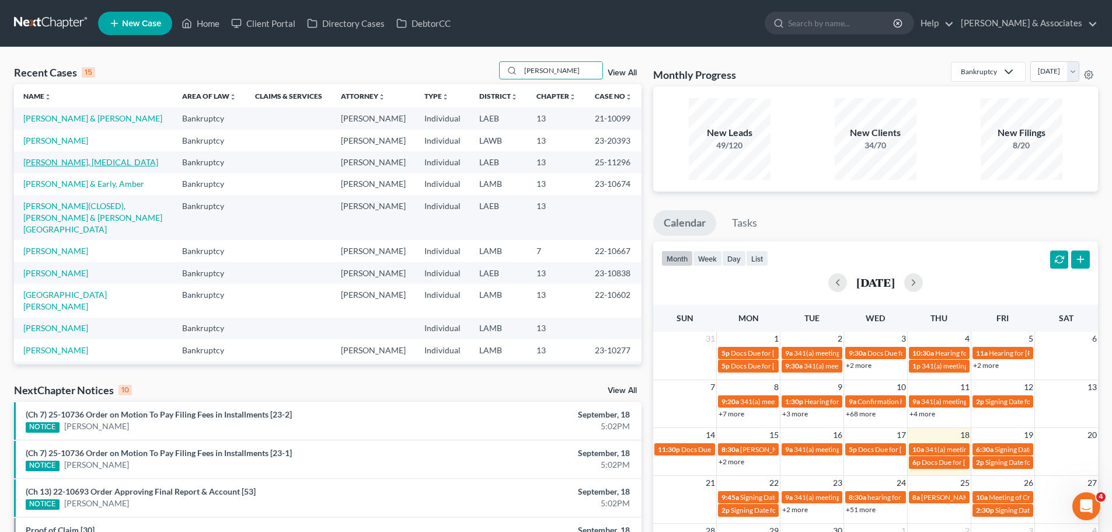
type input "[PERSON_NAME]"
click at [61, 167] on link "[PERSON_NAME], [MEDICAL_DATA]" at bounding box center [90, 162] width 135 height 10
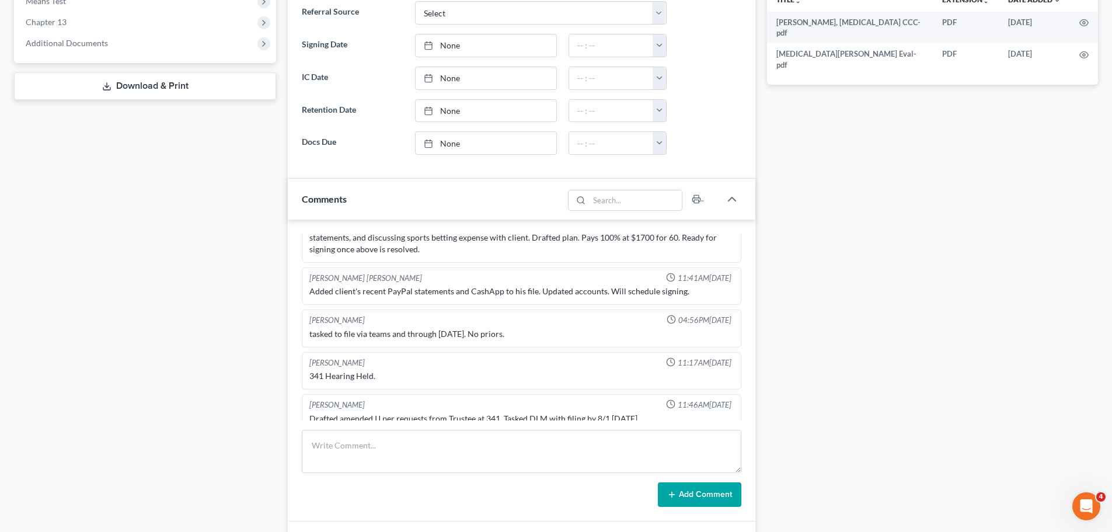
scroll to position [653, 0]
click at [473, 448] on textarea at bounding box center [522, 451] width 440 height 43
type textarea "confirmed"
click at [689, 494] on button "Add Comment" at bounding box center [699, 494] width 83 height 25
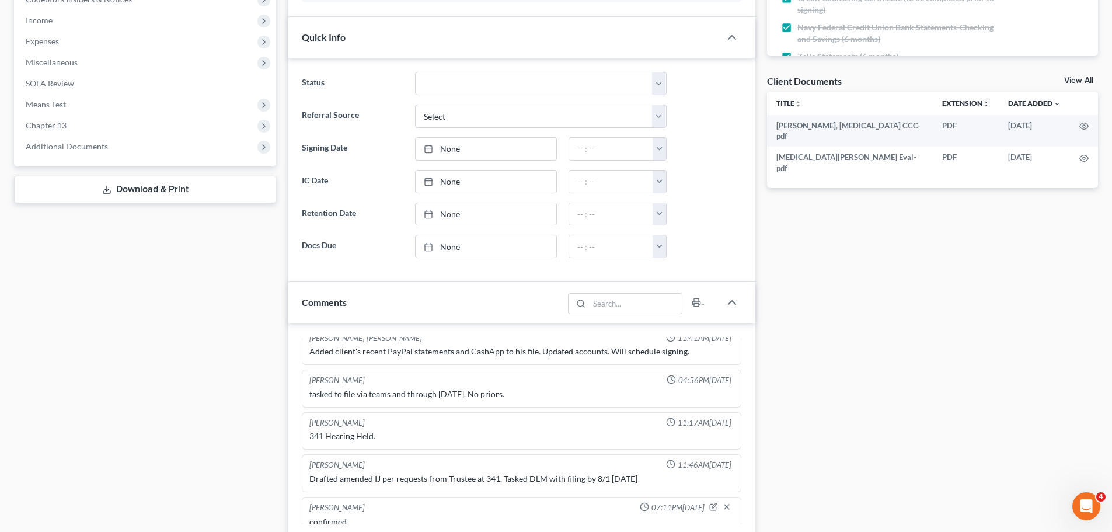
scroll to position [58, 0]
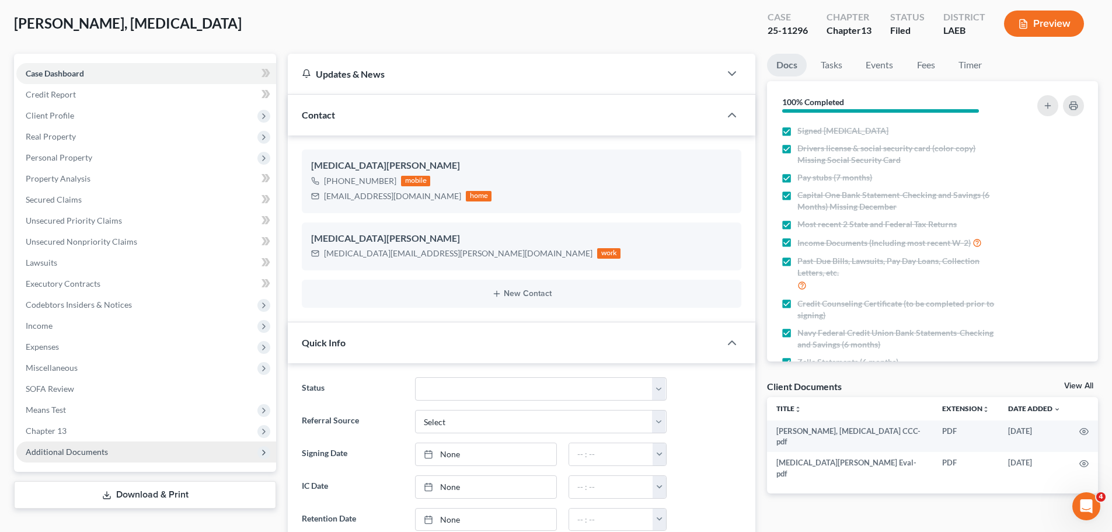
click at [67, 444] on span "Additional Documents" at bounding box center [146, 451] width 260 height 21
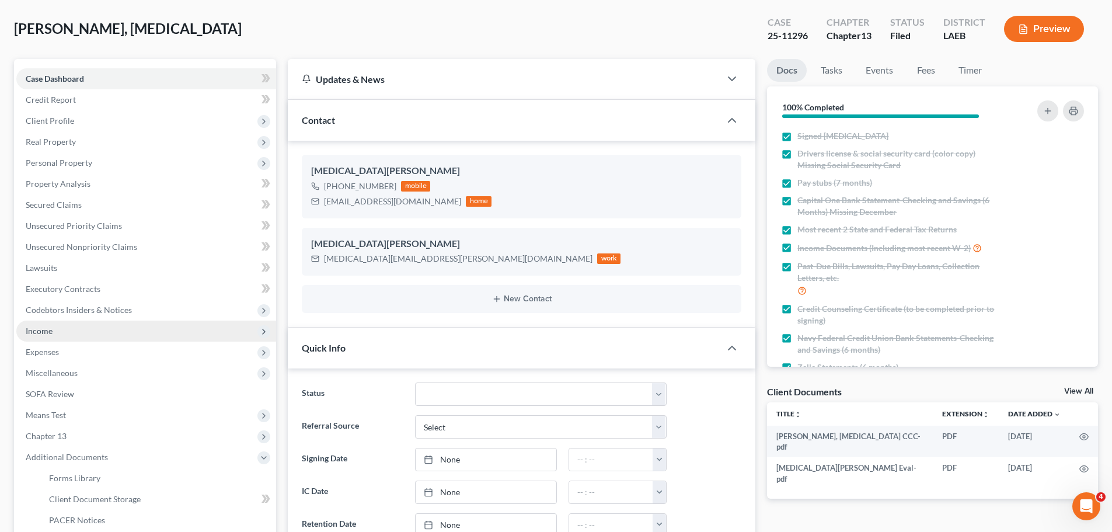
scroll to position [0, 0]
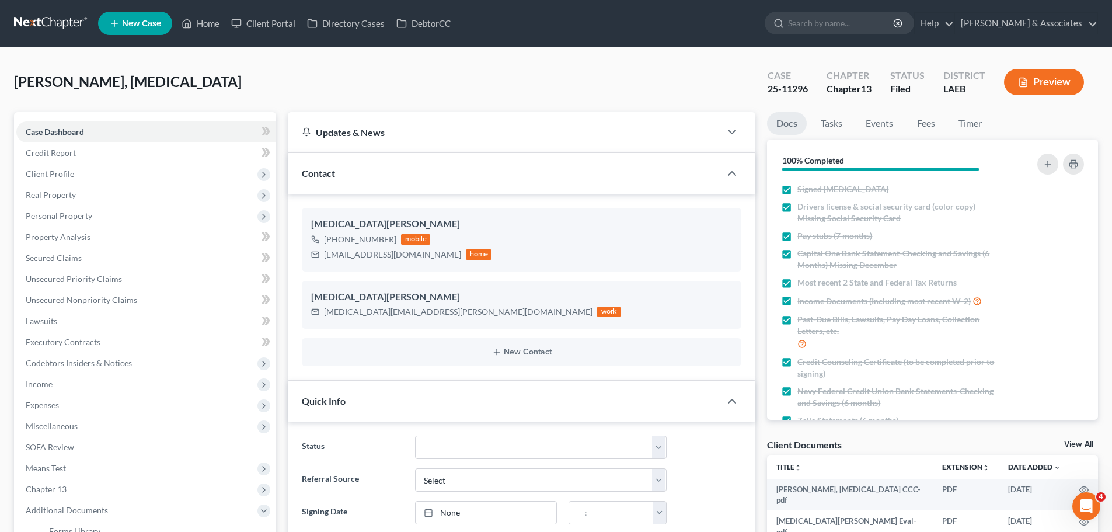
click at [64, 25] on link at bounding box center [51, 23] width 75 height 21
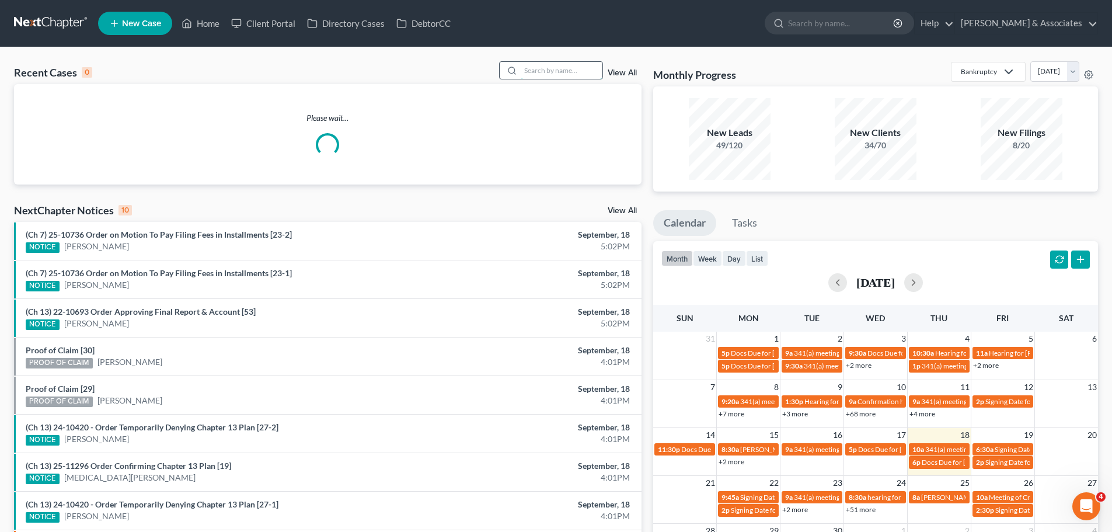
click at [578, 67] on input "search" at bounding box center [562, 70] width 82 height 17
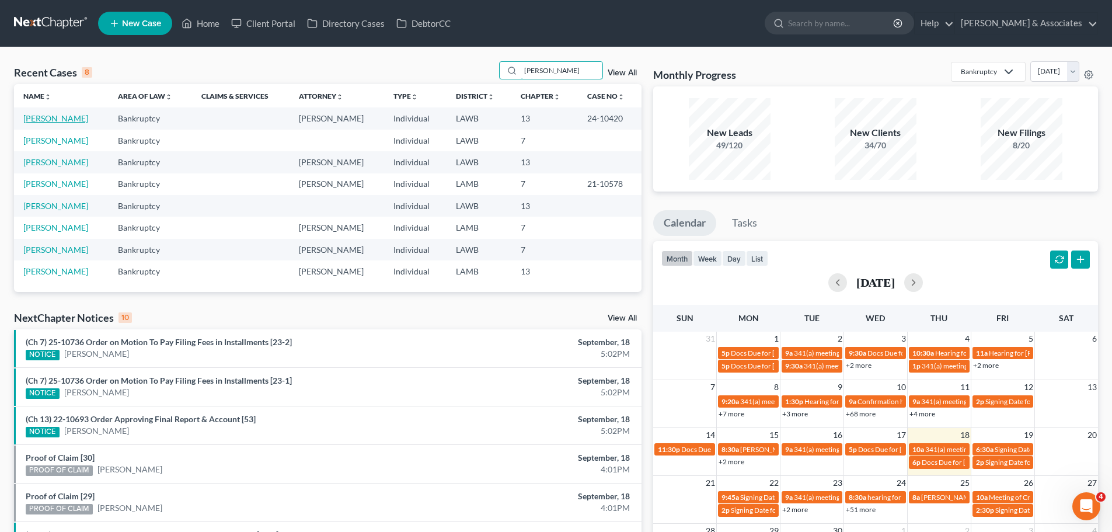
type input "[PERSON_NAME]"
click at [57, 119] on link "[PERSON_NAME]" at bounding box center [55, 118] width 65 height 10
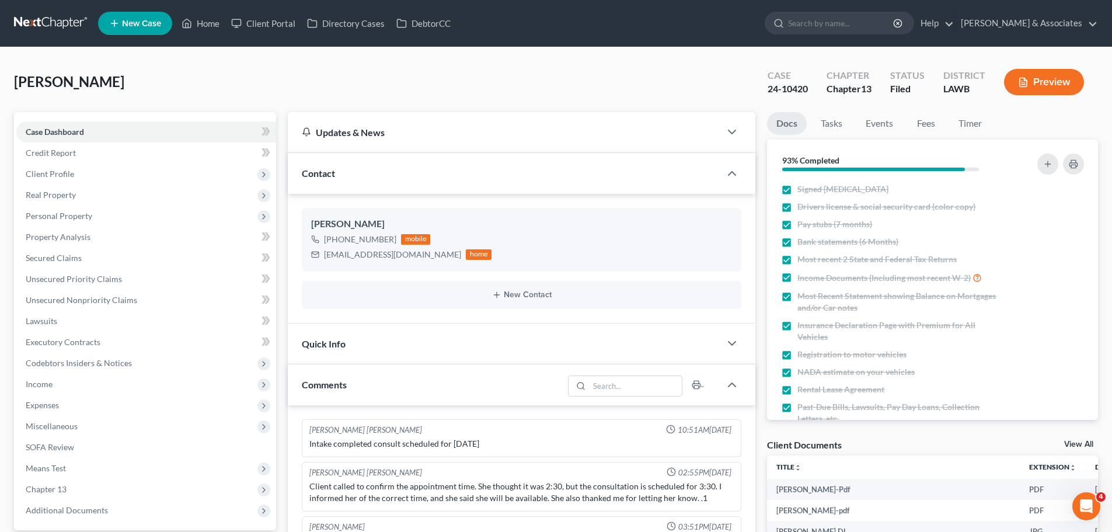
click at [53, 505] on span "Additional Documents" at bounding box center [67, 510] width 82 height 10
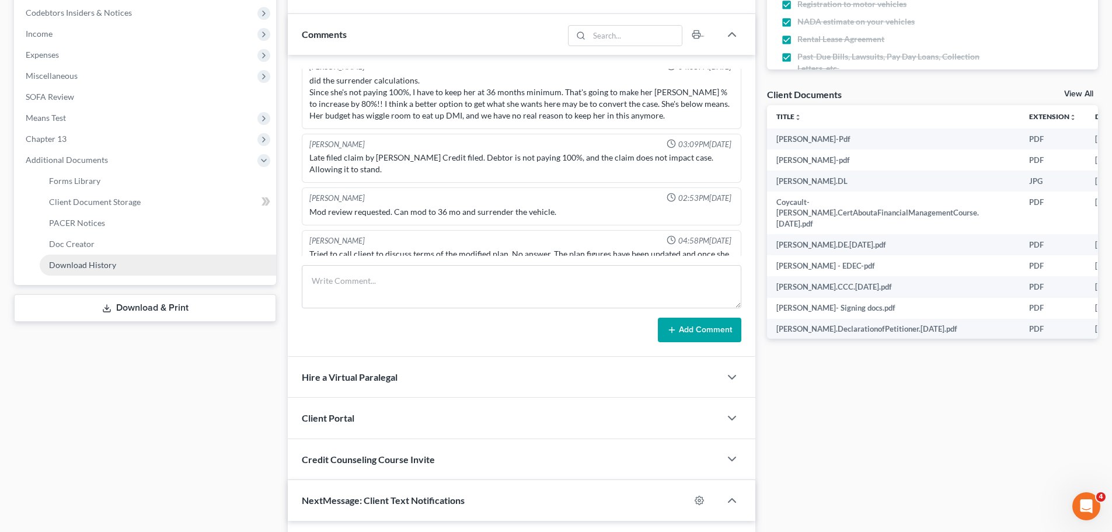
scroll to position [3237, 0]
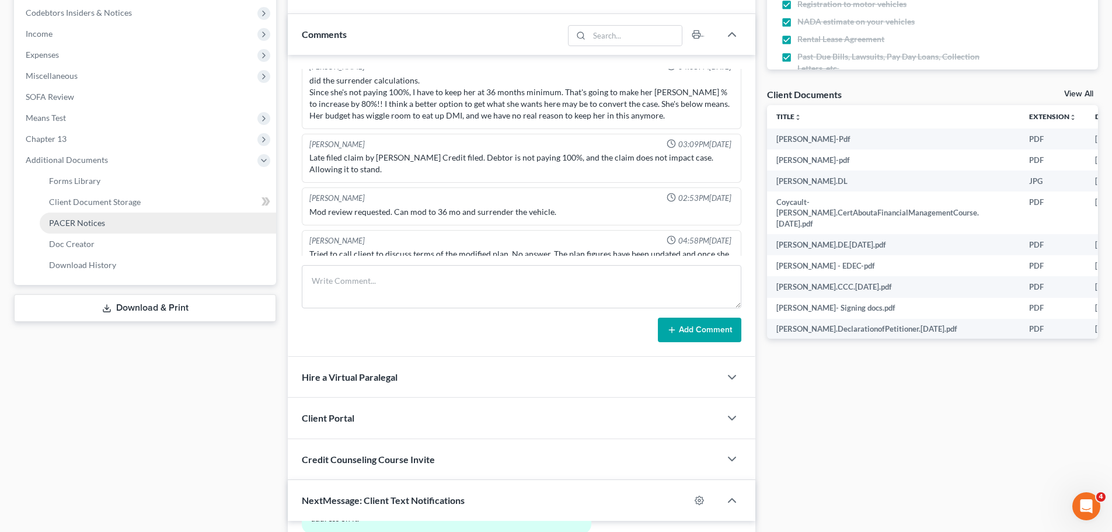
click at [92, 217] on link "PACER Notices" at bounding box center [158, 222] width 236 height 21
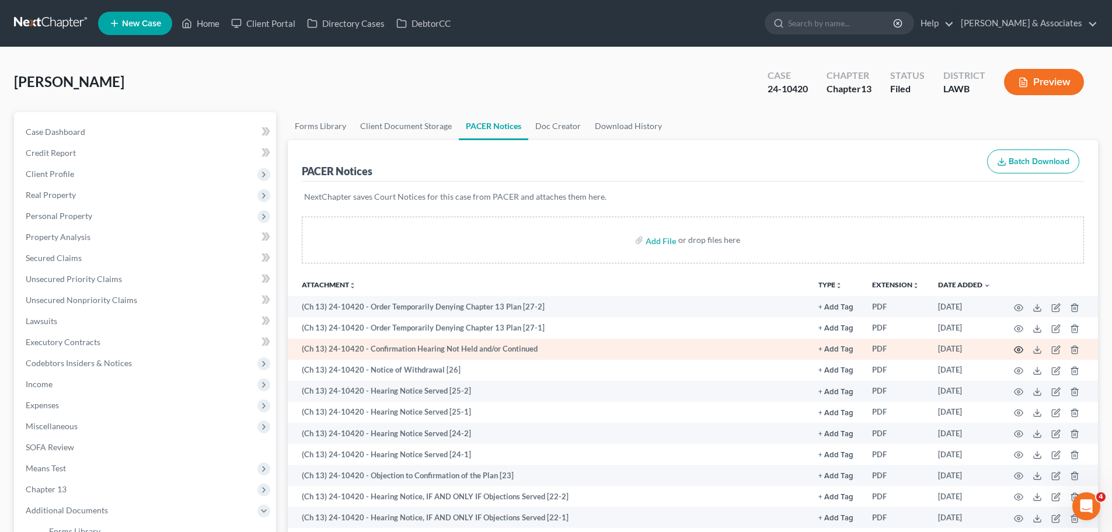
click at [1016, 351] on icon "button" at bounding box center [1018, 349] width 9 height 9
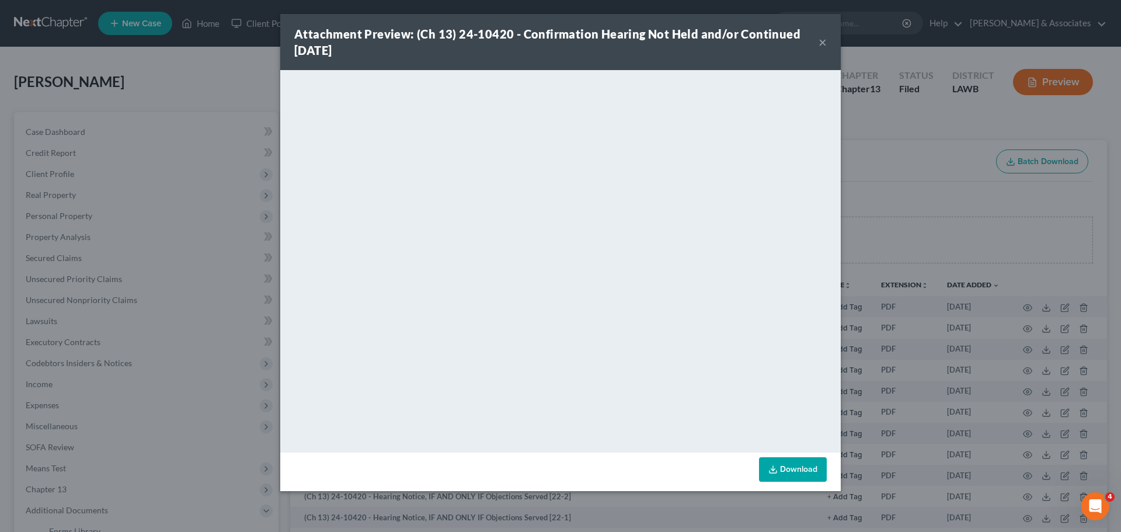
click at [825, 40] on button "×" at bounding box center [822, 42] width 8 height 14
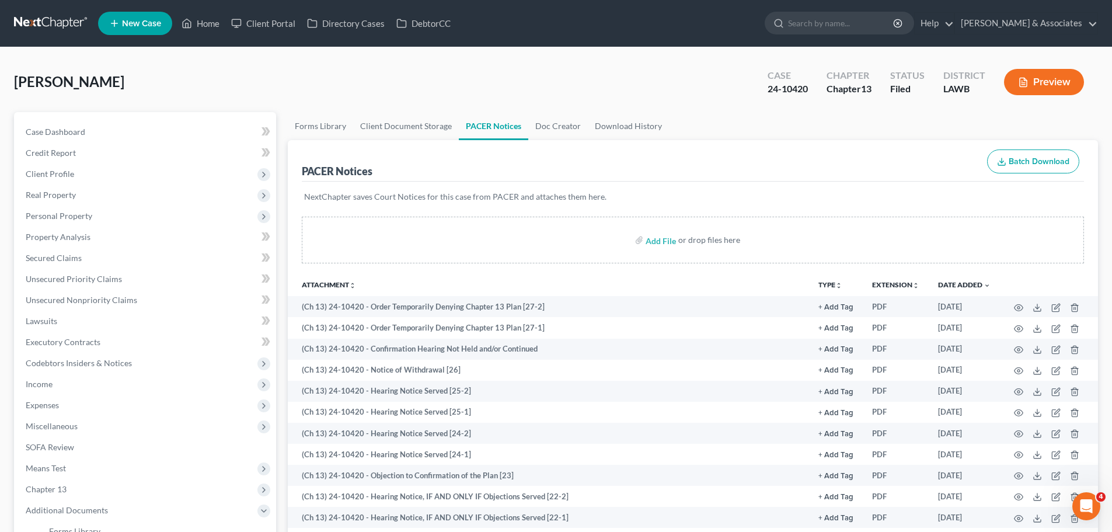
click at [61, 16] on link at bounding box center [51, 23] width 75 height 21
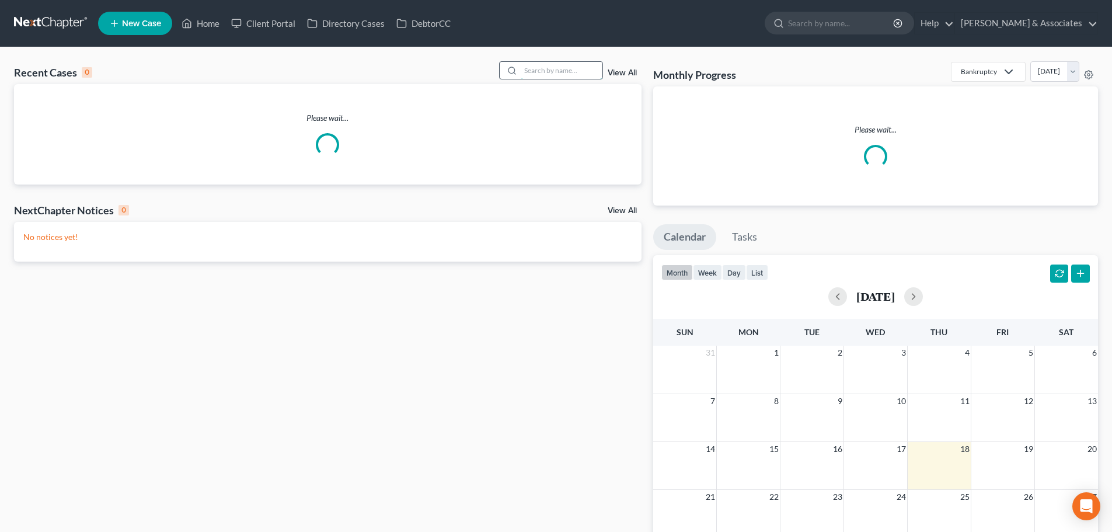
click at [563, 65] on input "search" at bounding box center [562, 70] width 82 height 17
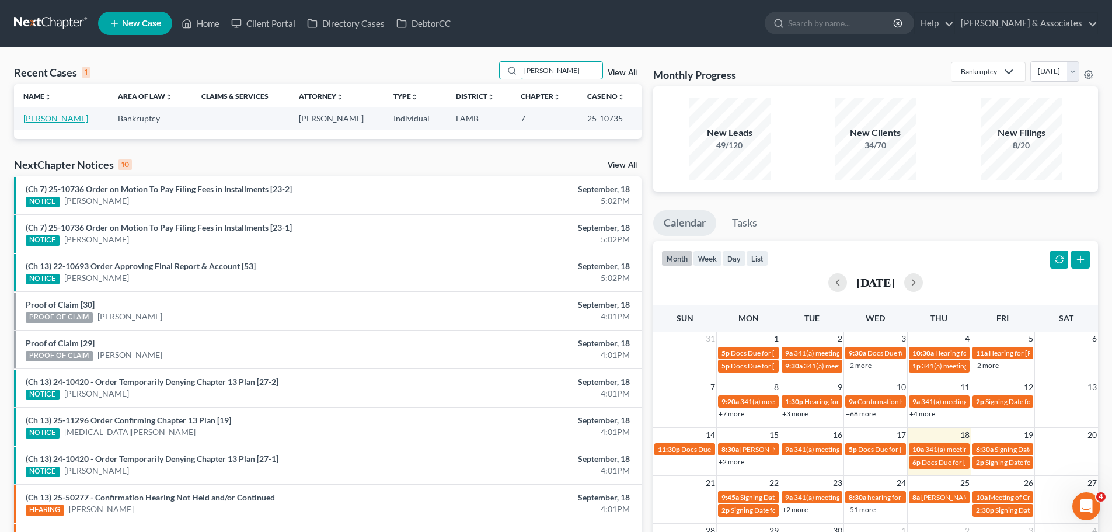
type input "[PERSON_NAME]"
click at [54, 118] on link "[PERSON_NAME]" at bounding box center [55, 118] width 65 height 10
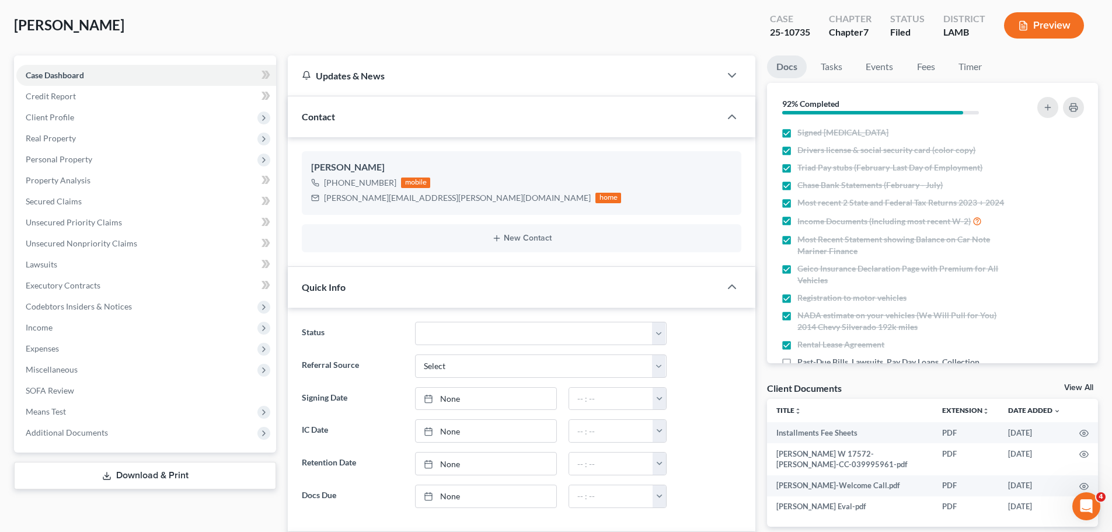
scroll to position [175, 0]
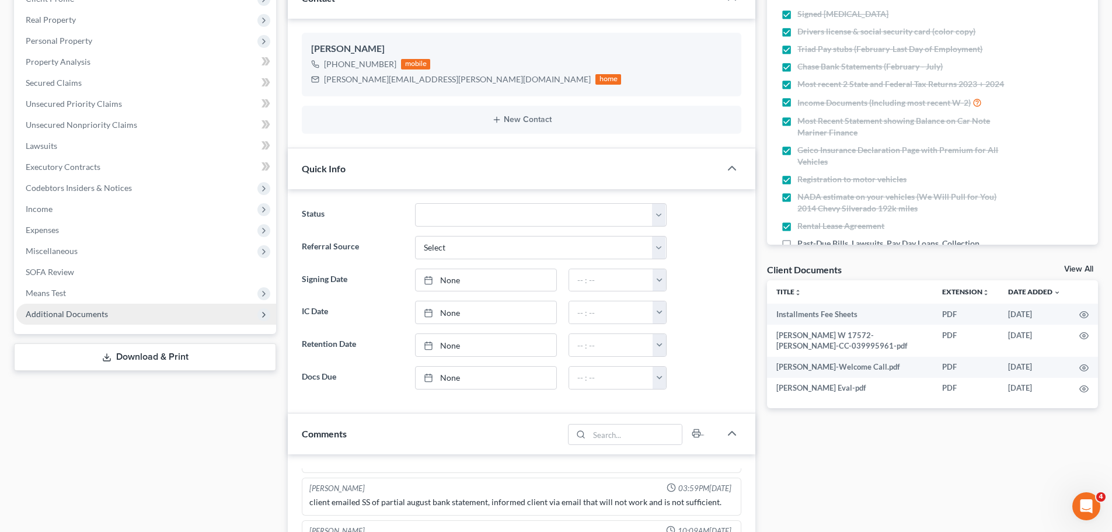
click at [81, 306] on span "Additional Documents" at bounding box center [146, 314] width 260 height 21
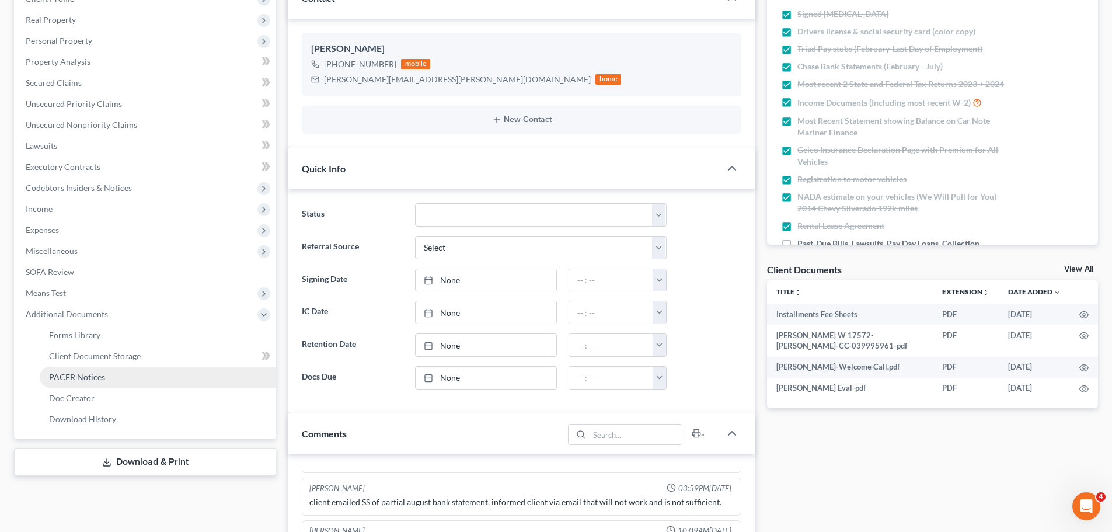
click at [116, 373] on link "PACER Notices" at bounding box center [158, 377] width 236 height 21
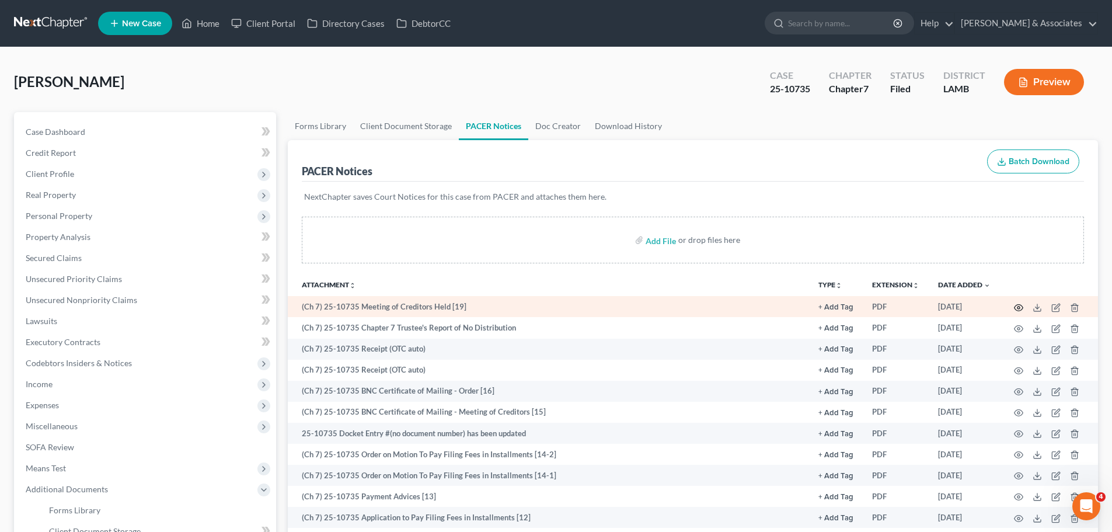
click at [1017, 308] on icon "button" at bounding box center [1018, 307] width 9 height 9
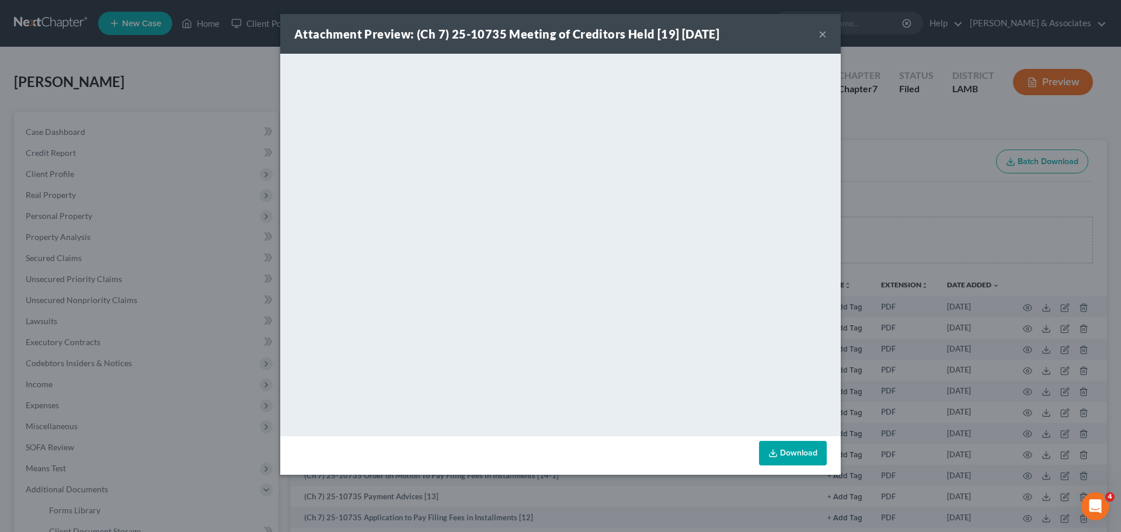
click at [822, 33] on button "×" at bounding box center [822, 34] width 8 height 14
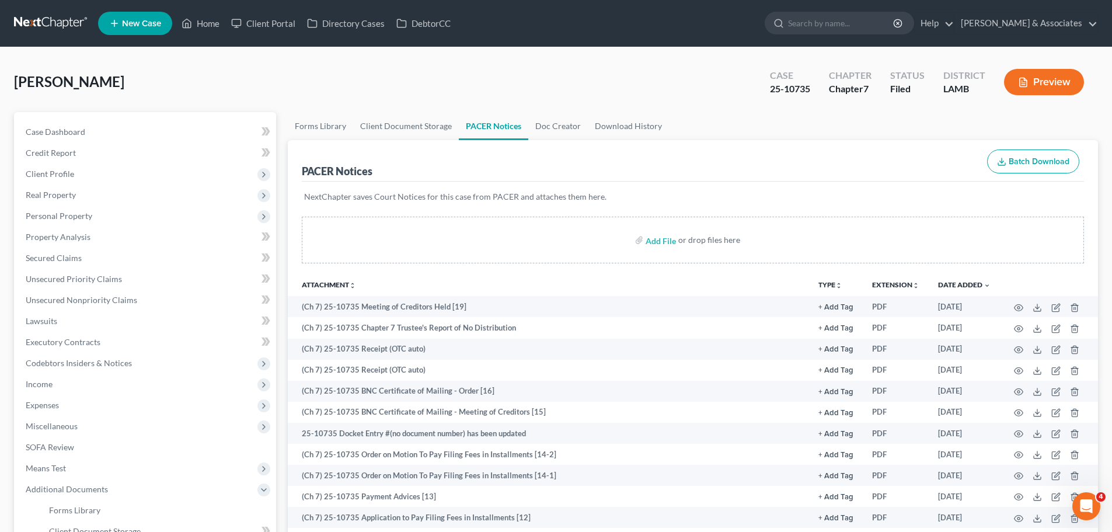
click at [53, 25] on link at bounding box center [51, 23] width 75 height 21
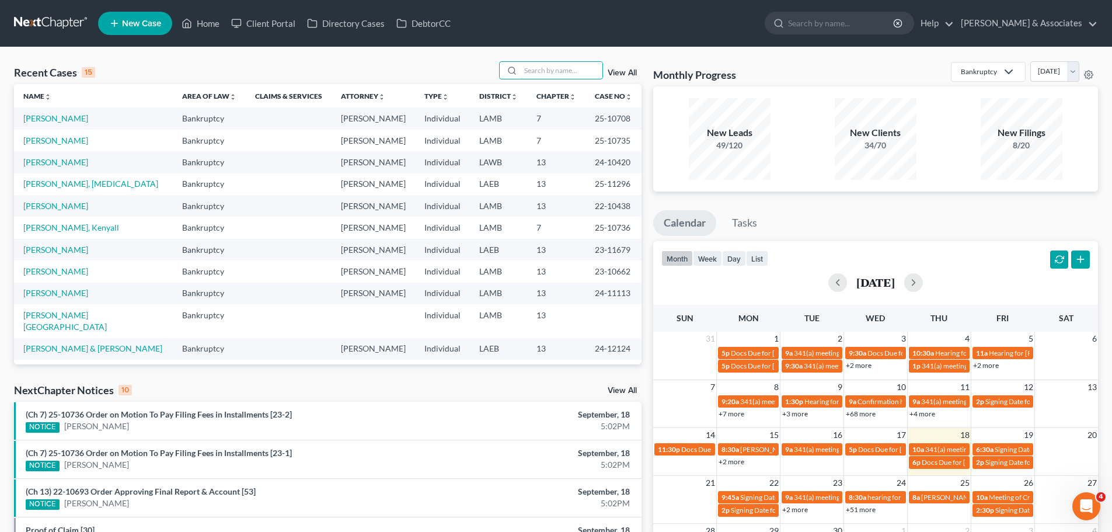
drag, startPoint x: 559, startPoint y: 75, endPoint x: 602, endPoint y: 82, distance: 43.2
click at [560, 75] on input "search" at bounding box center [562, 70] width 82 height 17
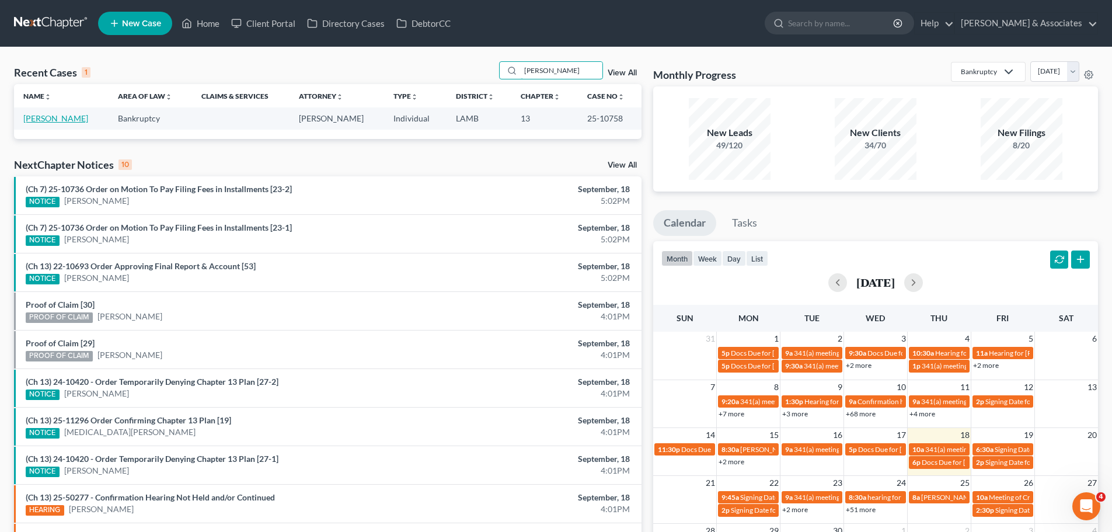
type input "[PERSON_NAME]"
click at [43, 117] on link "[PERSON_NAME]" at bounding box center [55, 118] width 65 height 10
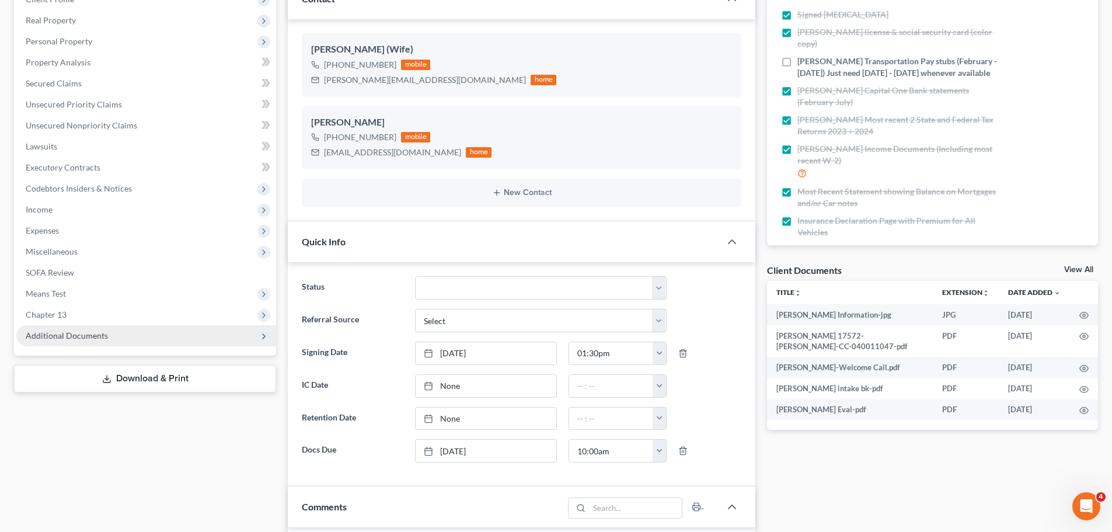
scroll to position [175, 0]
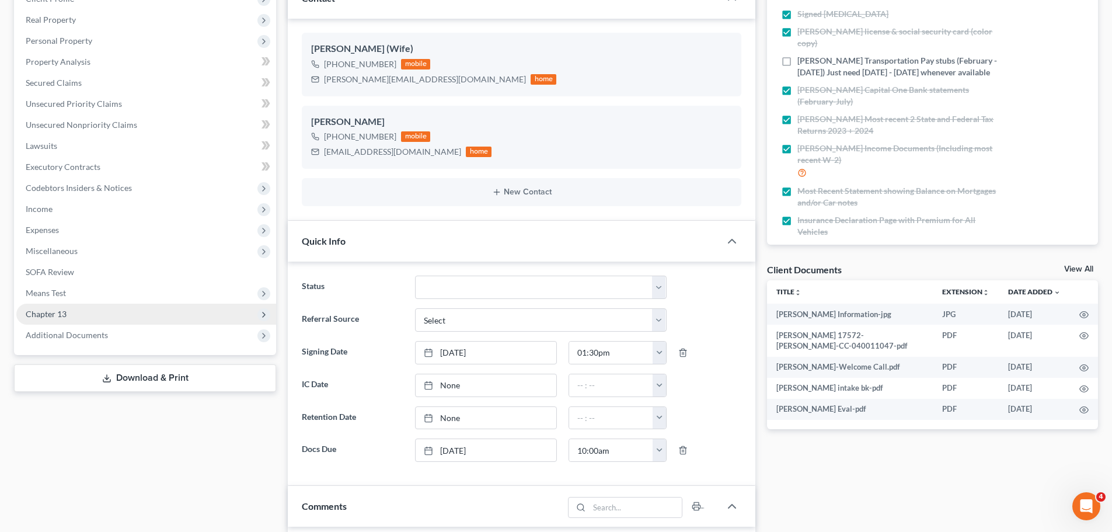
drag, startPoint x: 71, startPoint y: 335, endPoint x: 53, endPoint y: 309, distance: 31.1
click at [71, 335] on span "Additional Documents" at bounding box center [67, 335] width 82 height 10
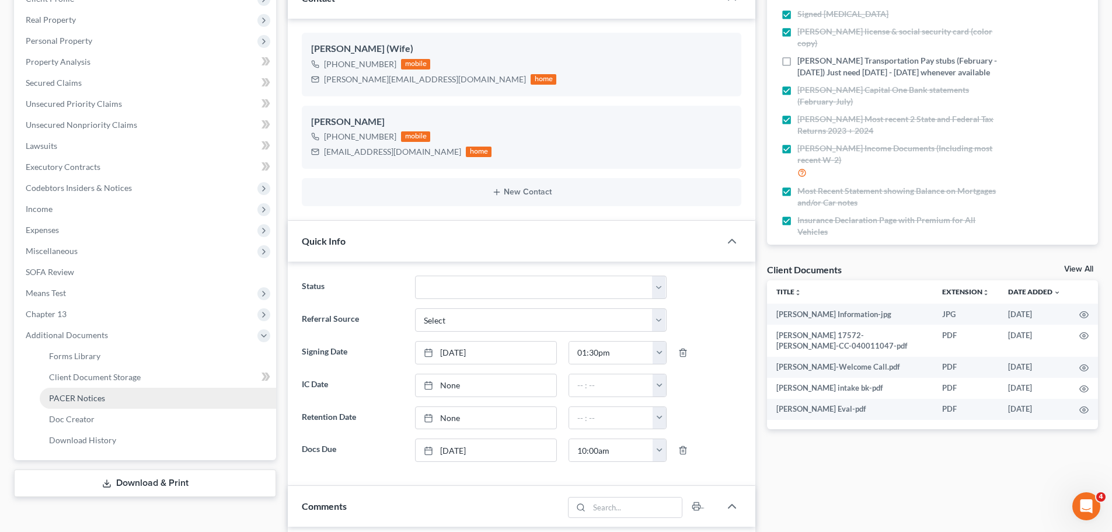
click at [96, 398] on span "PACER Notices" at bounding box center [77, 398] width 56 height 10
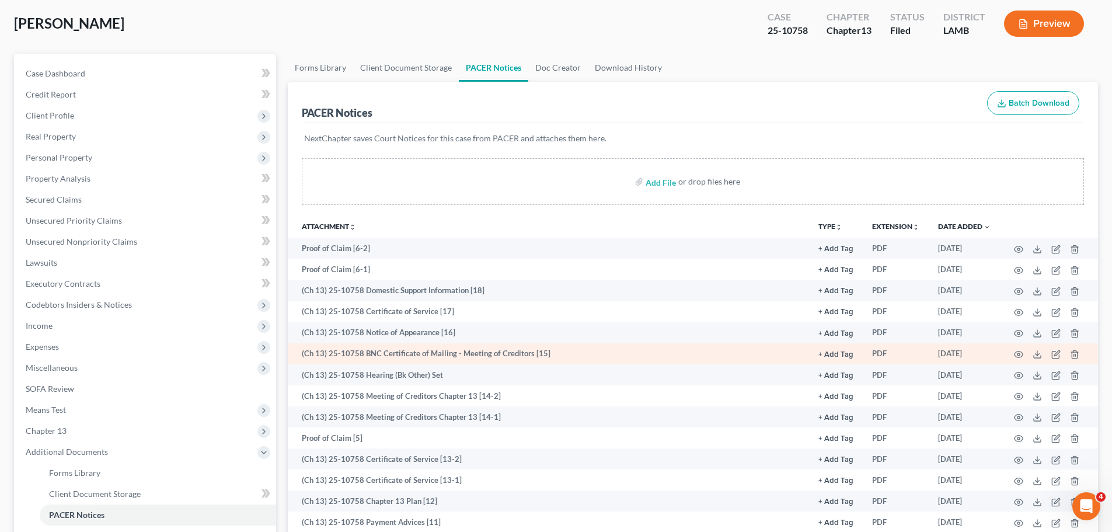
scroll to position [117, 0]
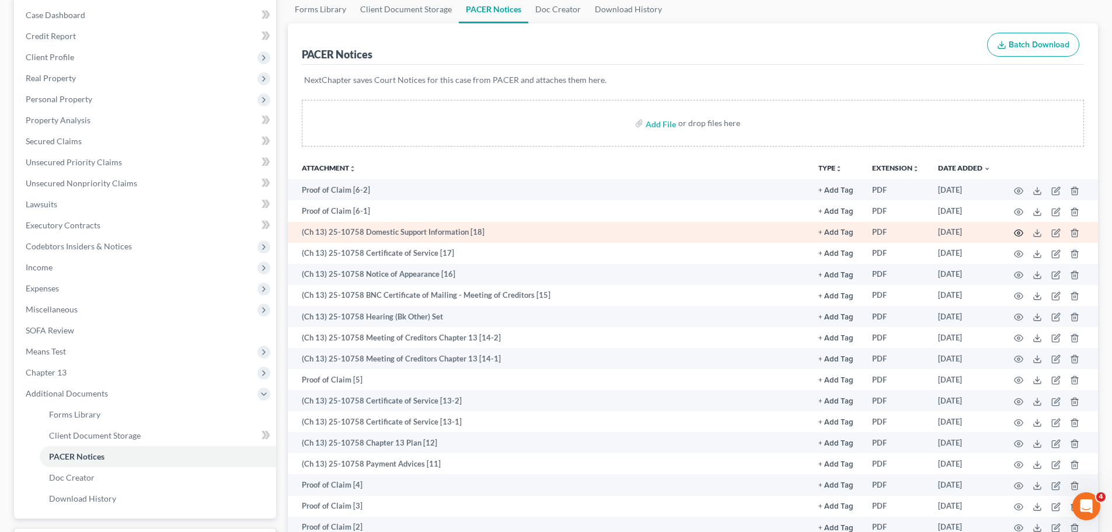
click at [1020, 236] on icon "button" at bounding box center [1019, 233] width 9 height 6
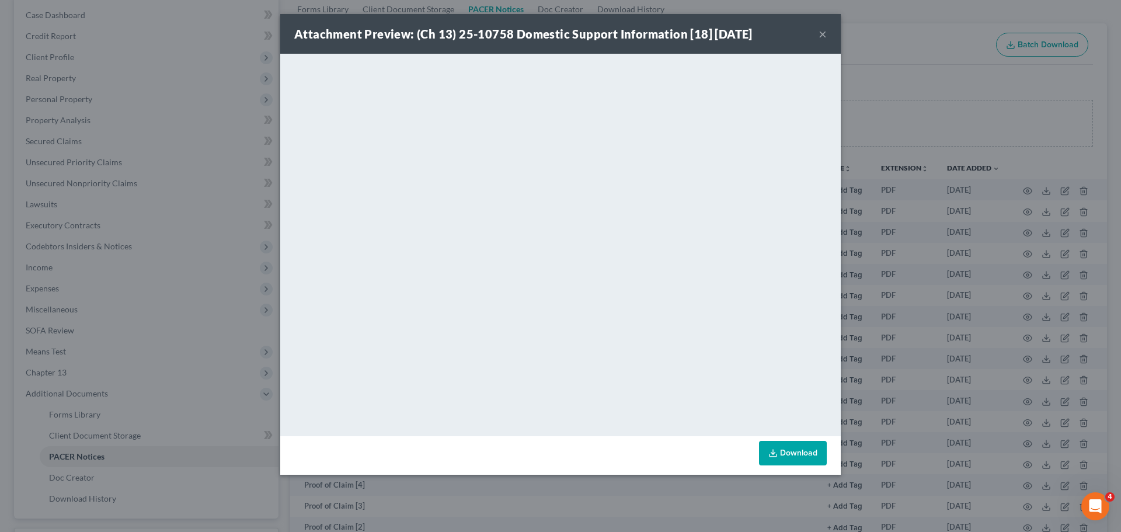
drag, startPoint x: 830, startPoint y: 337, endPoint x: 820, endPoint y: 37, distance: 300.2
click at [820, 37] on button "×" at bounding box center [822, 34] width 8 height 14
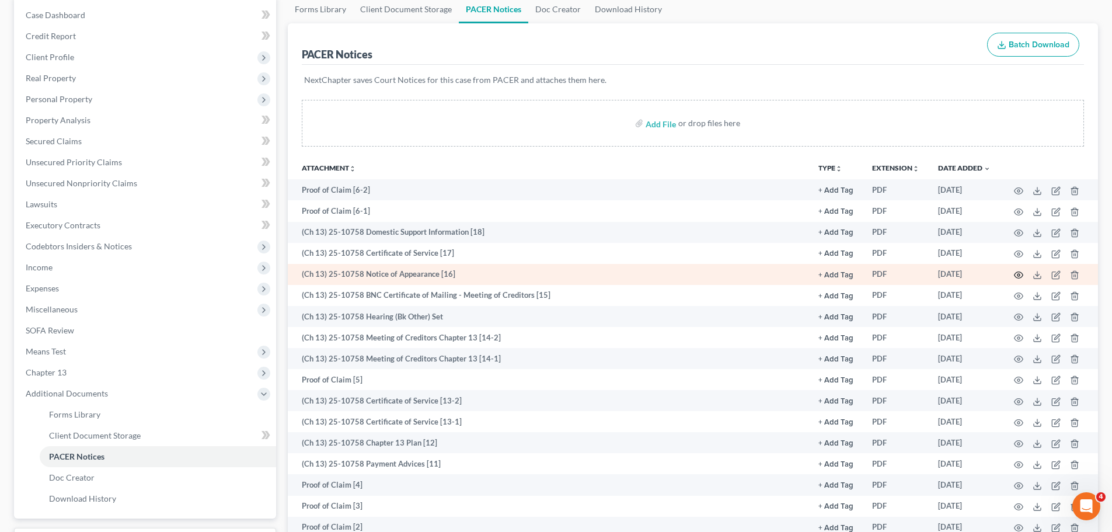
click at [1018, 273] on icon "button" at bounding box center [1018, 274] width 9 height 9
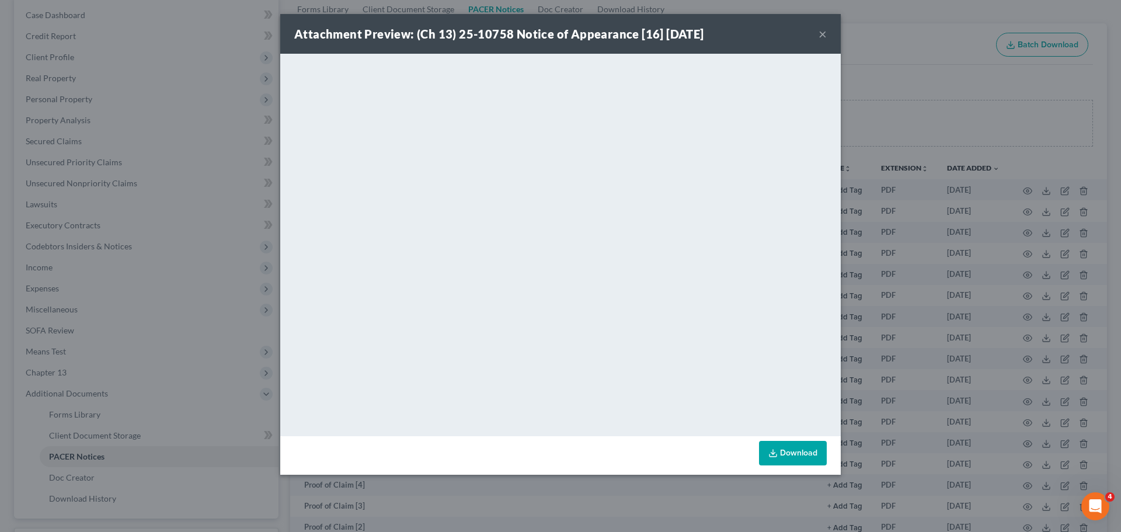
click at [823, 30] on button "×" at bounding box center [822, 34] width 8 height 14
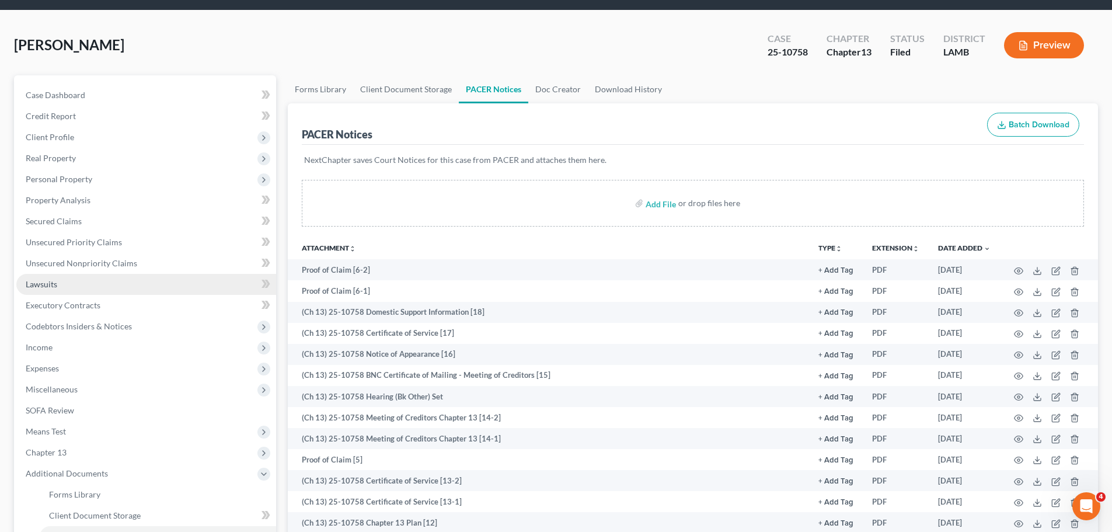
scroll to position [0, 0]
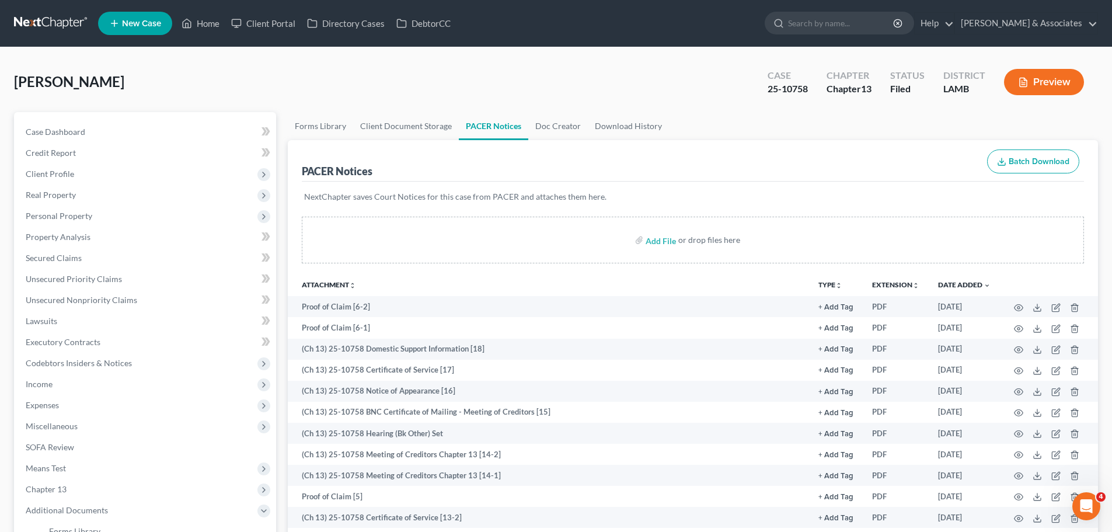
click at [35, 27] on link at bounding box center [51, 23] width 75 height 21
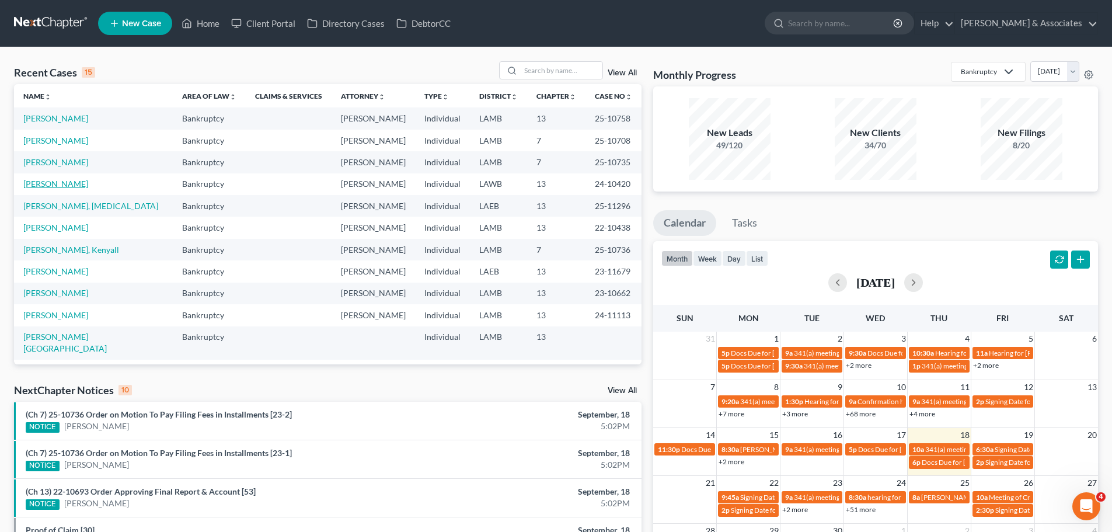
click at [57, 181] on link "[PERSON_NAME]" at bounding box center [55, 184] width 65 height 10
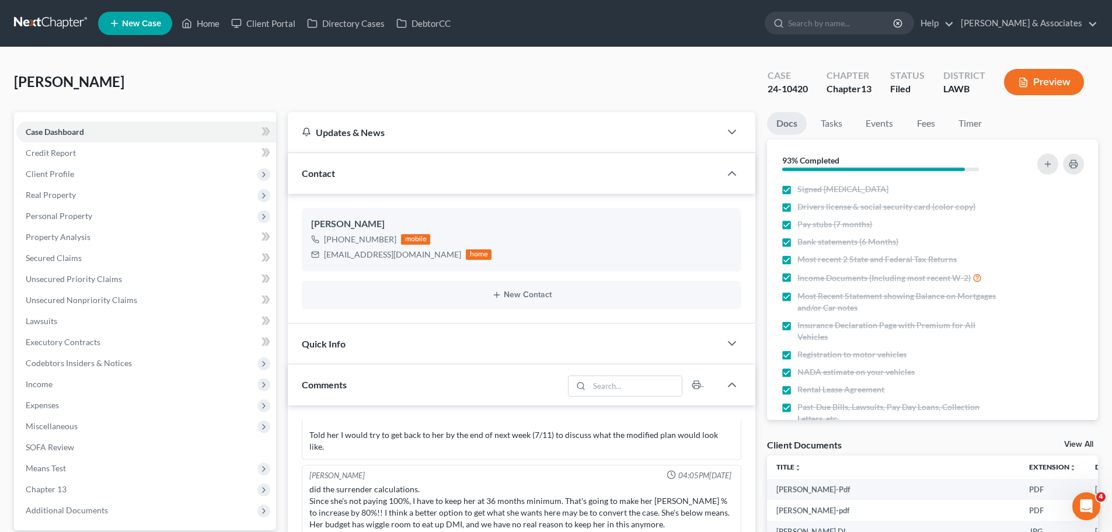
click at [62, 25] on link at bounding box center [51, 23] width 75 height 21
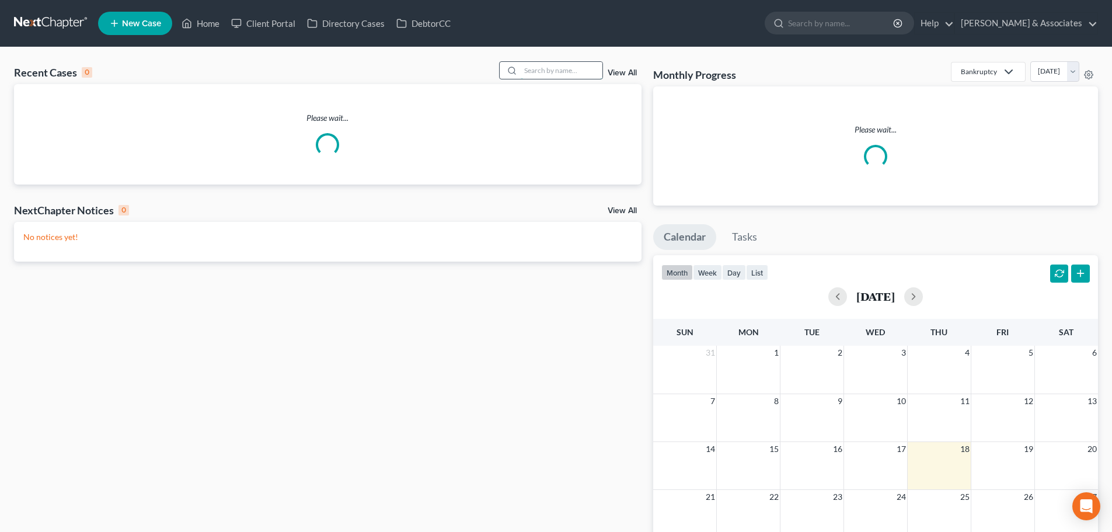
click at [534, 67] on input "search" at bounding box center [562, 70] width 82 height 17
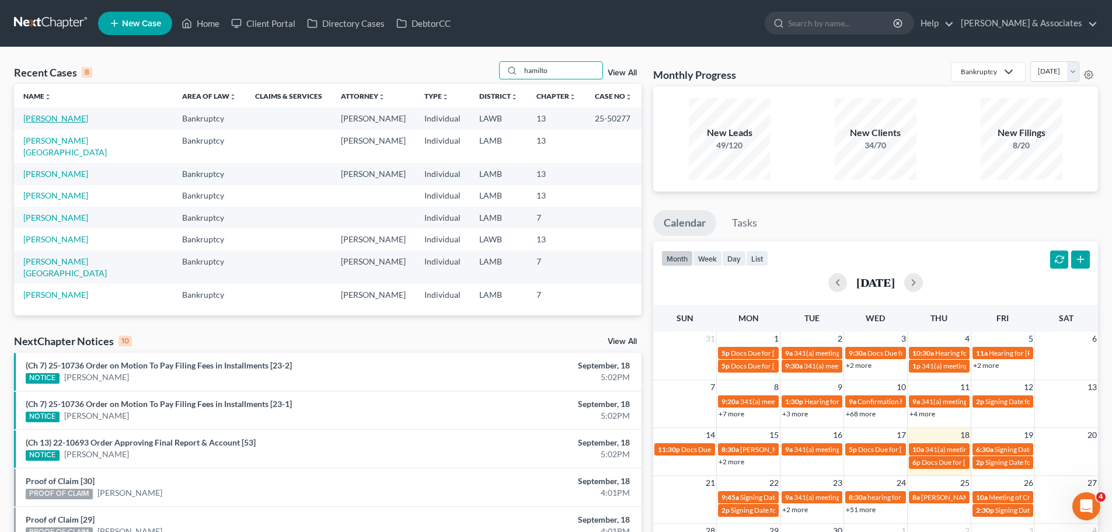
type input "hamilto"
click at [50, 114] on link "[PERSON_NAME]" at bounding box center [55, 118] width 65 height 10
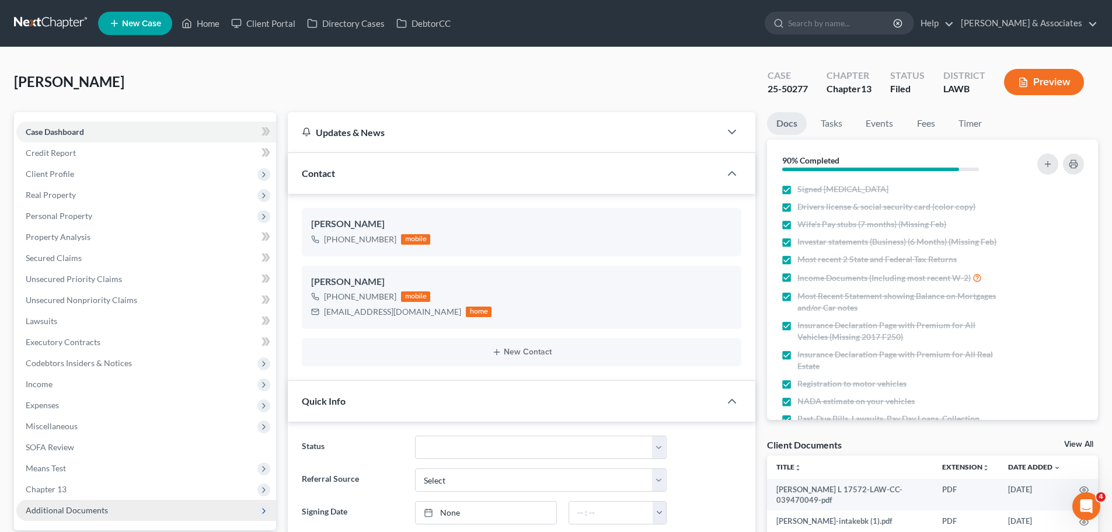
scroll to position [292, 0]
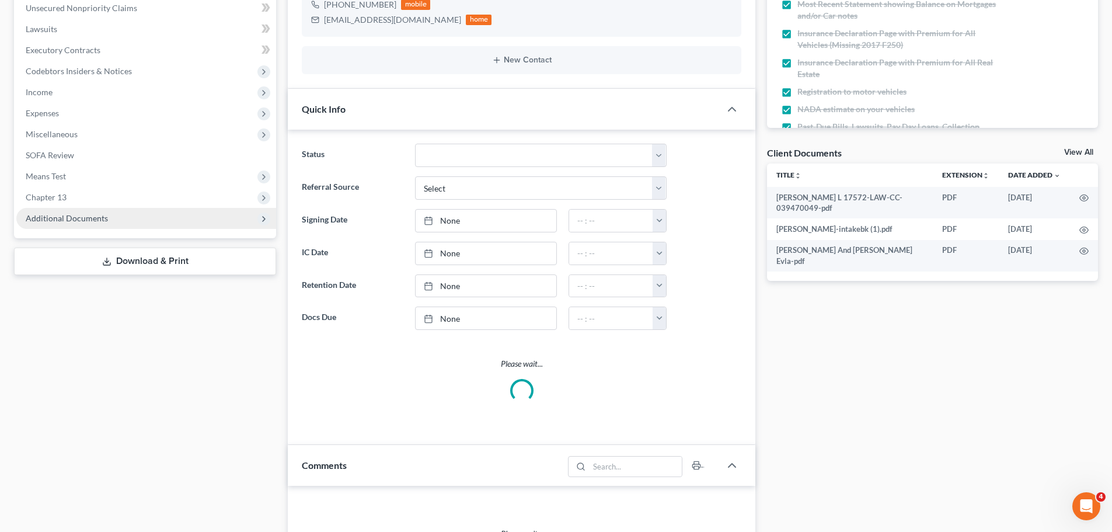
click at [66, 216] on span "Additional Documents" at bounding box center [67, 218] width 82 height 10
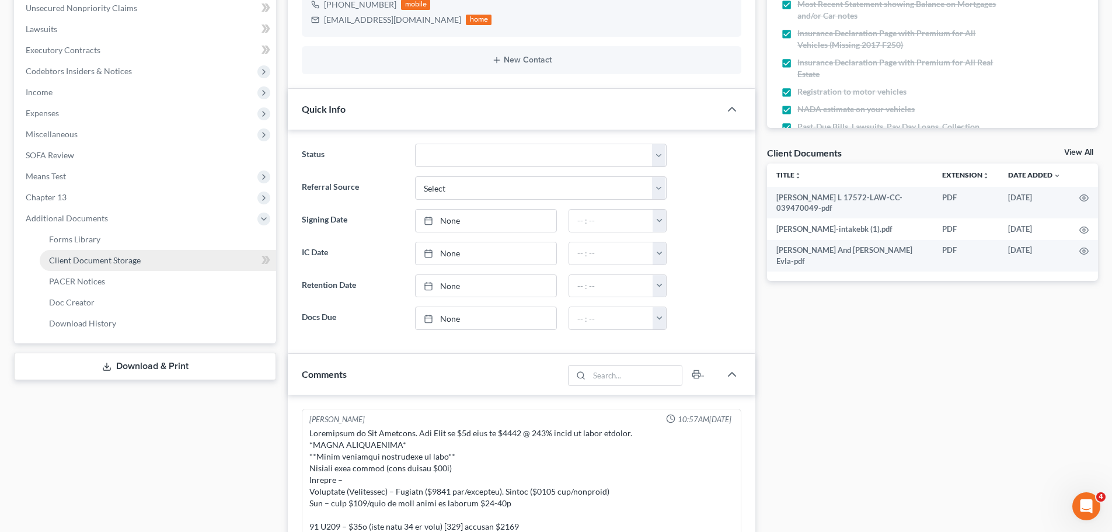
scroll to position [3020, 0]
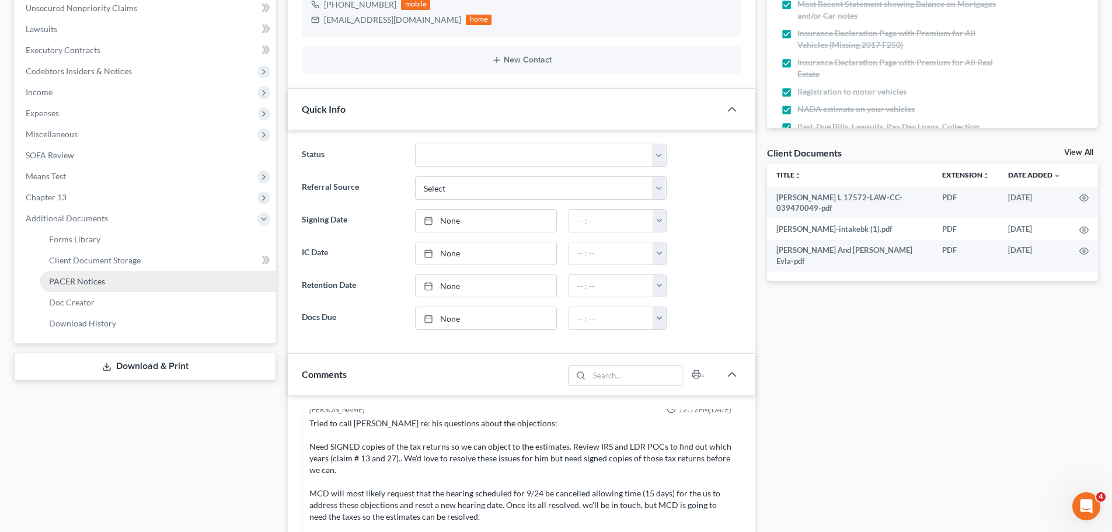
click at [71, 276] on span "PACER Notices" at bounding box center [77, 281] width 56 height 10
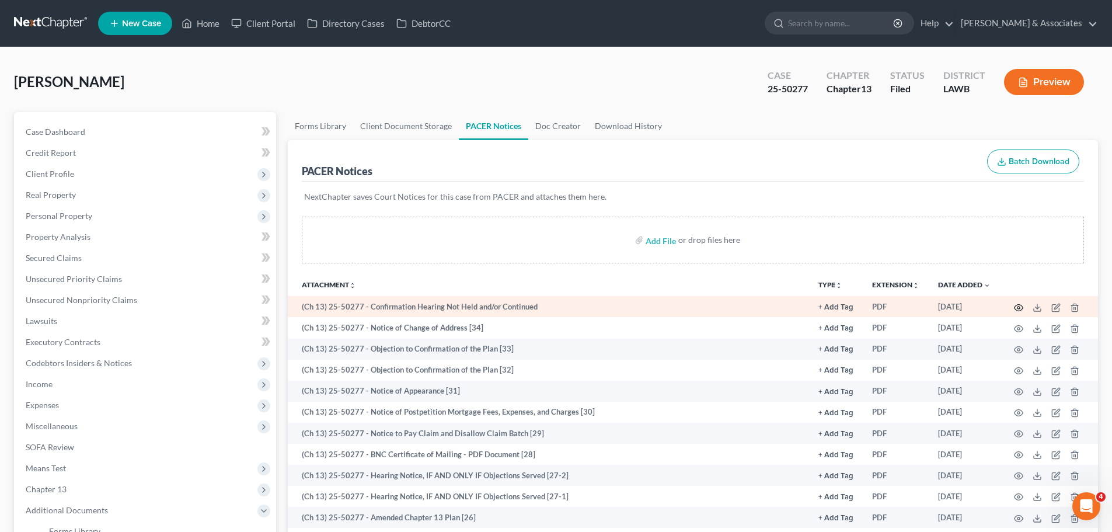
click at [1018, 307] on icon "button" at bounding box center [1018, 307] width 9 height 9
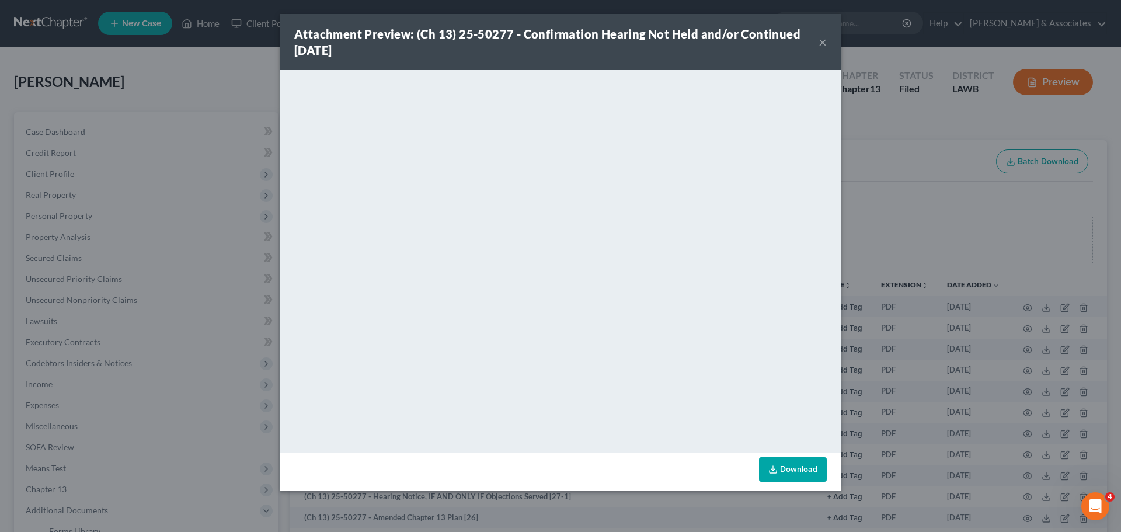
click at [823, 40] on button "×" at bounding box center [822, 42] width 8 height 14
